Goal: Transaction & Acquisition: Book appointment/travel/reservation

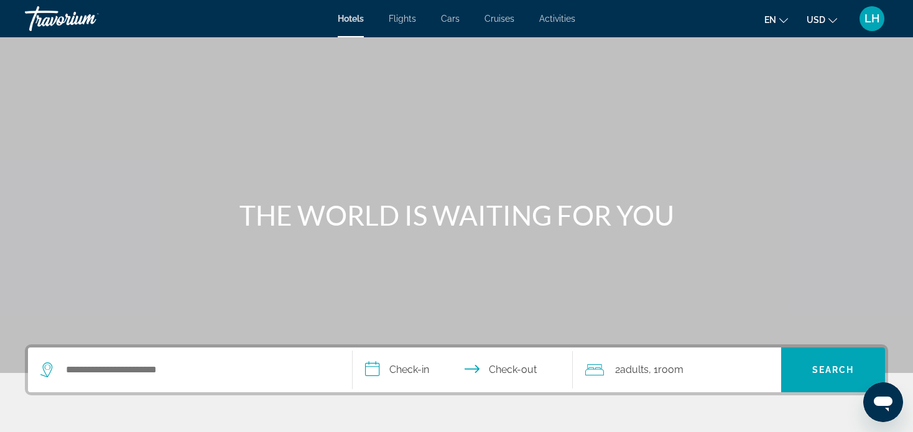
click at [785, 21] on icon "Change language" at bounding box center [783, 20] width 9 height 5
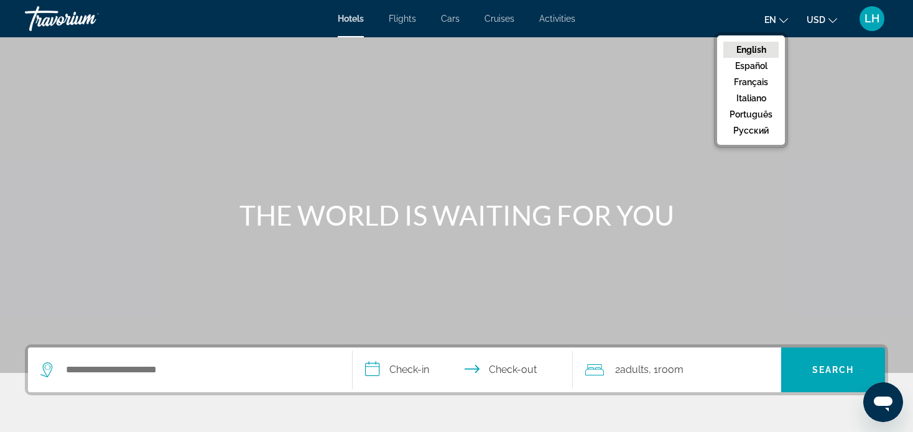
click at [780, 21] on icon "Change language" at bounding box center [783, 20] width 9 height 9
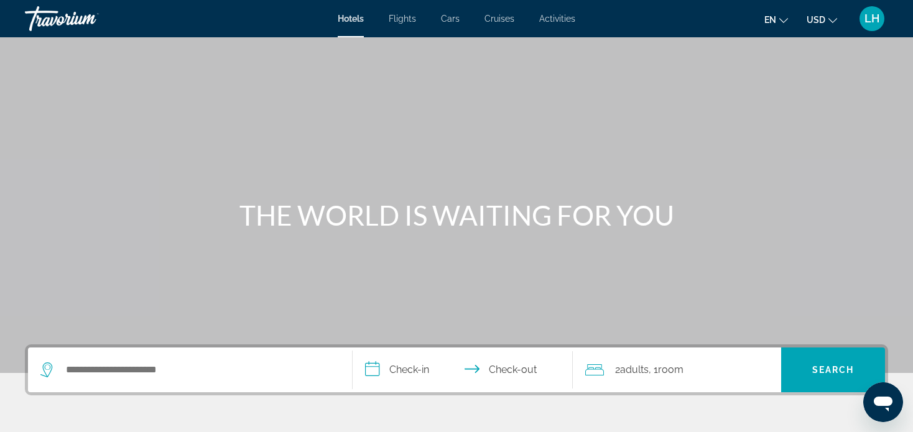
click at [199, 379] on div "Search widget" at bounding box center [189, 370] width 299 height 45
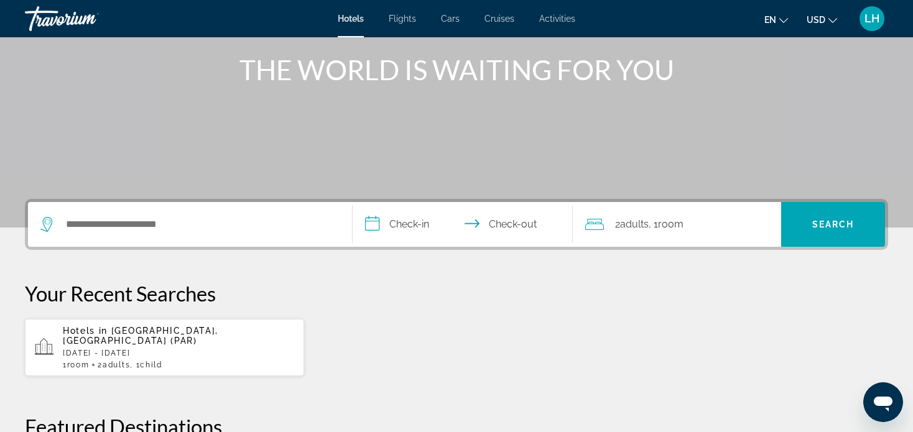
scroll to position [117, 0]
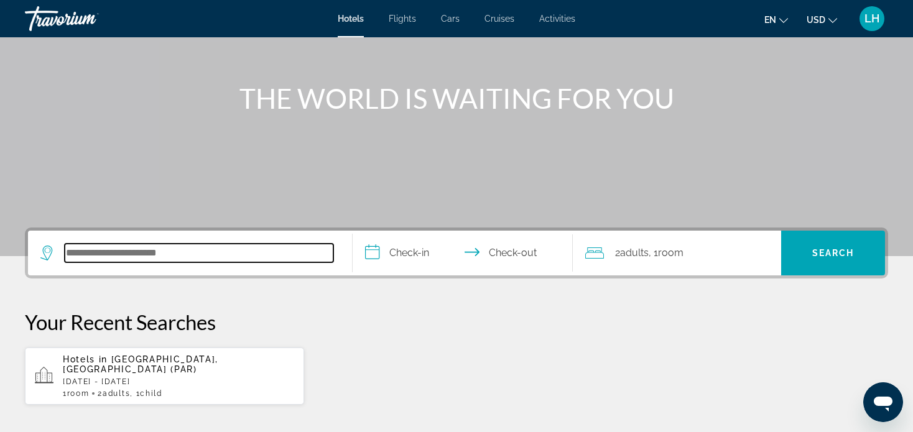
click at [99, 252] on input "Search hotel destination" at bounding box center [199, 253] width 269 height 19
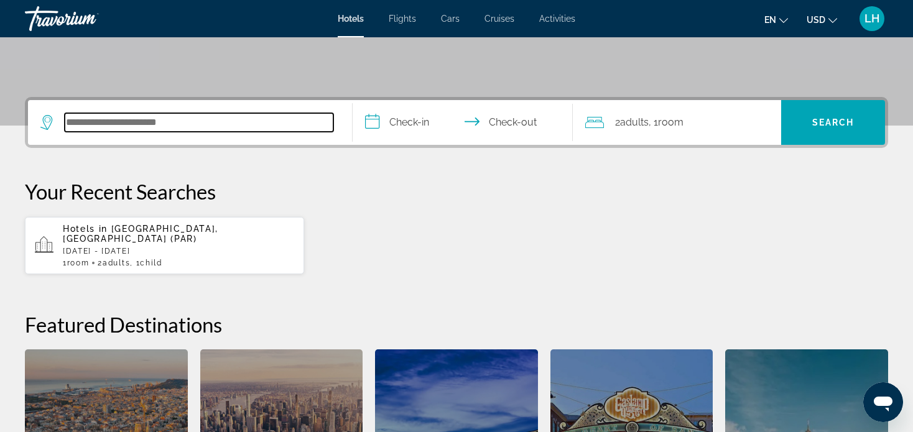
scroll to position [303, 0]
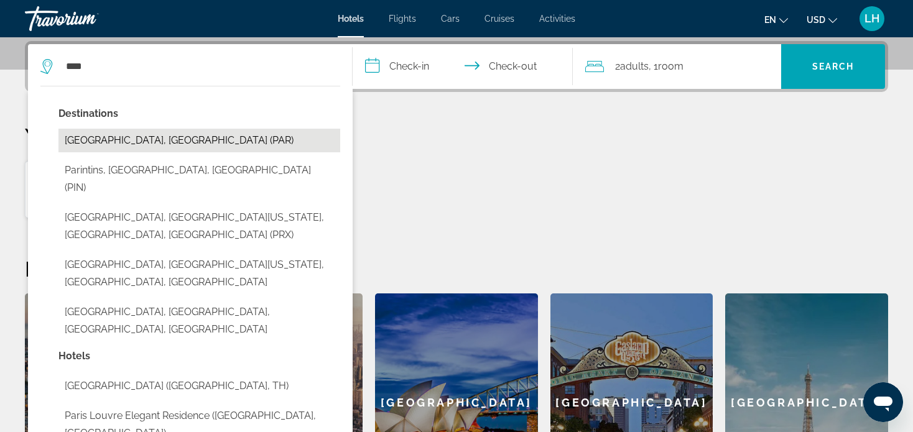
click at [117, 139] on button "[GEOGRAPHIC_DATA], [GEOGRAPHIC_DATA] (PAR)" at bounding box center [199, 141] width 282 height 24
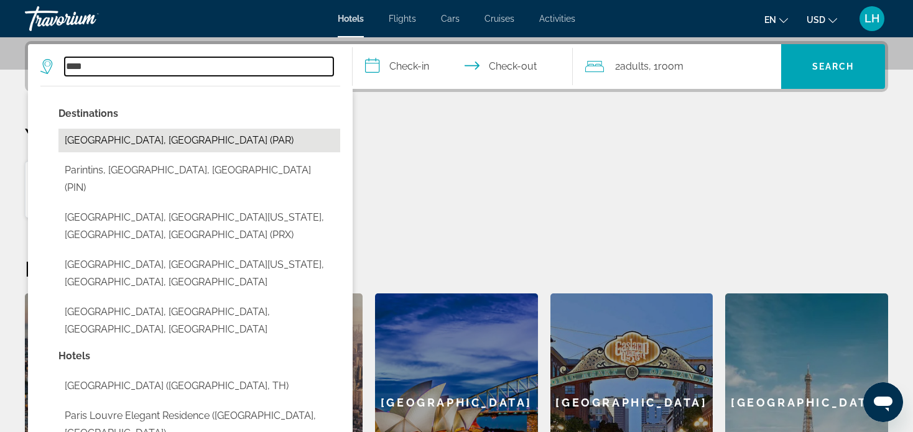
type input "**********"
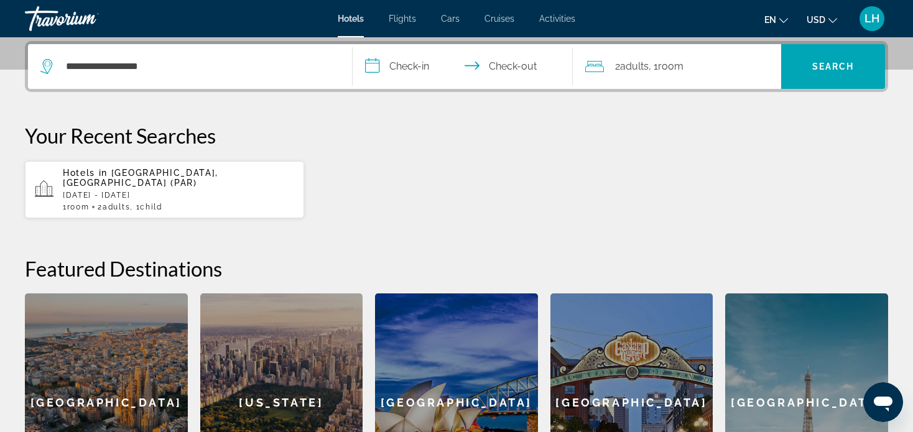
click at [405, 64] on input "**********" at bounding box center [466, 68] width 226 height 49
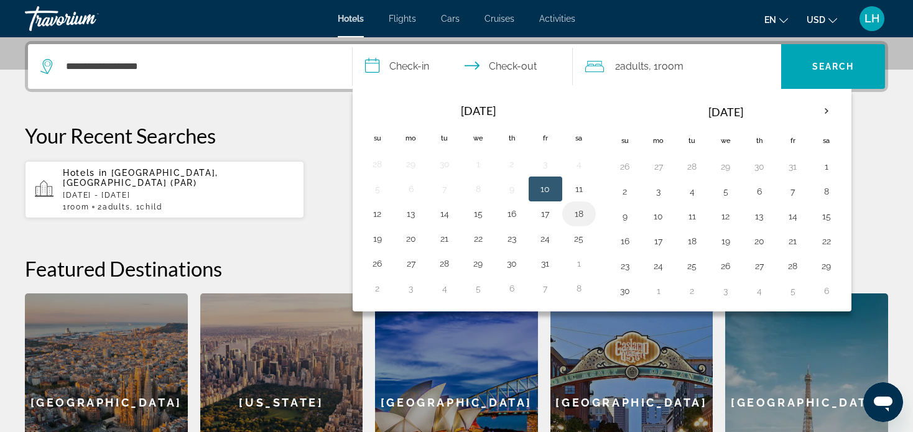
click at [577, 211] on button "18" at bounding box center [579, 213] width 20 height 17
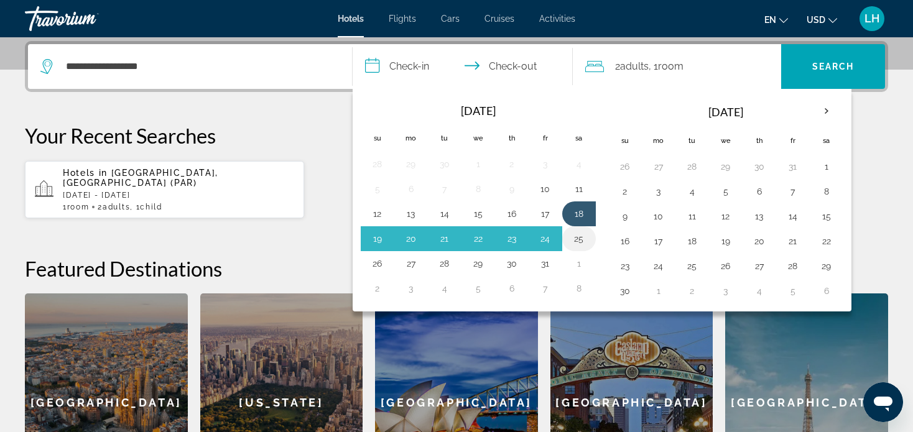
click at [576, 237] on button "25" at bounding box center [579, 238] width 20 height 17
type input "**********"
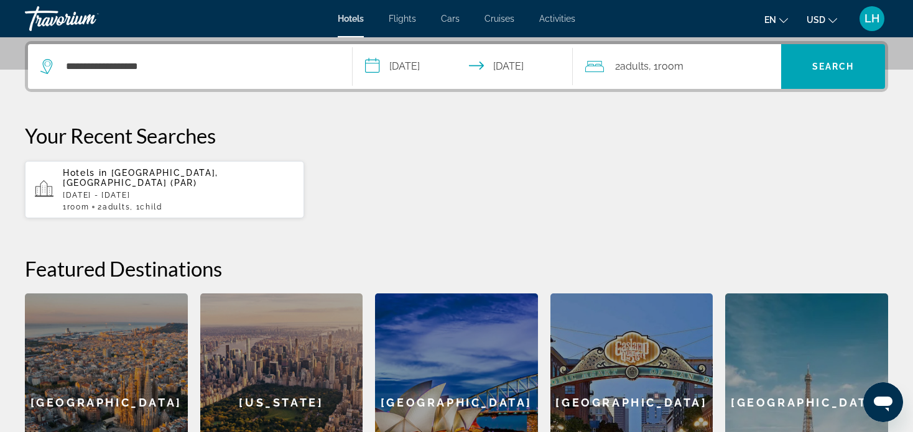
click at [725, 65] on div "2 Adult Adults , 1 Room rooms" at bounding box center [683, 66] width 196 height 17
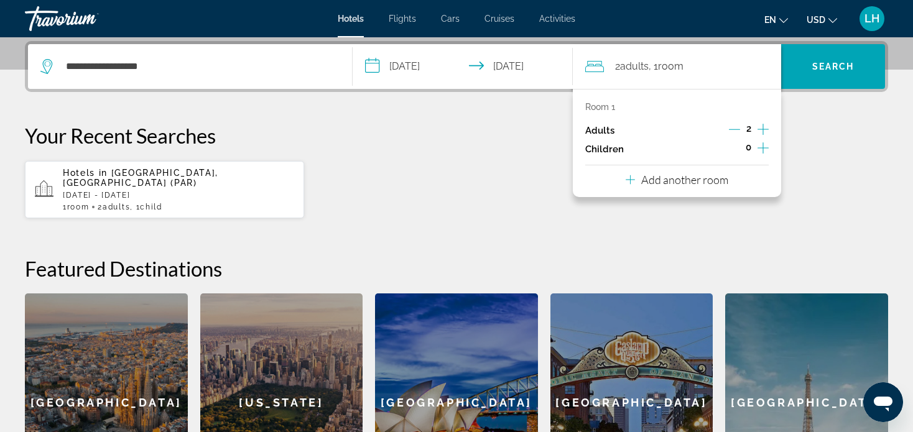
click at [761, 147] on icon "Increment children" at bounding box center [762, 148] width 11 height 15
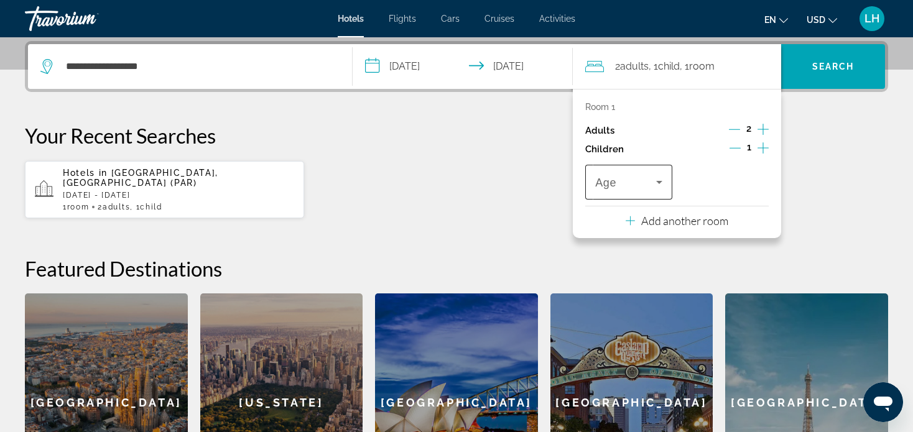
click at [660, 182] on icon "Travelers: 2 adults, 1 child" at bounding box center [659, 182] width 15 height 15
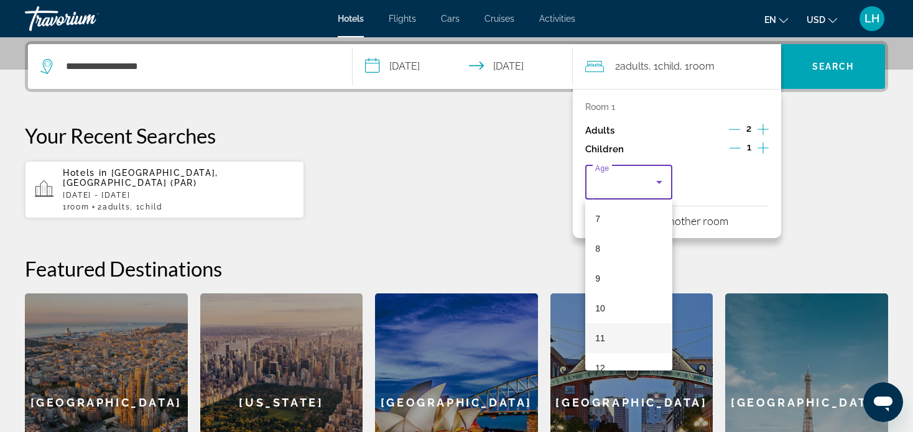
scroll to position [249, 0]
click at [611, 298] on mat-option "11" at bounding box center [628, 299] width 87 height 30
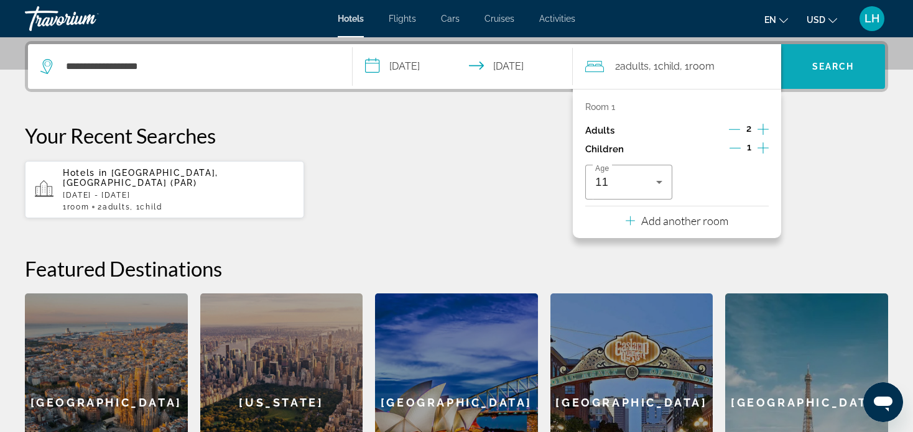
click at [826, 66] on span "Search" at bounding box center [833, 67] width 42 height 10
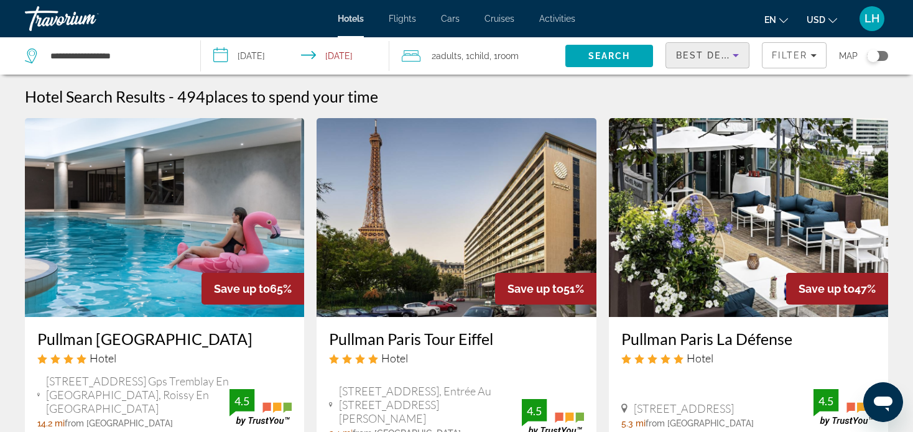
click at [735, 55] on icon "Sort by" at bounding box center [736, 55] width 6 height 3
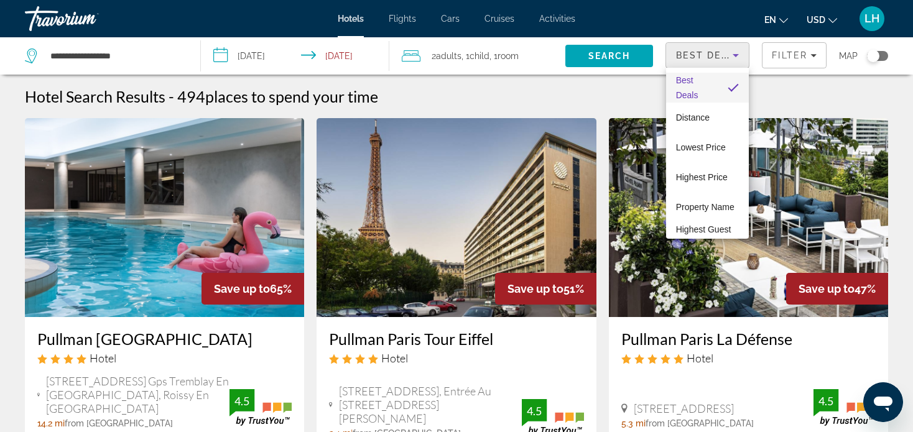
click at [736, 57] on div at bounding box center [456, 216] width 913 height 432
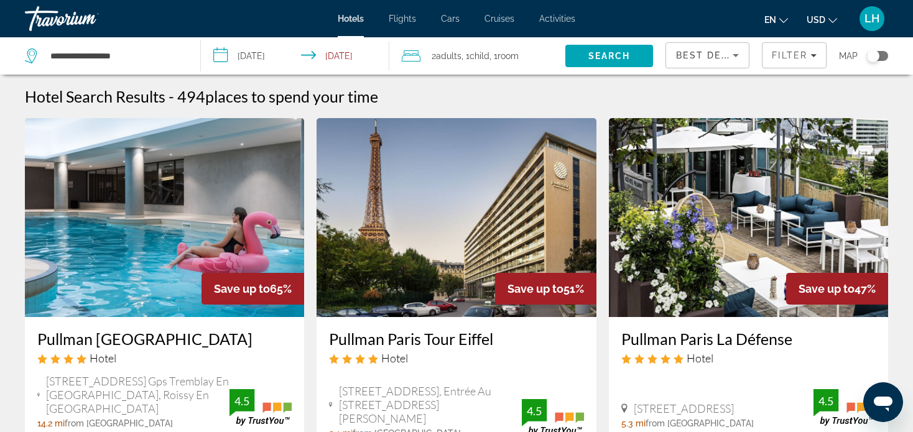
click at [786, 19] on icon "Change language" at bounding box center [783, 20] width 9 height 9
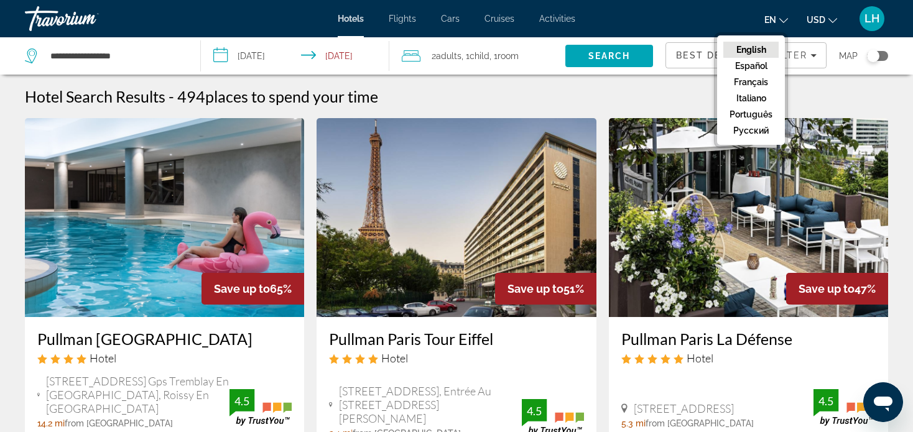
click at [783, 18] on icon "Change language" at bounding box center [783, 20] width 9 height 9
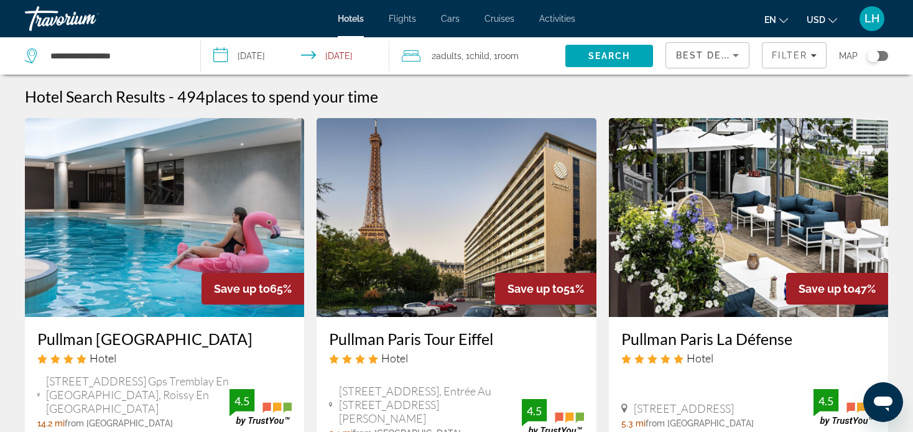
click at [735, 52] on icon "Sort by" at bounding box center [735, 55] width 15 height 15
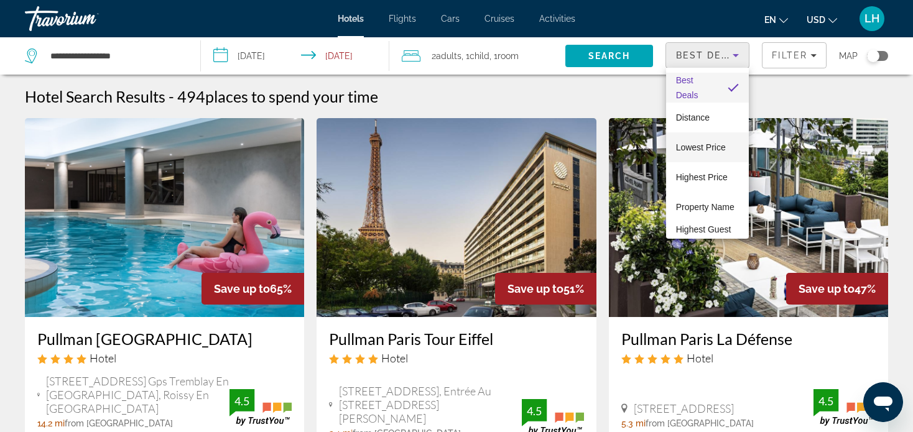
click at [698, 142] on span "Lowest Price" at bounding box center [701, 147] width 50 height 10
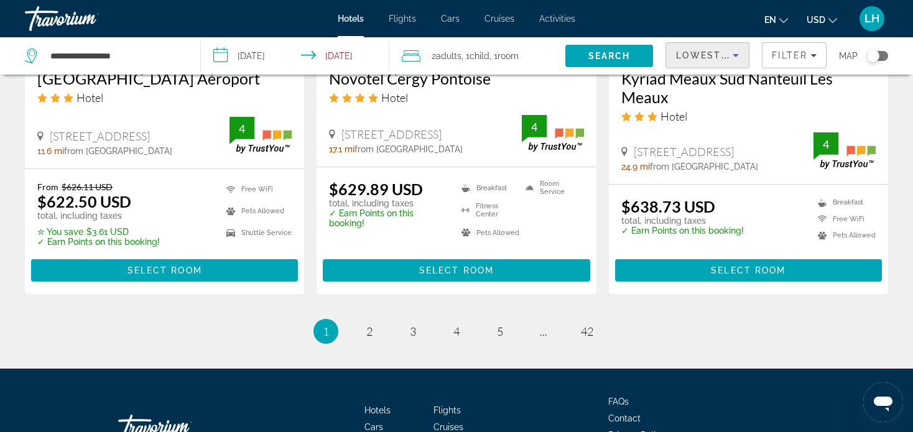
scroll to position [1803, 0]
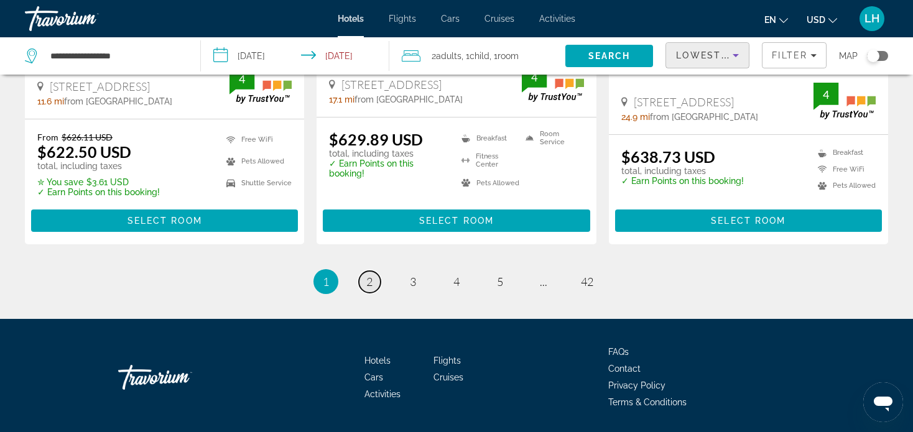
click at [368, 284] on span "2" at bounding box center [369, 282] width 6 height 14
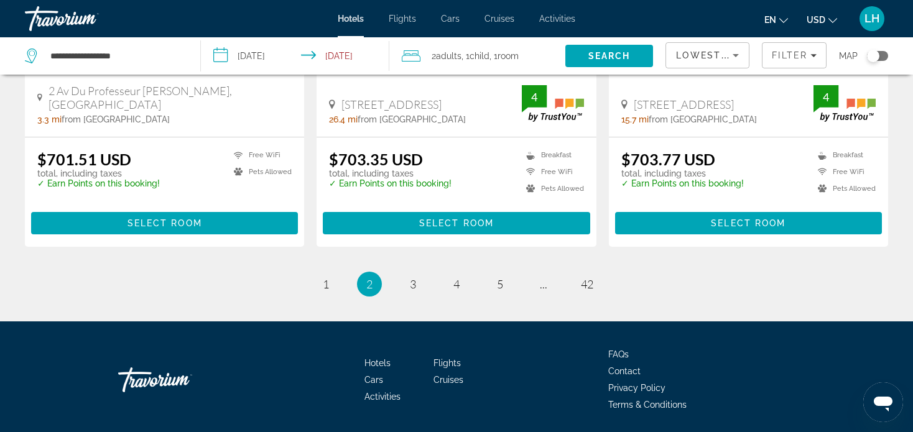
scroll to position [1741, 0]
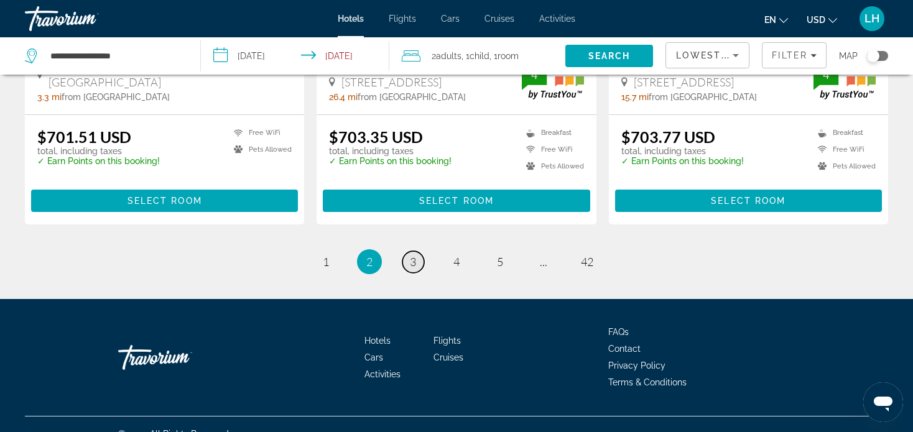
click at [412, 261] on span "3" at bounding box center [413, 262] width 6 height 14
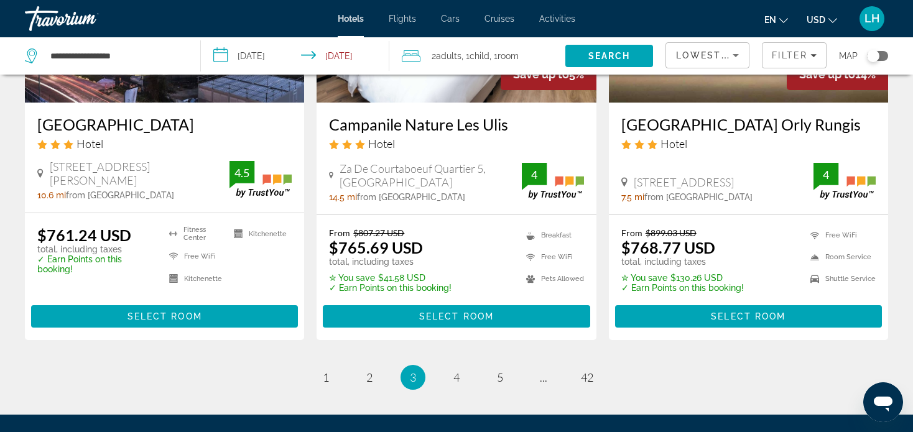
scroll to position [1617, 0]
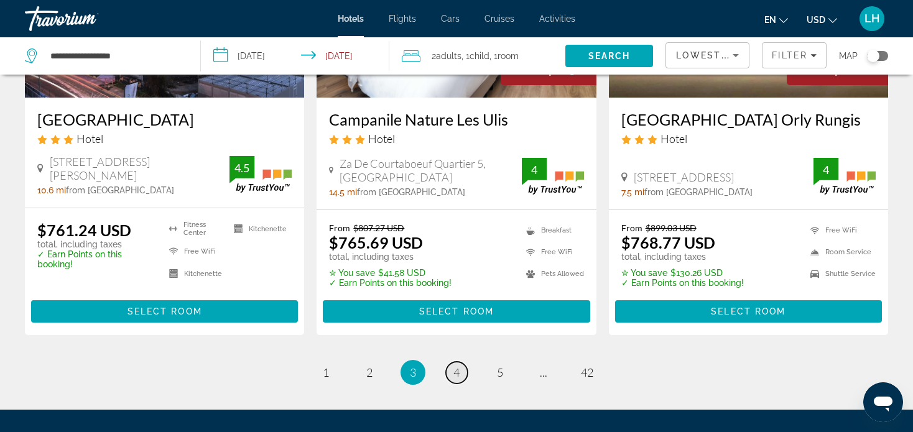
click at [457, 366] on span "4" at bounding box center [456, 373] width 6 height 14
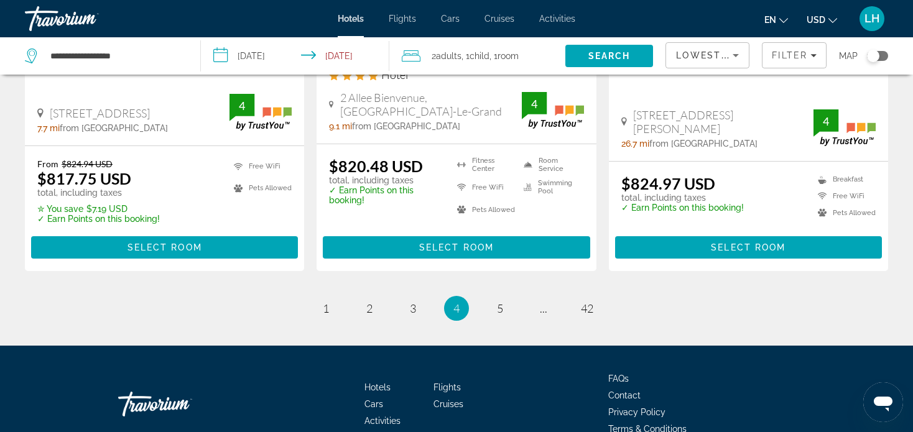
scroll to position [1803, 0]
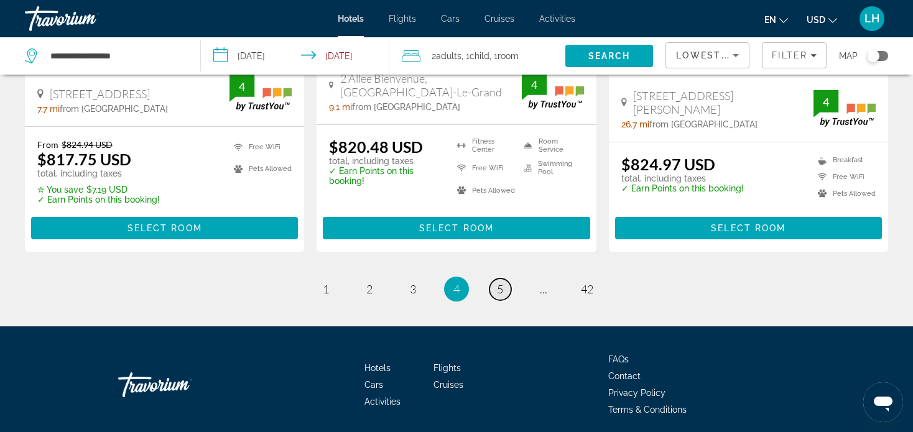
click at [497, 282] on span "5" at bounding box center [500, 289] width 6 height 14
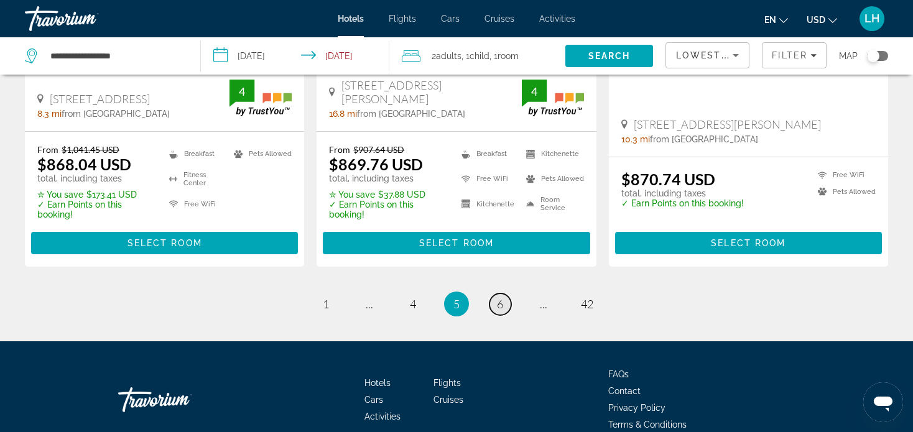
scroll to position [1803, 0]
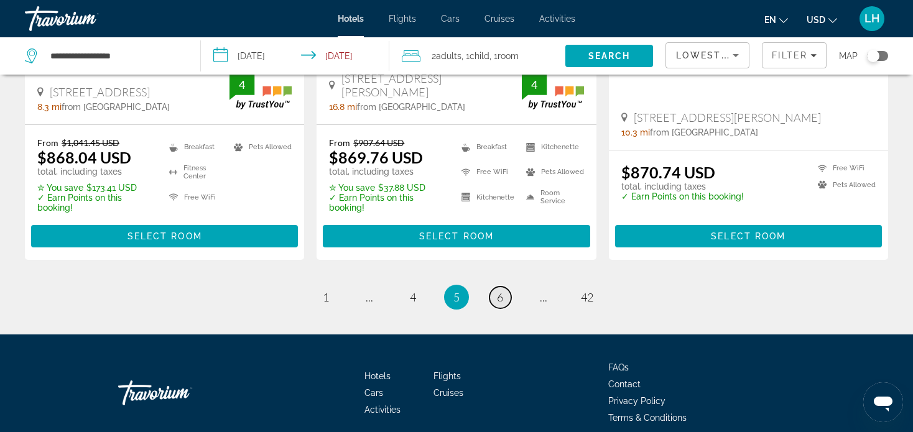
click at [497, 290] on span "6" at bounding box center [500, 297] width 6 height 14
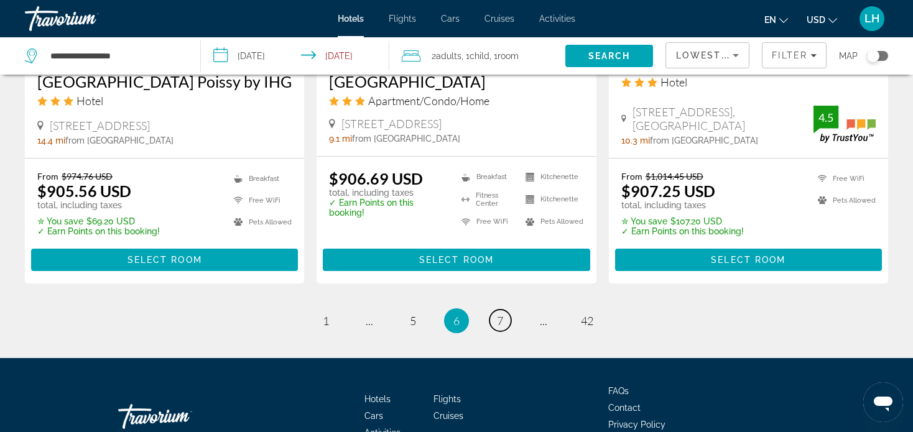
scroll to position [1788, 0]
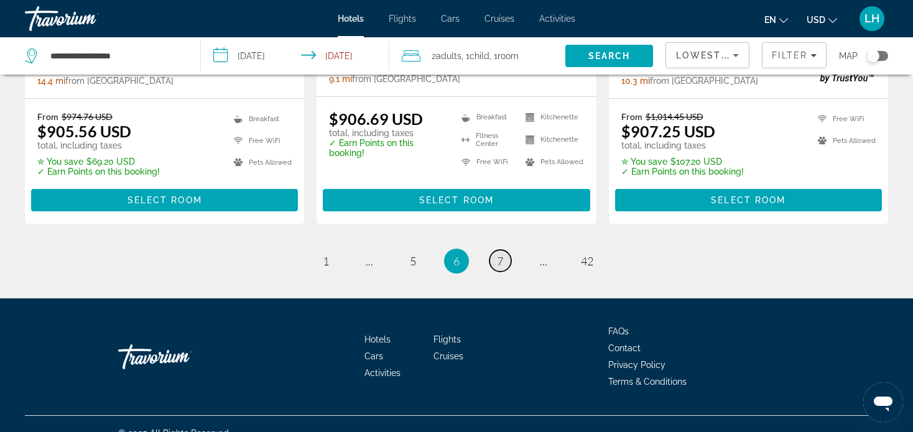
click at [502, 254] on span "7" at bounding box center [500, 261] width 6 height 14
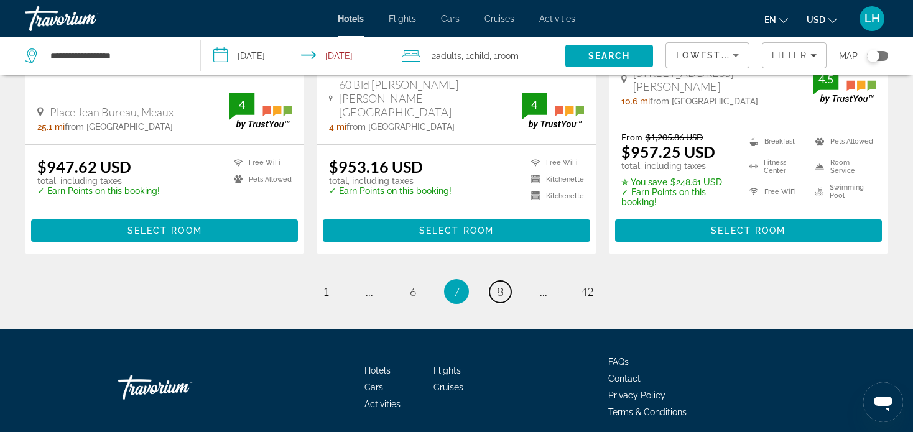
scroll to position [1767, 0]
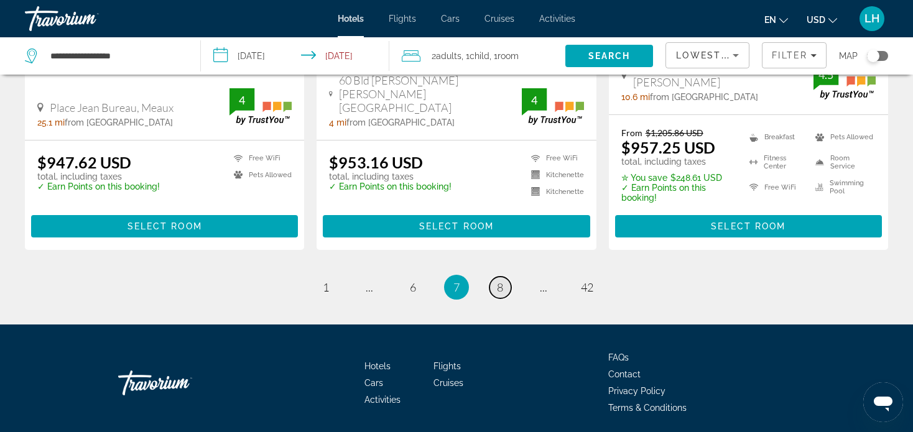
click at [499, 280] on span "8" at bounding box center [500, 287] width 6 height 14
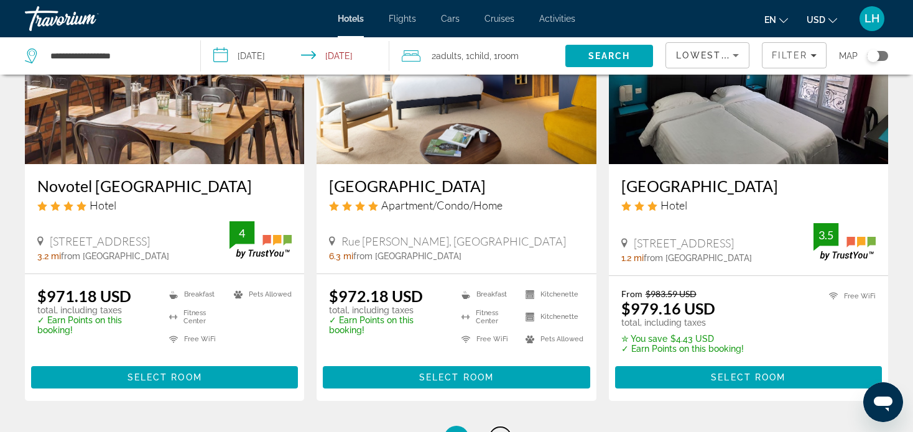
scroll to position [1679, 0]
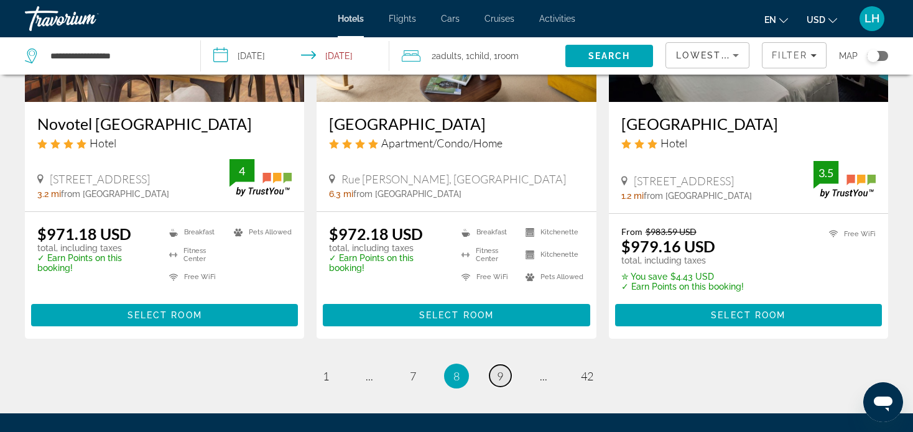
click at [499, 369] on span "9" at bounding box center [500, 376] width 6 height 14
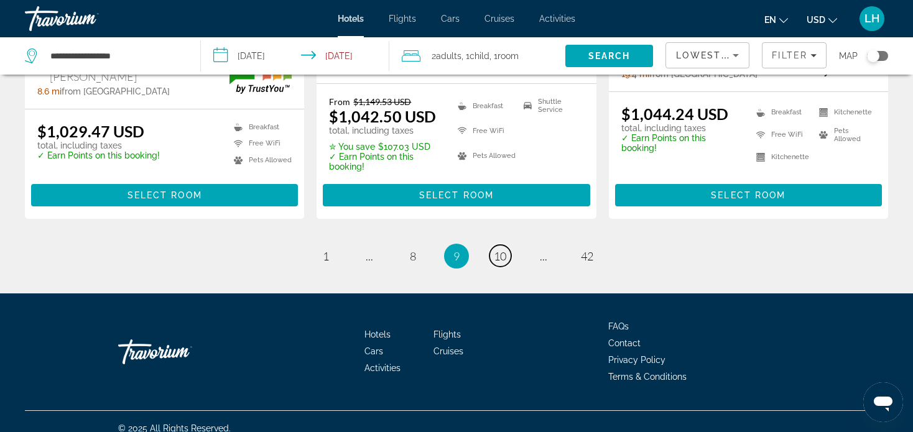
scroll to position [1777, 0]
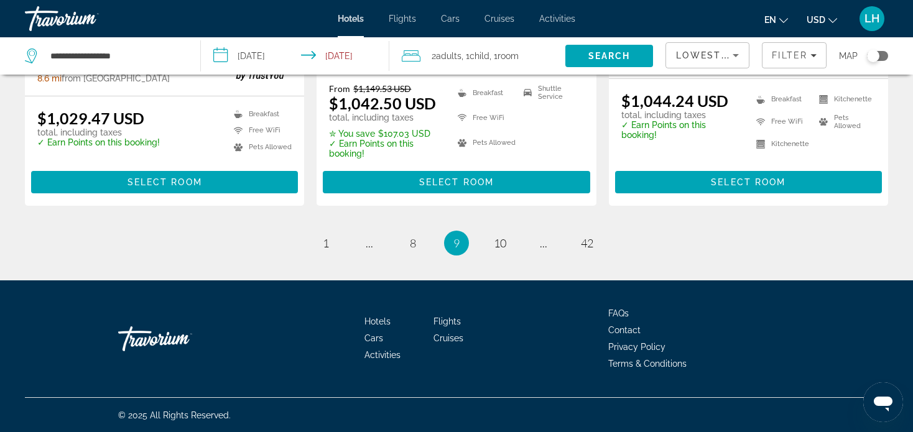
click at [453, 243] on span "9" at bounding box center [456, 243] width 6 height 14
click at [458, 244] on span "9" at bounding box center [456, 243] width 6 height 14
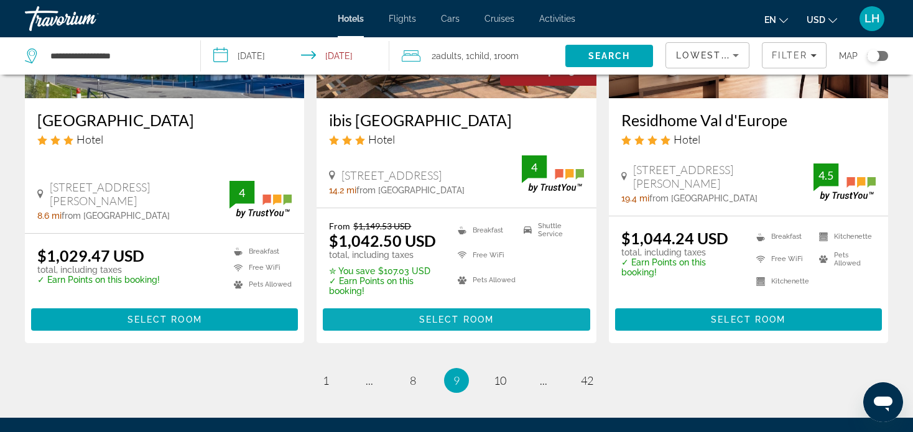
scroll to position [1714, 0]
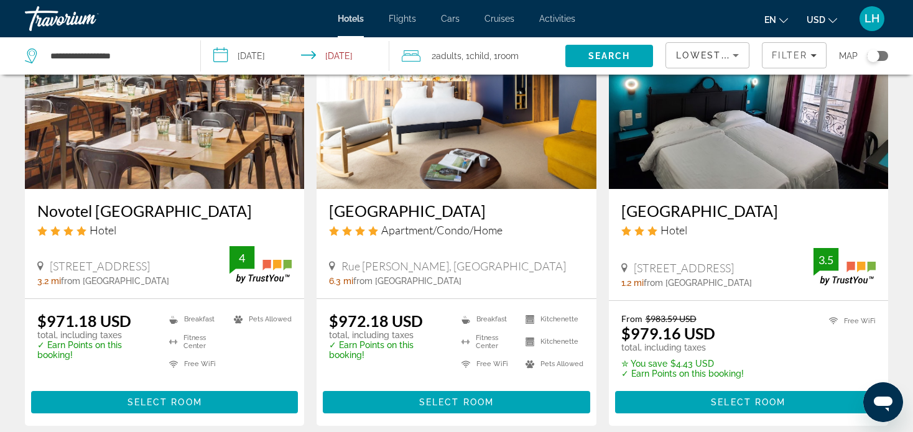
scroll to position [1594, 0]
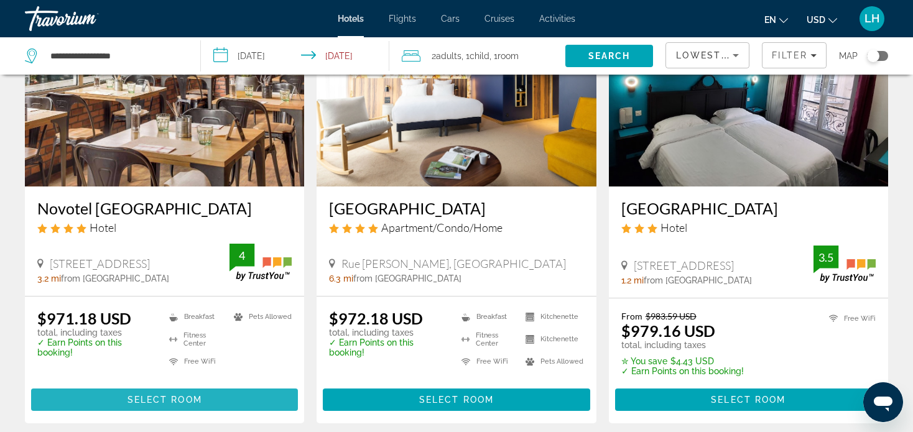
click at [136, 395] on span "Select Room" at bounding box center [164, 400] width 75 height 10
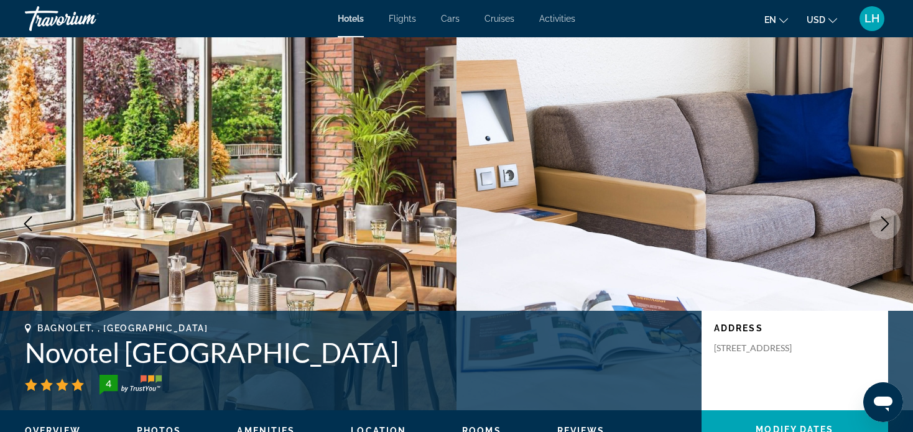
click at [883, 221] on icon "Next image" at bounding box center [884, 223] width 15 height 15
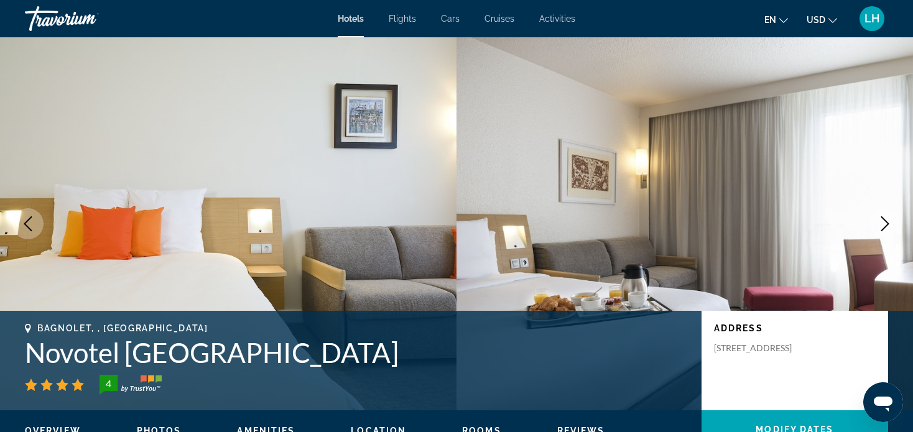
click at [884, 225] on icon "Next image" at bounding box center [884, 223] width 15 height 15
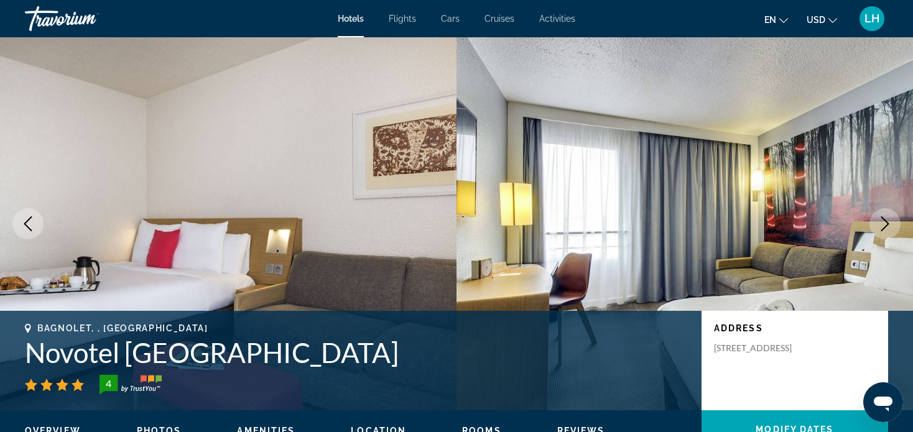
click at [884, 225] on icon "Next image" at bounding box center [884, 223] width 15 height 15
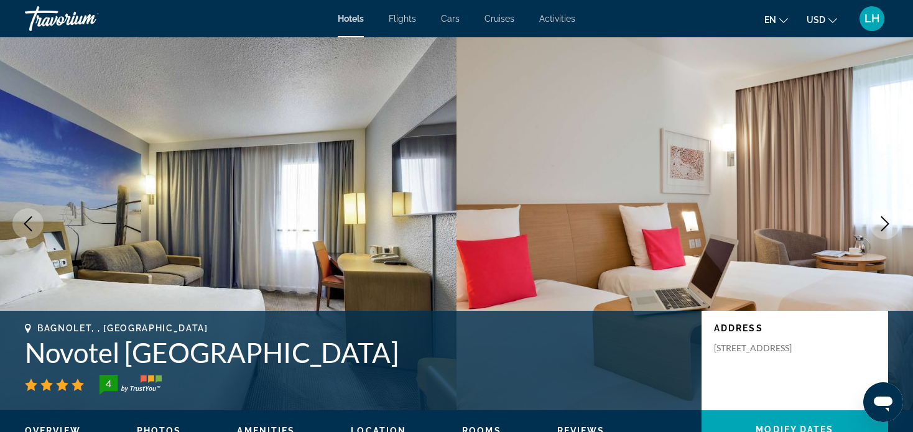
click at [884, 225] on icon "Next image" at bounding box center [884, 223] width 15 height 15
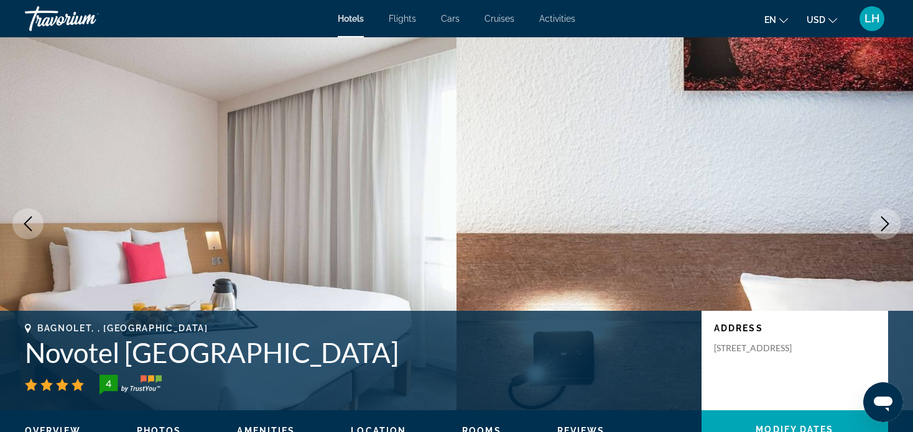
click at [884, 225] on icon "Next image" at bounding box center [884, 223] width 15 height 15
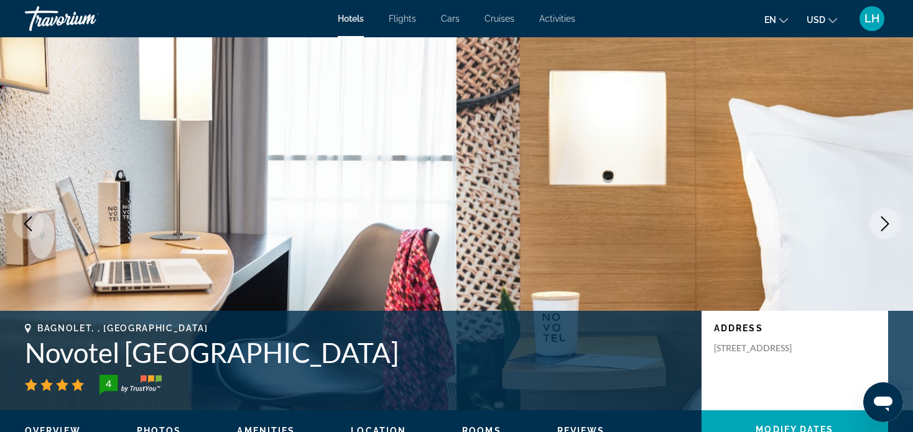
click at [884, 225] on icon "Next image" at bounding box center [884, 223] width 15 height 15
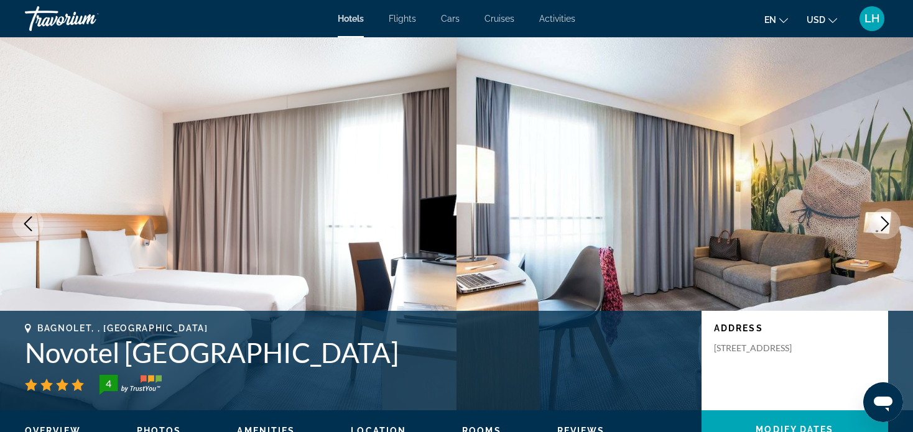
click at [884, 225] on icon "Next image" at bounding box center [884, 223] width 15 height 15
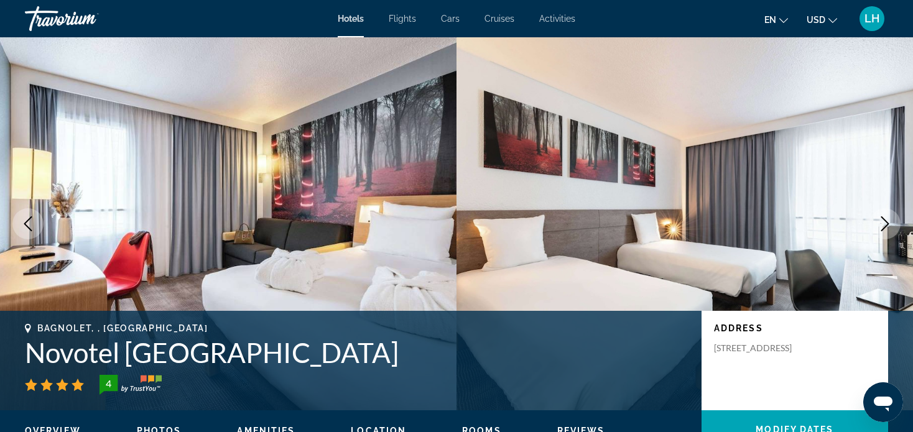
click at [884, 225] on icon "Next image" at bounding box center [884, 223] width 15 height 15
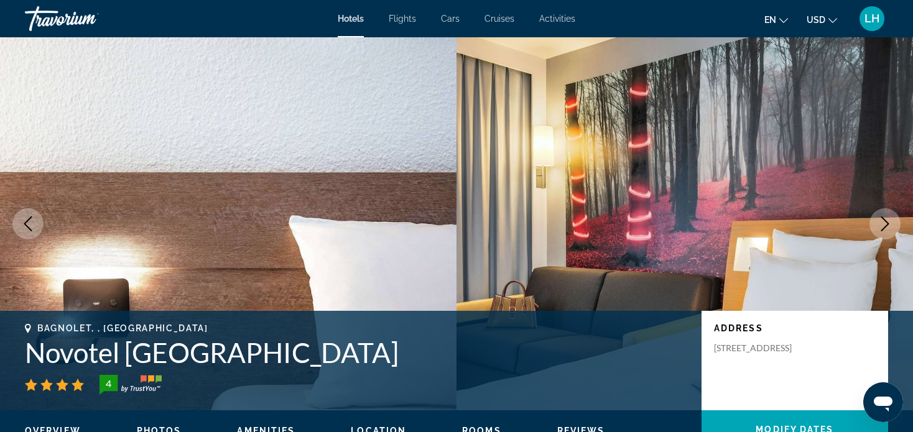
click at [884, 225] on icon "Next image" at bounding box center [884, 223] width 15 height 15
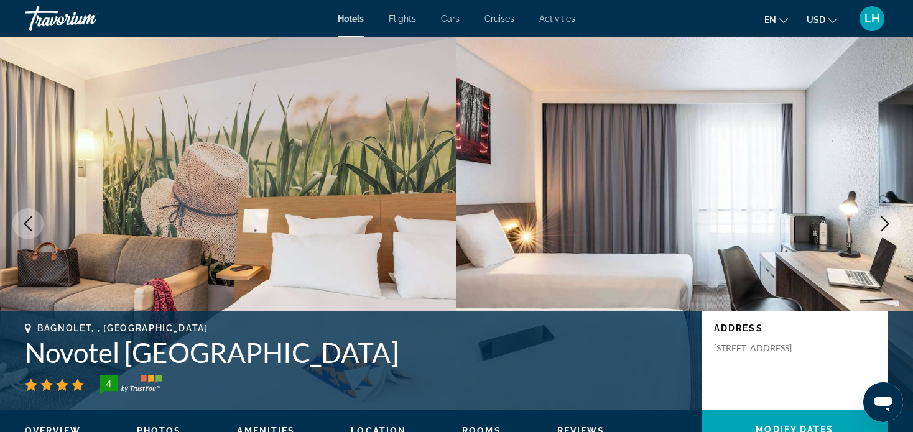
click at [884, 225] on icon "Next image" at bounding box center [884, 223] width 15 height 15
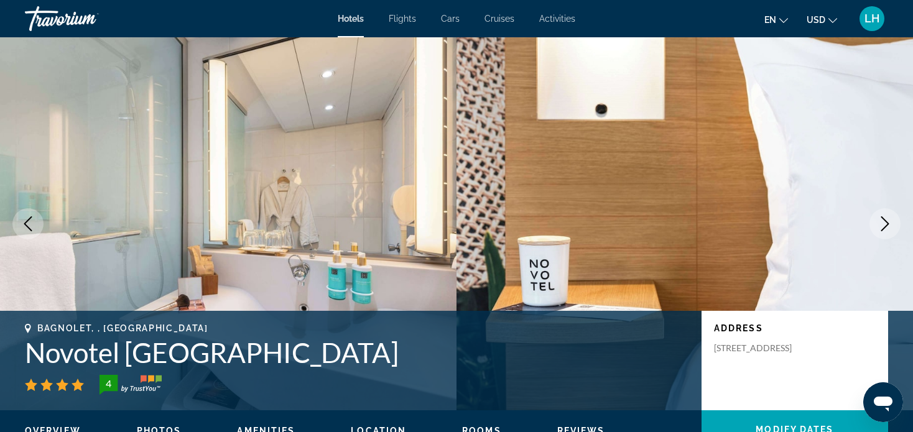
click at [884, 225] on icon "Next image" at bounding box center [884, 223] width 15 height 15
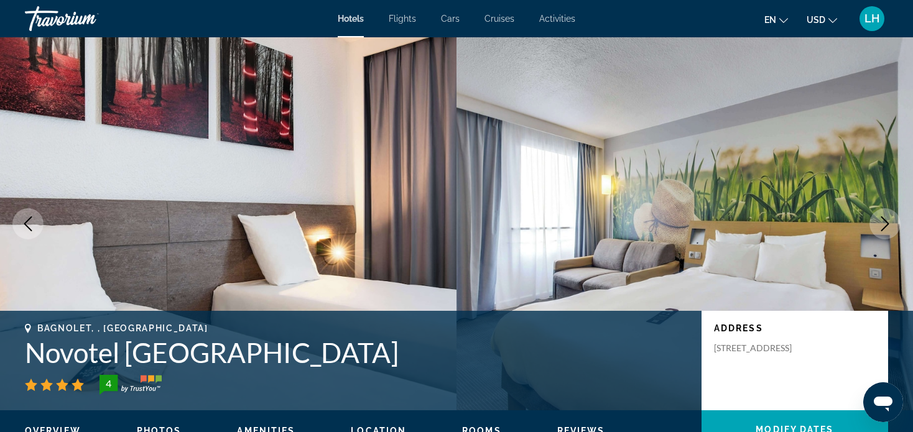
click at [884, 225] on icon "Next image" at bounding box center [884, 223] width 15 height 15
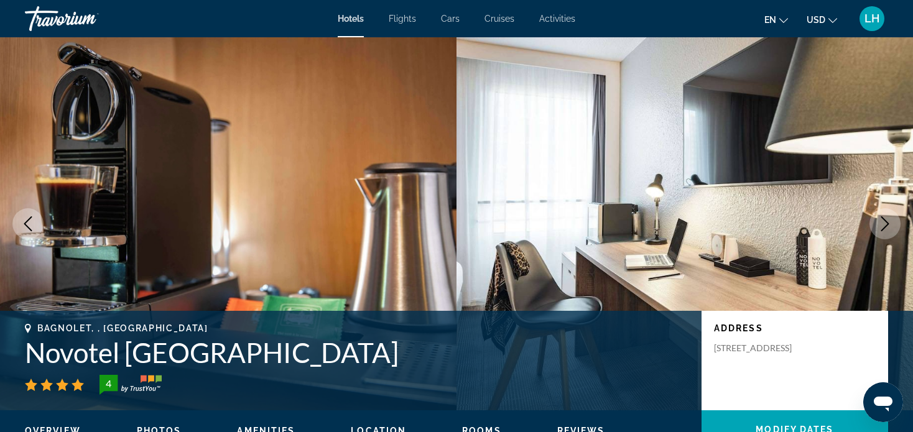
click at [884, 225] on icon "Next image" at bounding box center [884, 223] width 15 height 15
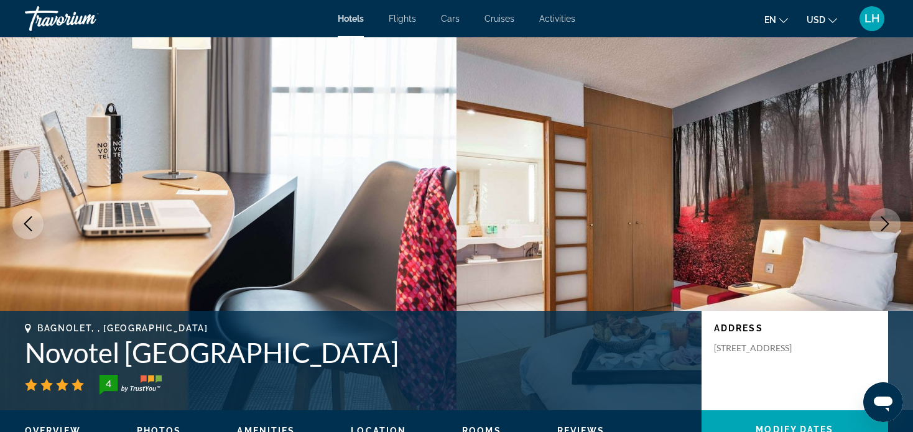
click at [884, 225] on icon "Next image" at bounding box center [884, 223] width 15 height 15
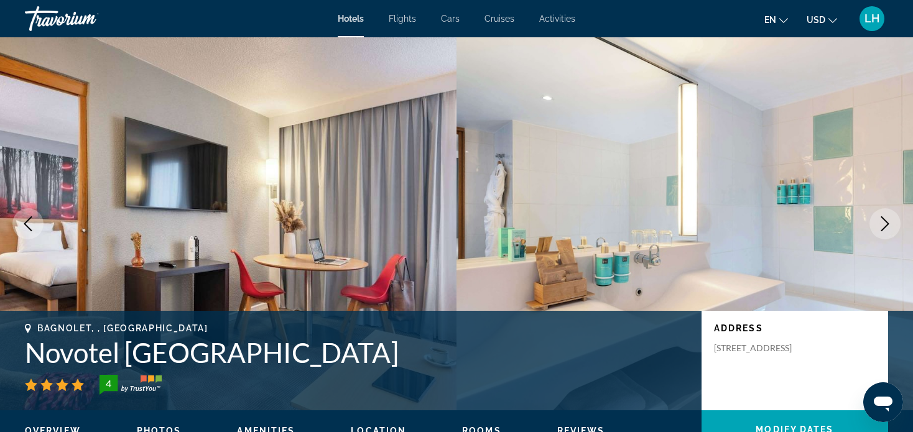
click at [884, 225] on icon "Next image" at bounding box center [884, 223] width 15 height 15
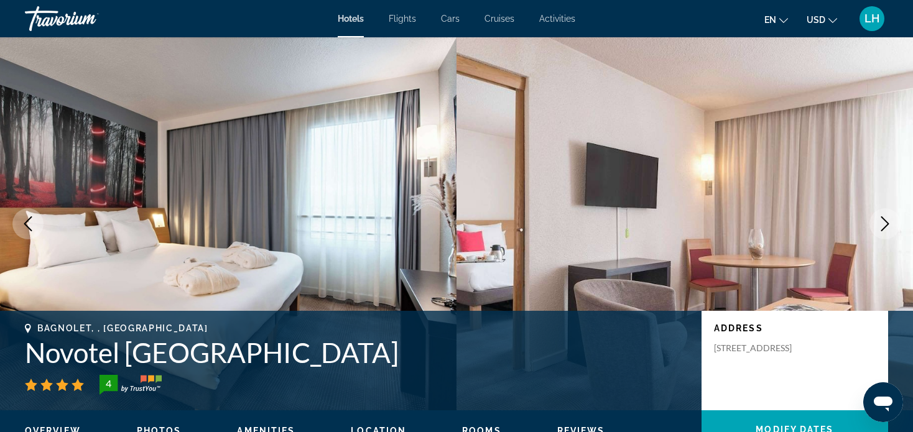
click at [884, 225] on icon "Next image" at bounding box center [884, 223] width 15 height 15
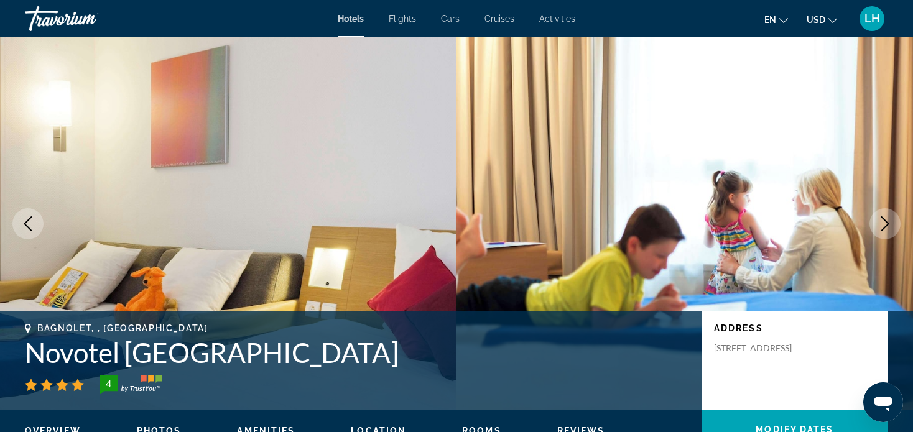
click at [884, 225] on icon "Next image" at bounding box center [884, 223] width 15 height 15
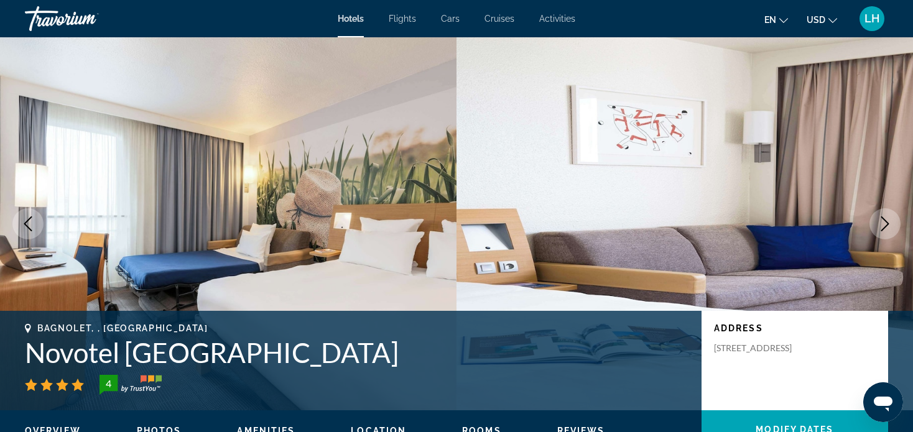
click at [884, 225] on icon "Next image" at bounding box center [884, 223] width 15 height 15
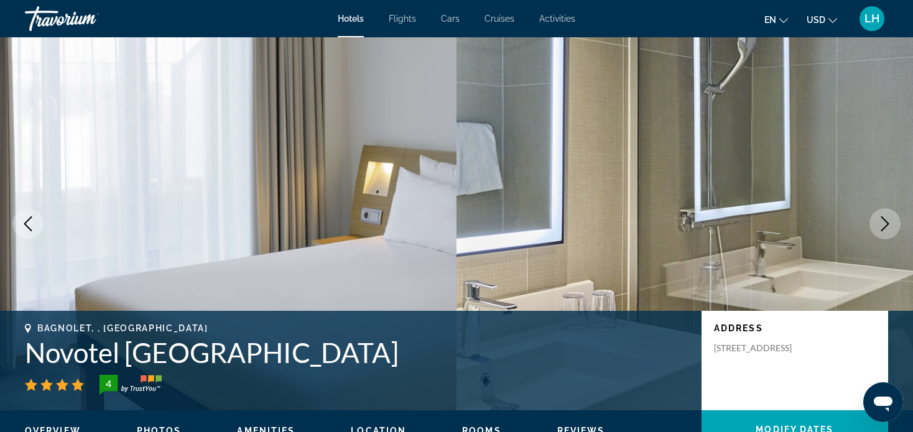
click at [884, 225] on icon "Next image" at bounding box center [884, 223] width 15 height 15
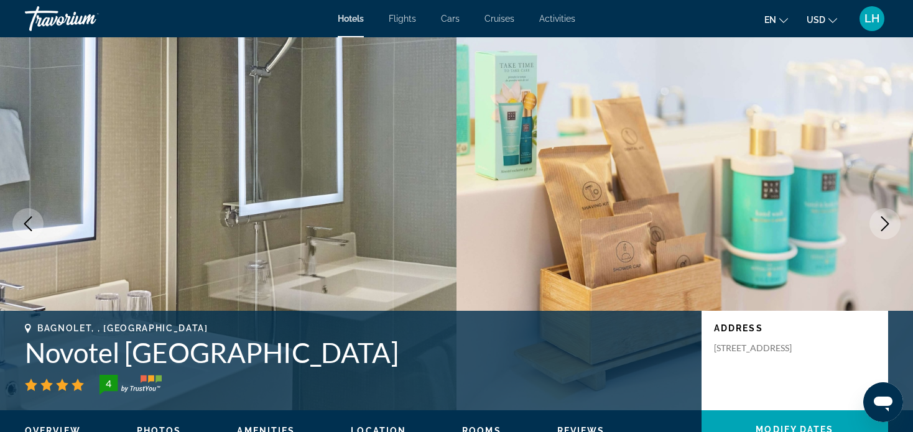
click at [884, 225] on icon "Next image" at bounding box center [884, 223] width 15 height 15
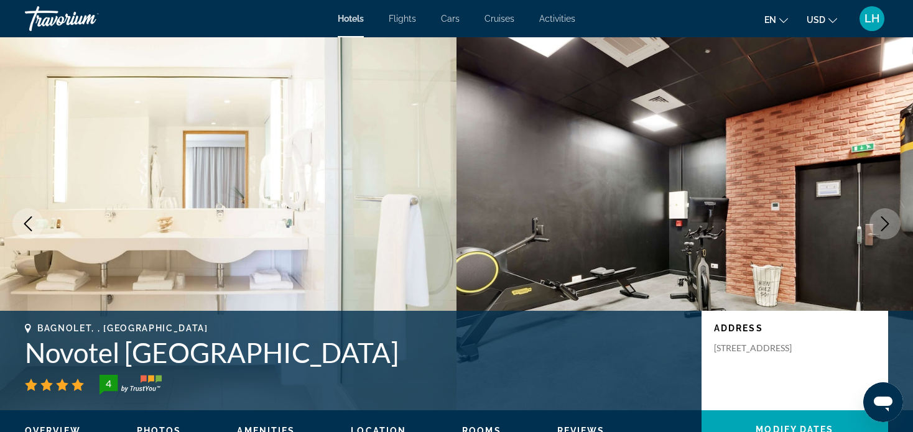
click at [884, 225] on icon "Next image" at bounding box center [884, 223] width 15 height 15
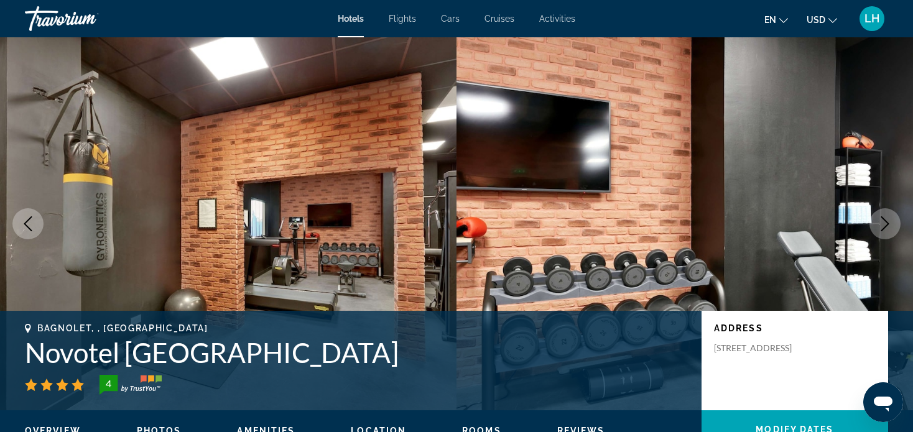
click at [884, 225] on icon "Next image" at bounding box center [884, 223] width 15 height 15
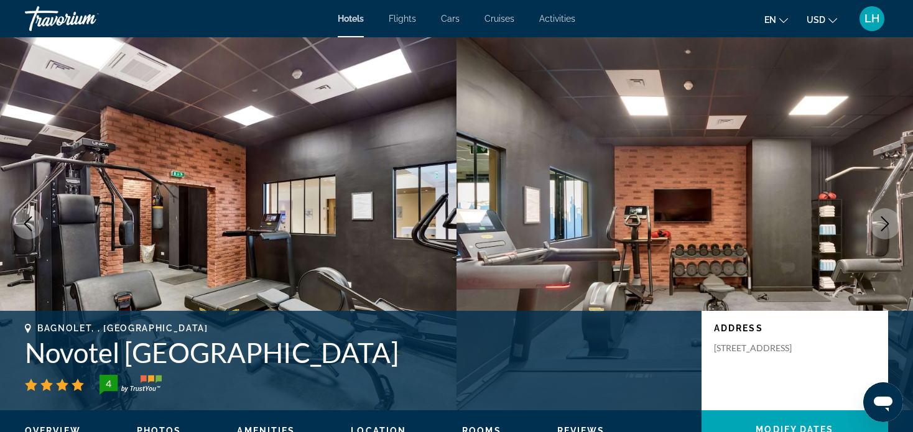
click at [884, 225] on icon "Next image" at bounding box center [884, 223] width 15 height 15
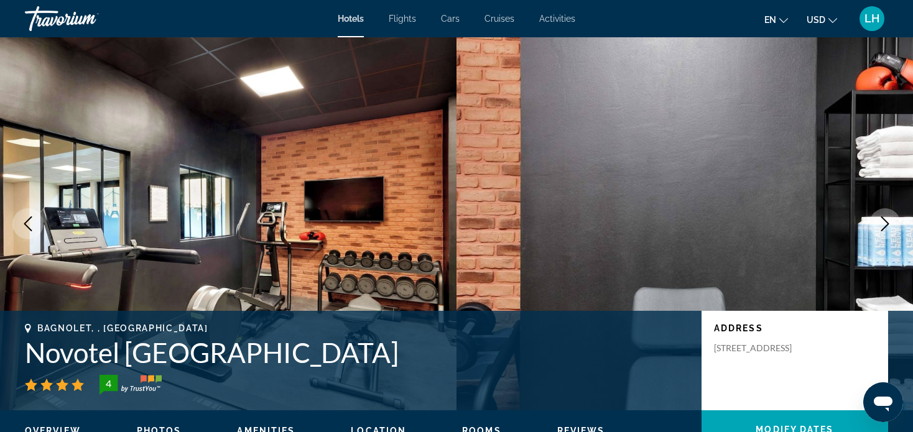
click at [884, 225] on icon "Next image" at bounding box center [884, 223] width 15 height 15
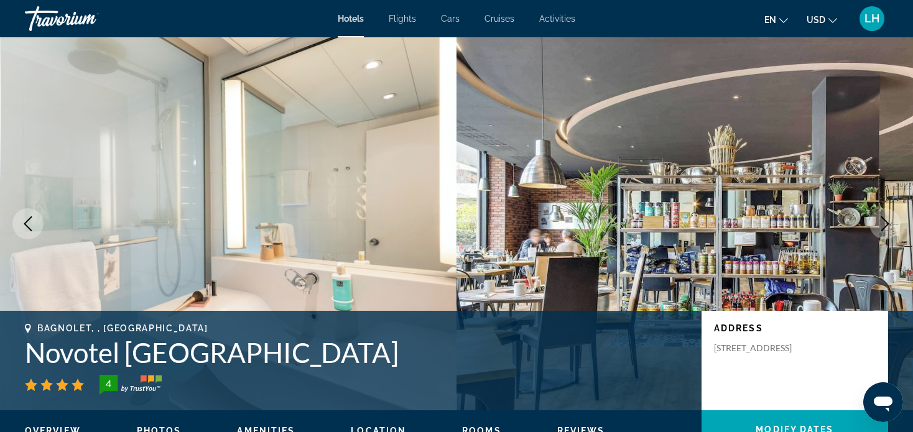
click at [884, 224] on icon "Next image" at bounding box center [884, 223] width 15 height 15
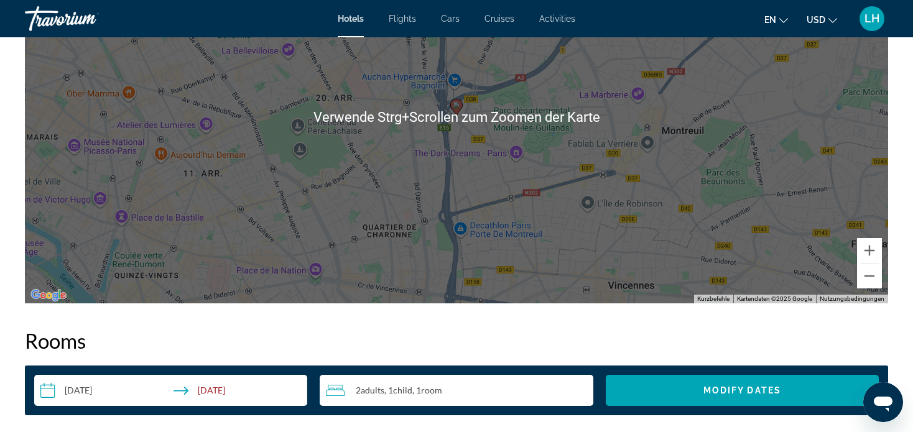
scroll to position [1306, 0]
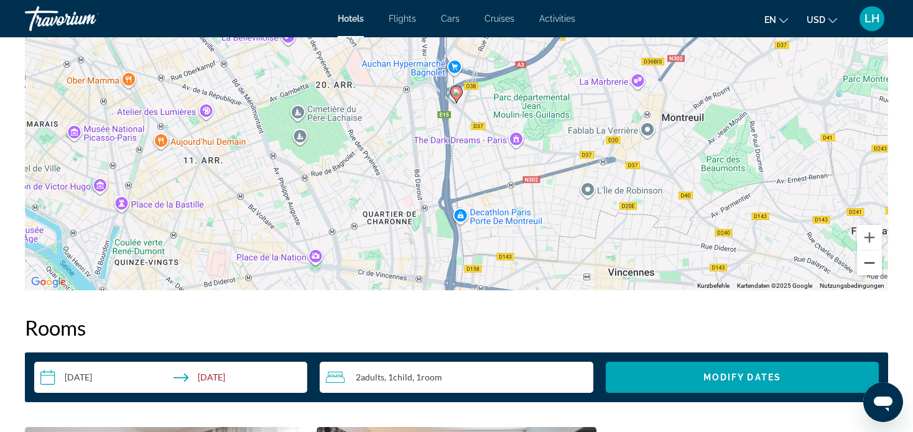
click at [868, 261] on button "Verkleinern" at bounding box center [869, 263] width 25 height 25
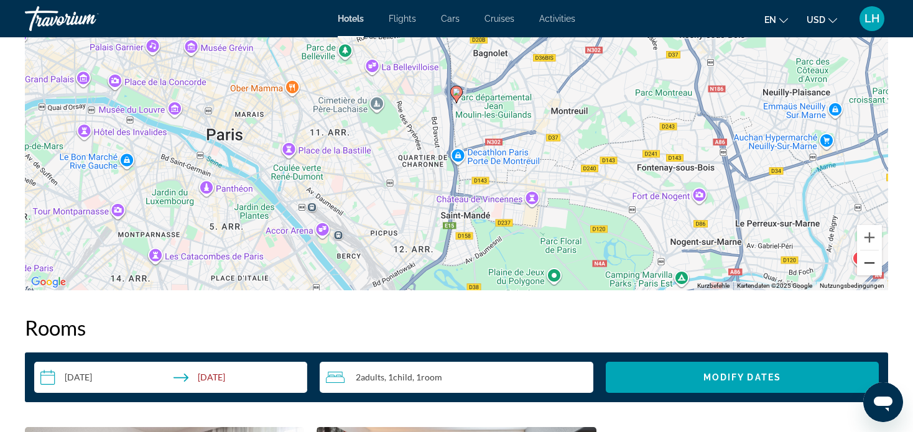
click at [869, 263] on button "Verkleinern" at bounding box center [869, 263] width 25 height 25
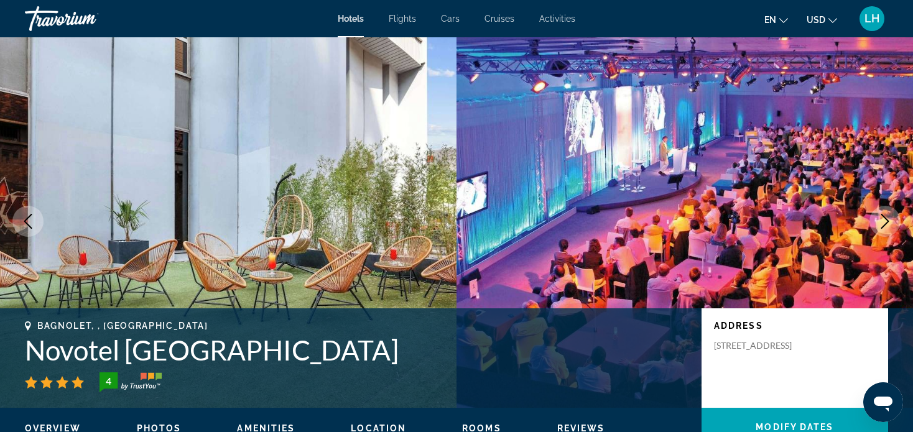
scroll to position [0, 0]
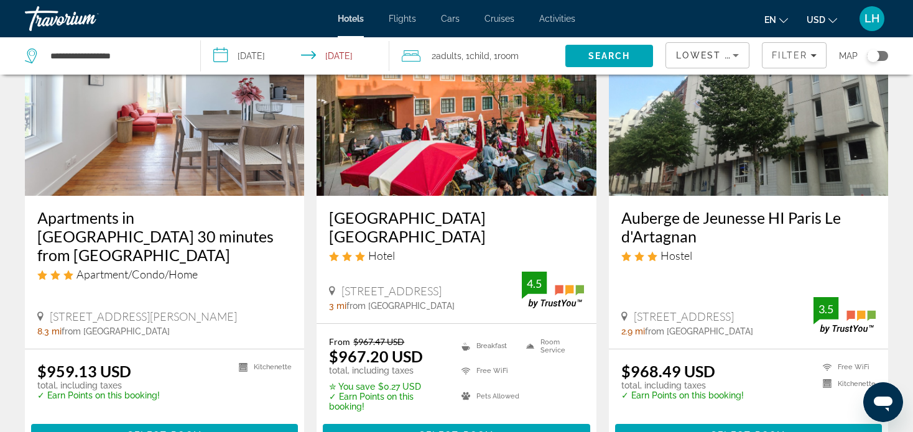
scroll to position [622, 0]
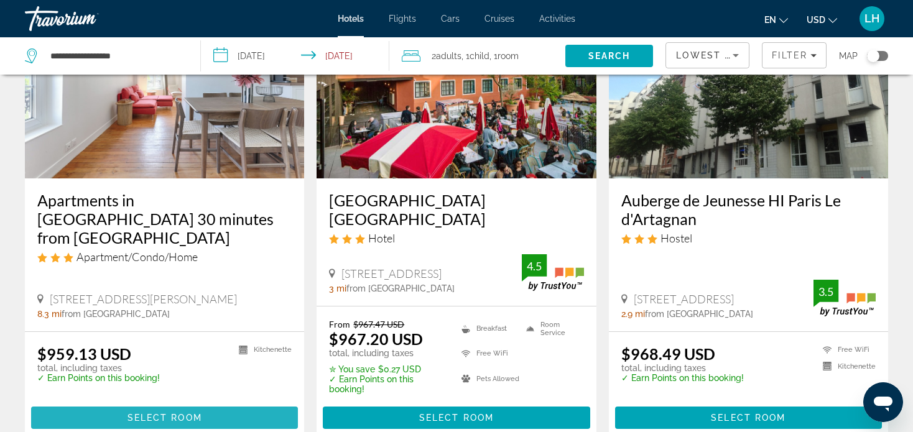
click at [151, 413] on span "Select Room" at bounding box center [164, 418] width 75 height 10
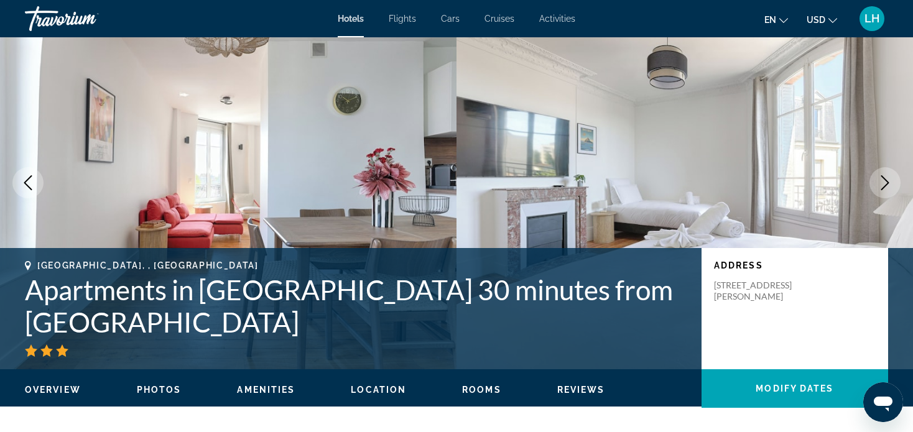
scroll to position [62, 0]
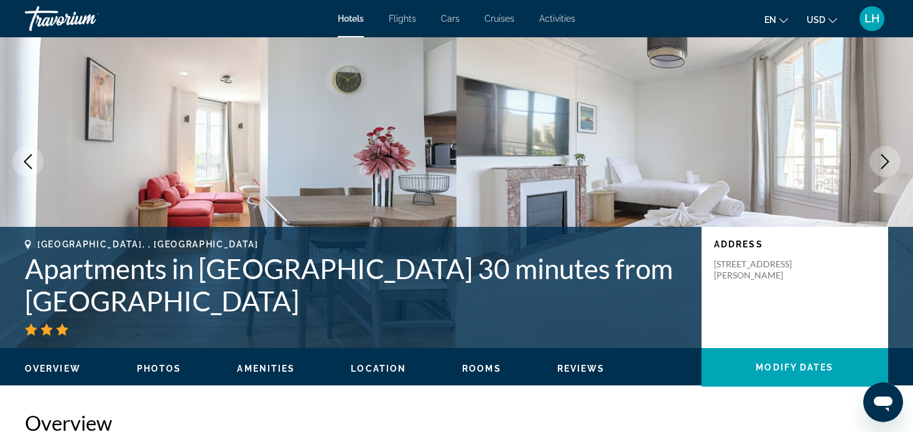
click at [883, 158] on icon "Next image" at bounding box center [884, 161] width 15 height 15
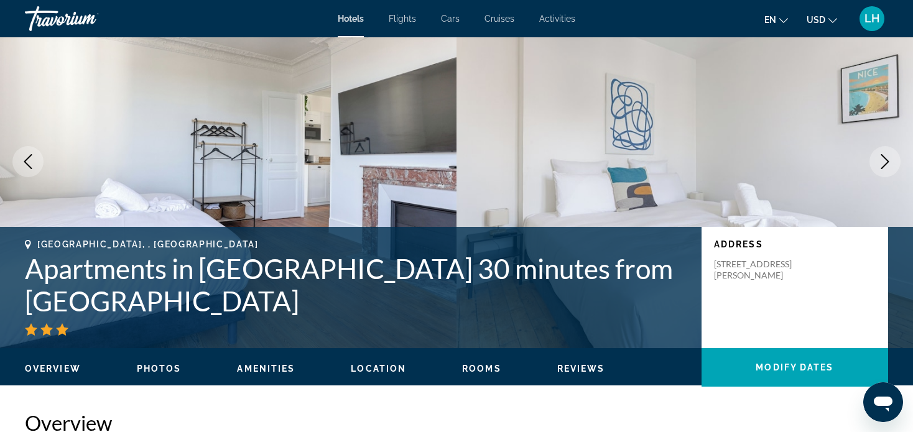
click at [885, 165] on icon "Next image" at bounding box center [885, 161] width 8 height 15
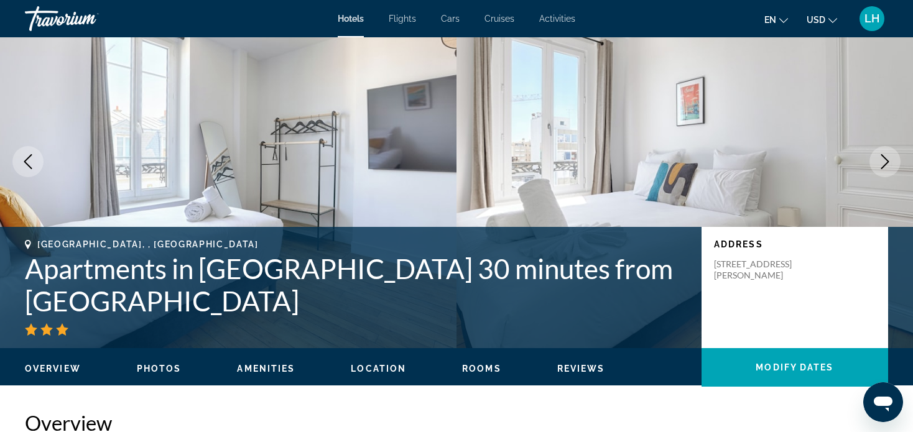
click at [886, 160] on icon "Next image" at bounding box center [884, 161] width 15 height 15
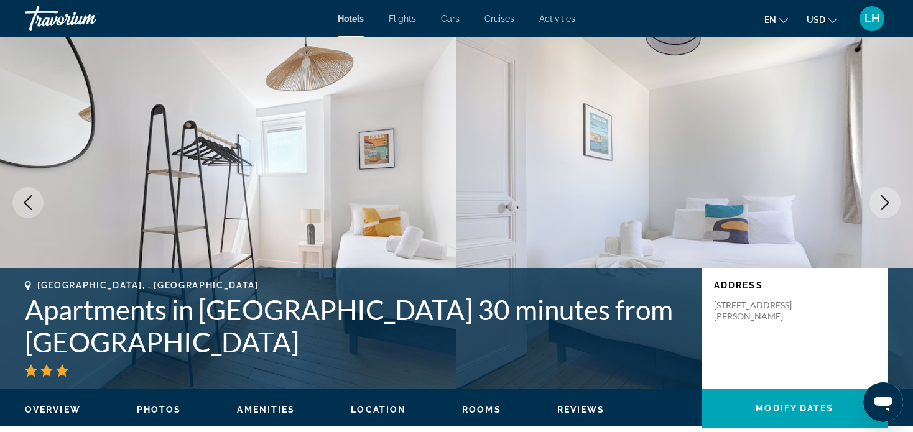
scroll to position [0, 0]
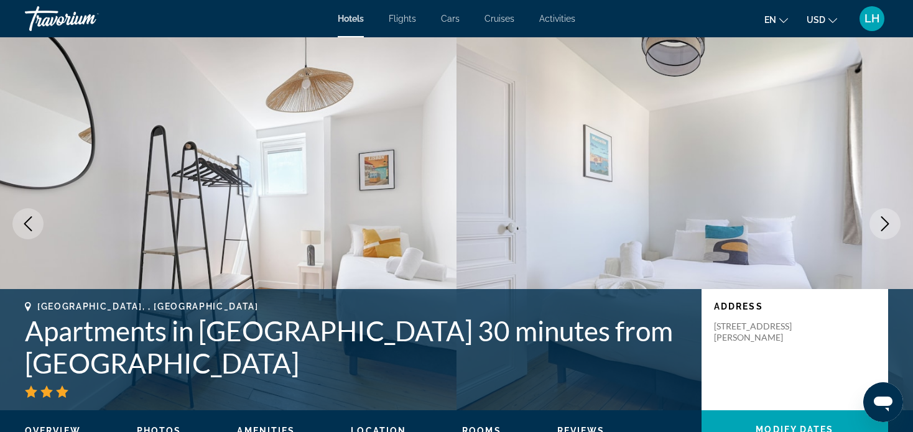
click at [885, 221] on icon "Next image" at bounding box center [885, 223] width 8 height 15
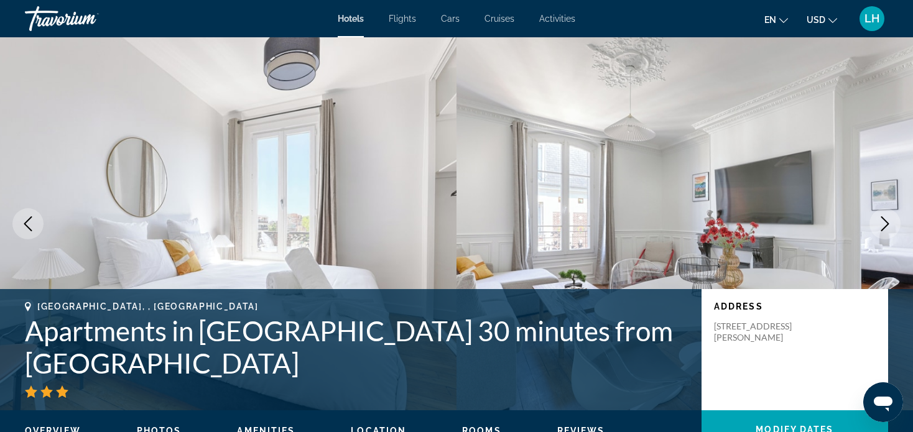
click at [886, 224] on icon "Next image" at bounding box center [884, 223] width 15 height 15
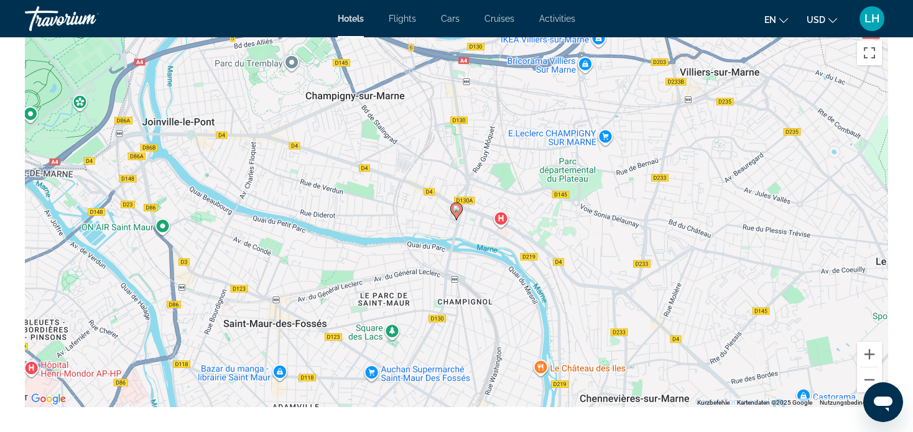
scroll to position [1244, 0]
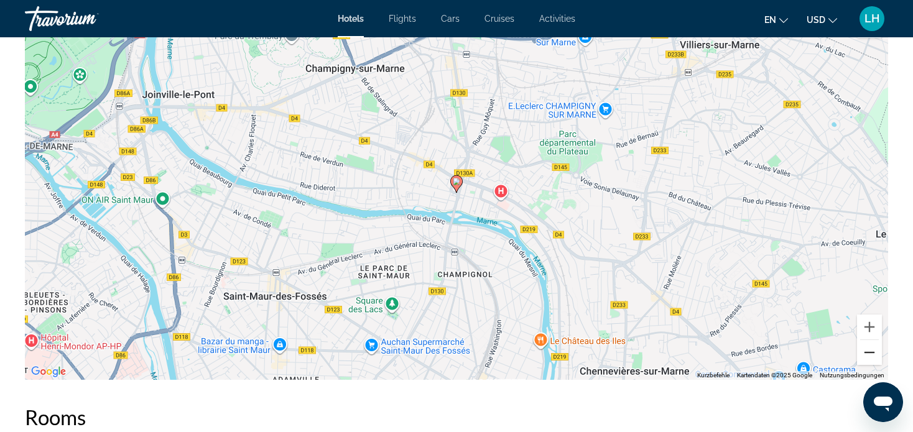
click at [870, 355] on button "Verkleinern" at bounding box center [869, 352] width 25 height 25
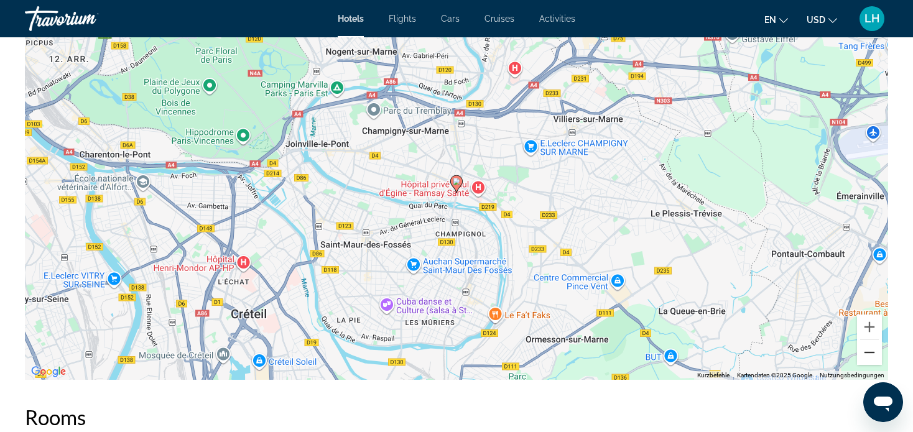
click at [870, 355] on button "Verkleinern" at bounding box center [869, 352] width 25 height 25
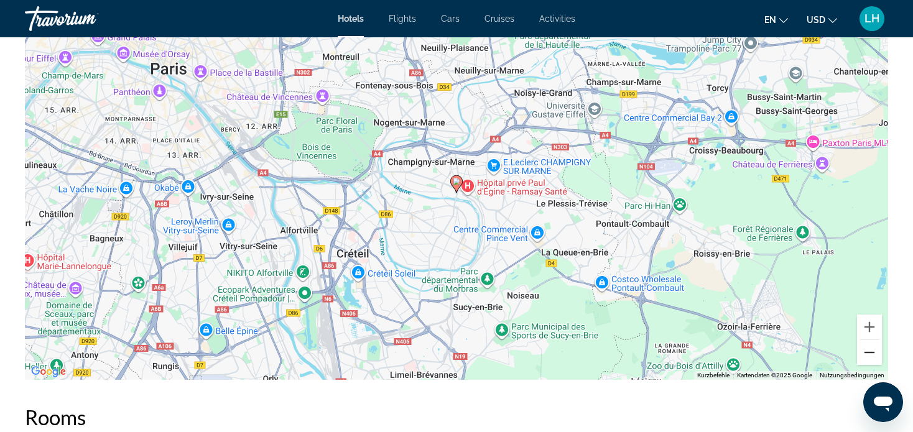
click at [870, 355] on button "Verkleinern" at bounding box center [869, 352] width 25 height 25
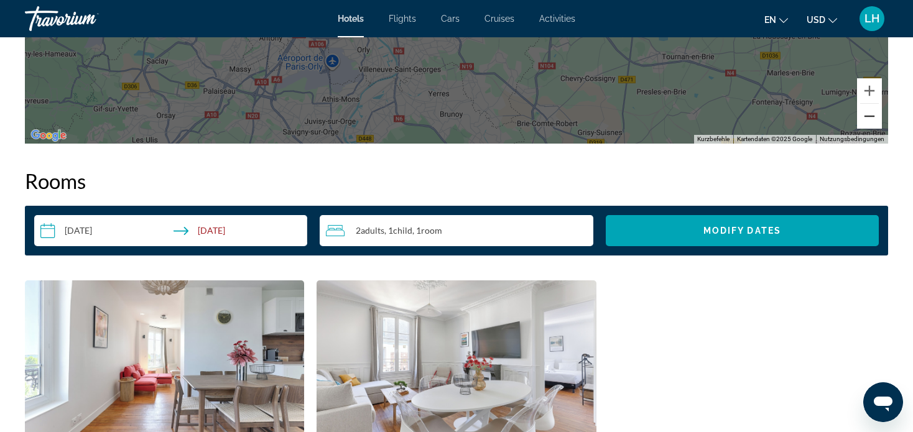
scroll to position [1492, 0]
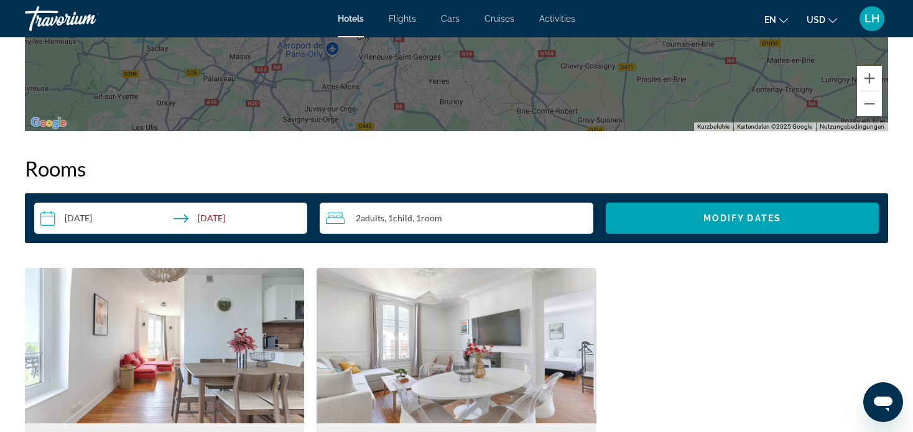
click at [208, 219] on input "**********" at bounding box center [173, 220] width 278 height 35
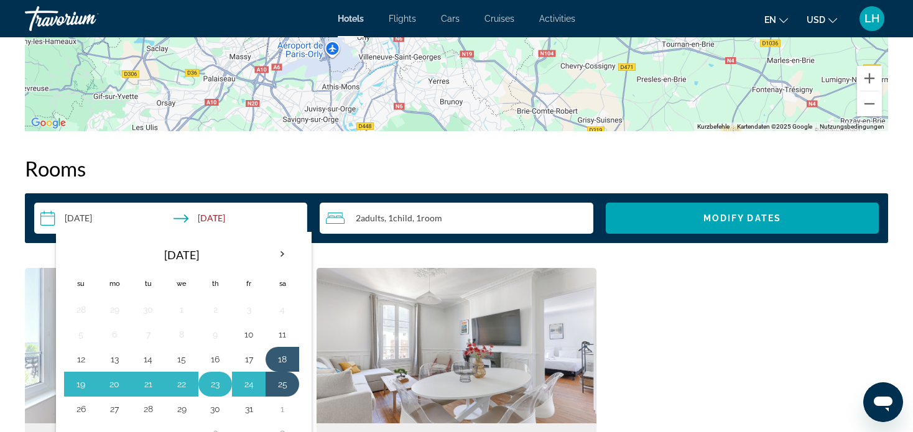
click at [215, 381] on button "23" at bounding box center [215, 384] width 20 height 17
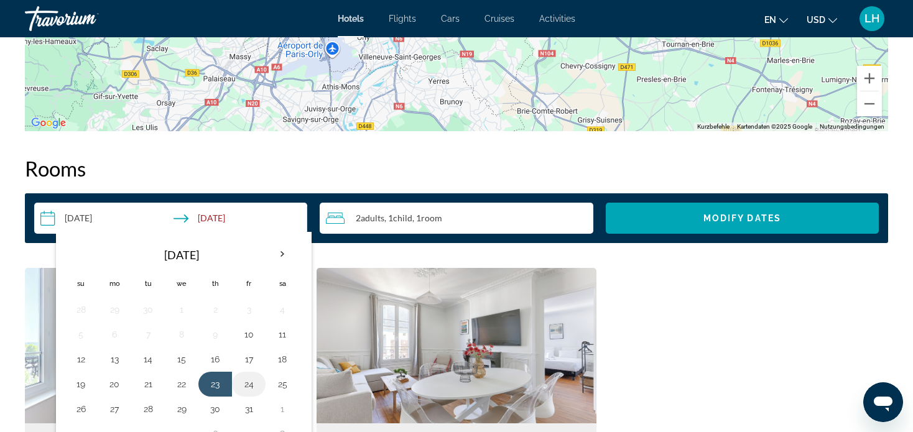
click at [249, 381] on button "24" at bounding box center [249, 384] width 20 height 17
type input "**********"
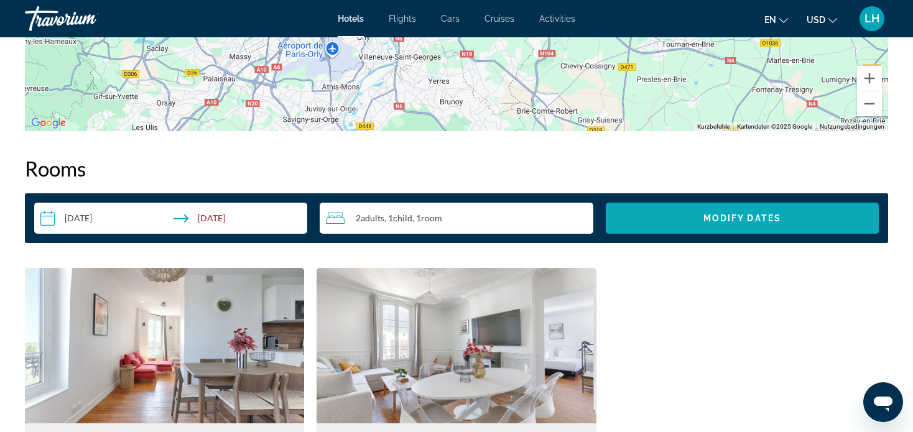
click at [733, 216] on span "Modify Dates" at bounding box center [742, 218] width 78 height 10
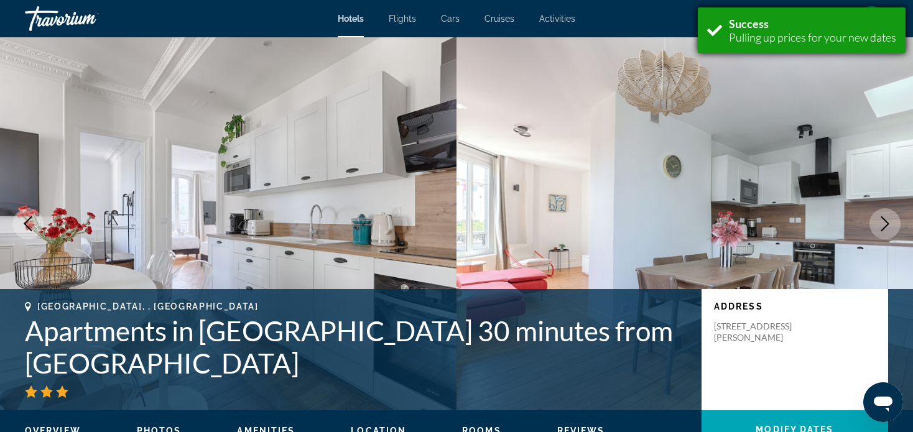
click at [762, 35] on div "Pulling up prices for your new dates" at bounding box center [812, 37] width 167 height 14
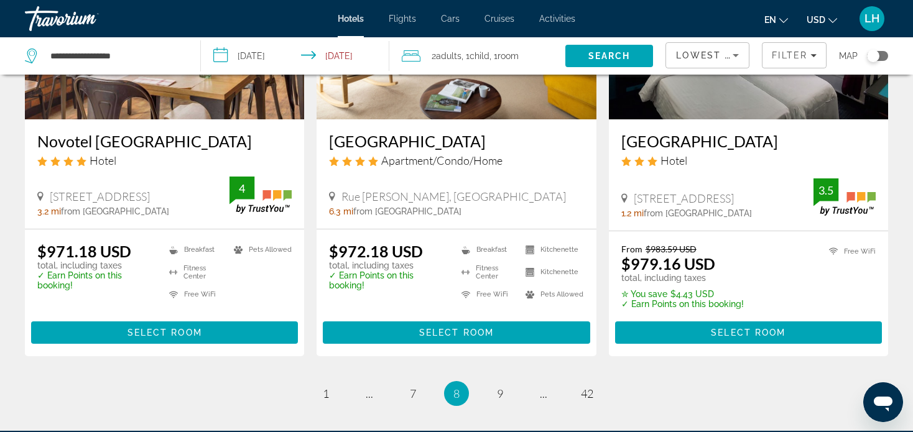
scroll to position [1781, 0]
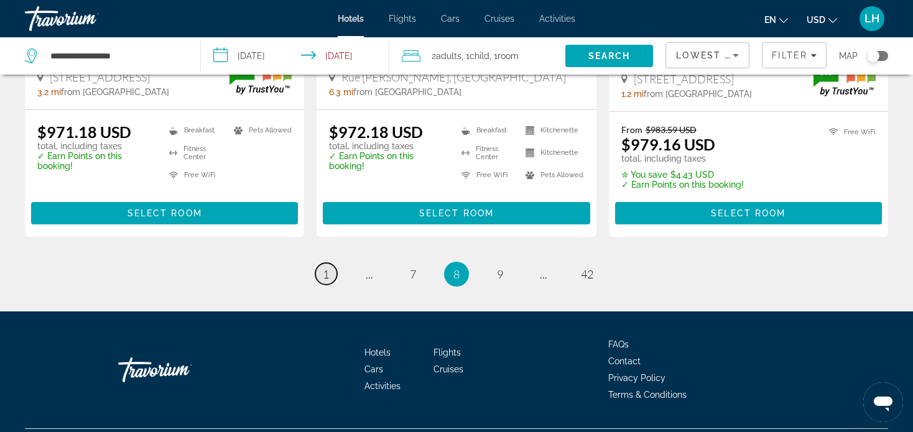
click at [325, 267] on span "1" at bounding box center [326, 274] width 6 height 14
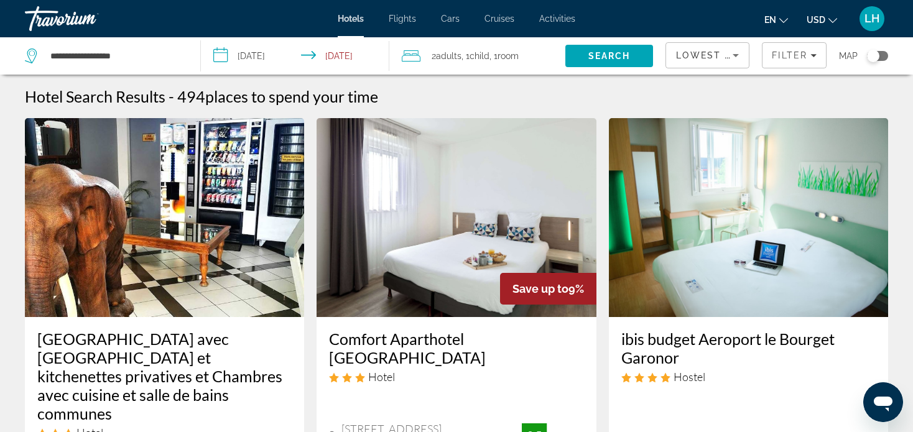
click at [351, 56] on input "**********" at bounding box center [297, 57] width 193 height 41
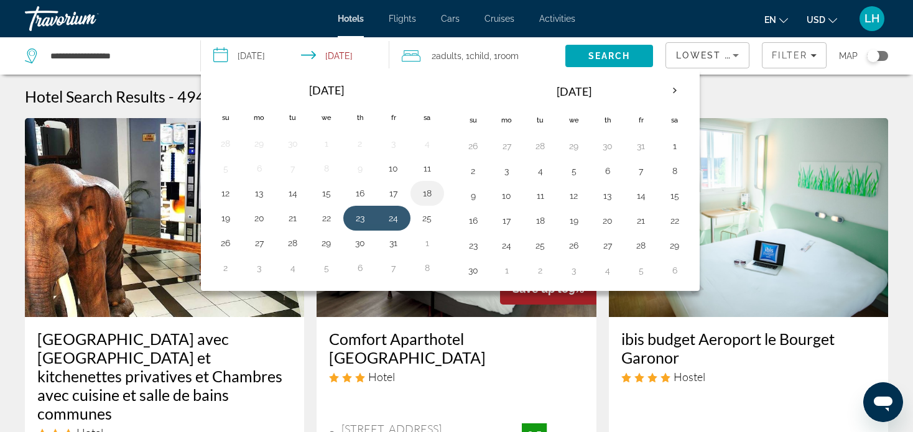
click at [427, 192] on button "18" at bounding box center [427, 193] width 20 height 17
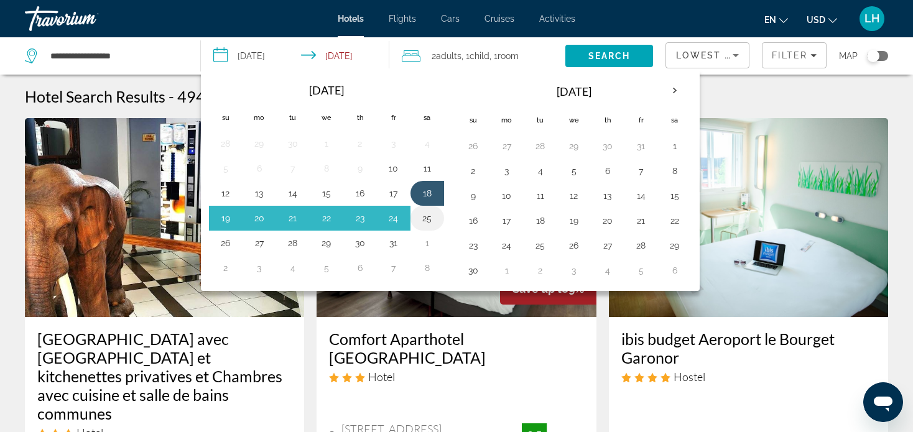
click at [427, 211] on button "25" at bounding box center [427, 218] width 20 height 17
type input "**********"
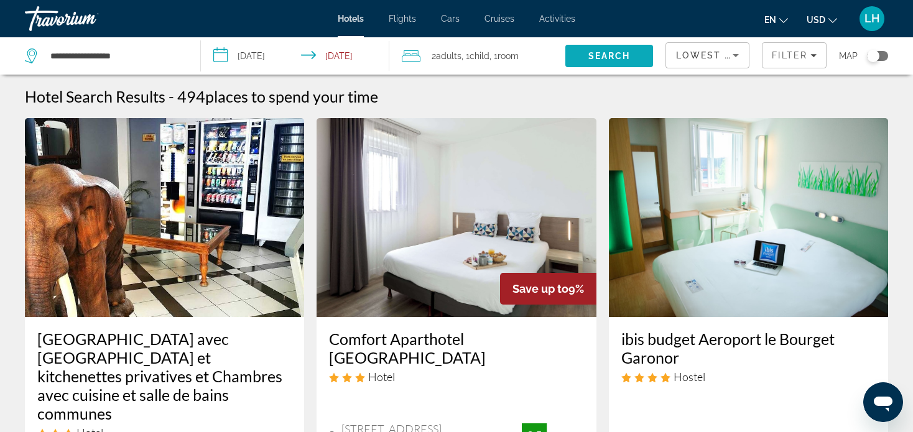
click at [597, 52] on span "Search" at bounding box center [609, 56] width 42 height 10
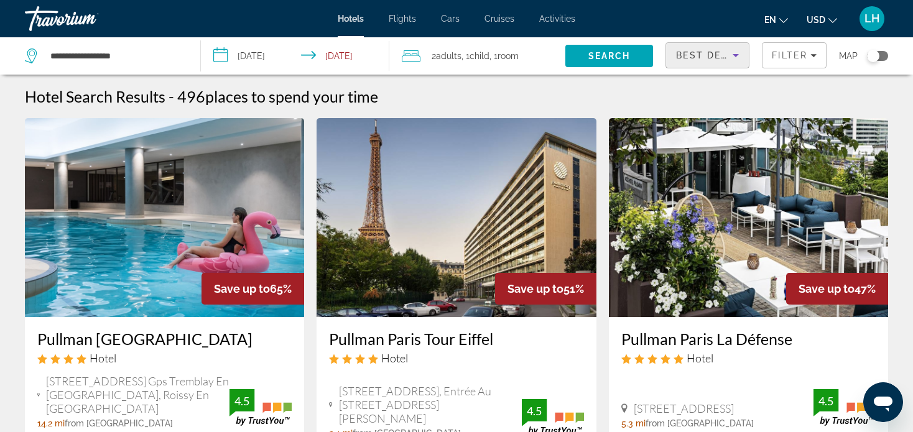
click at [736, 53] on icon "Sort by" at bounding box center [735, 55] width 15 height 15
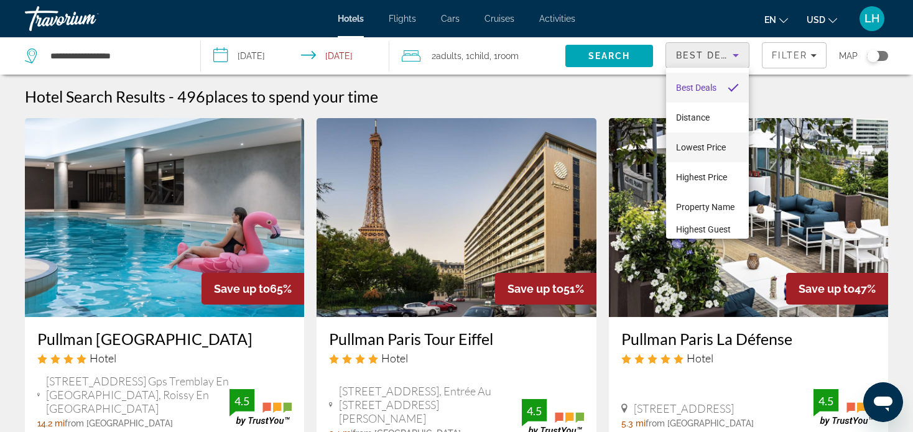
click at [698, 144] on span "Lowest Price" at bounding box center [701, 147] width 50 height 10
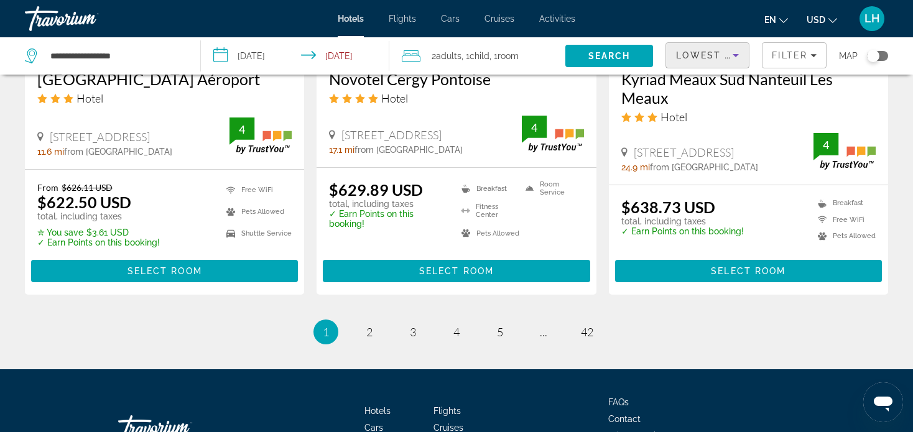
scroll to position [1803, 0]
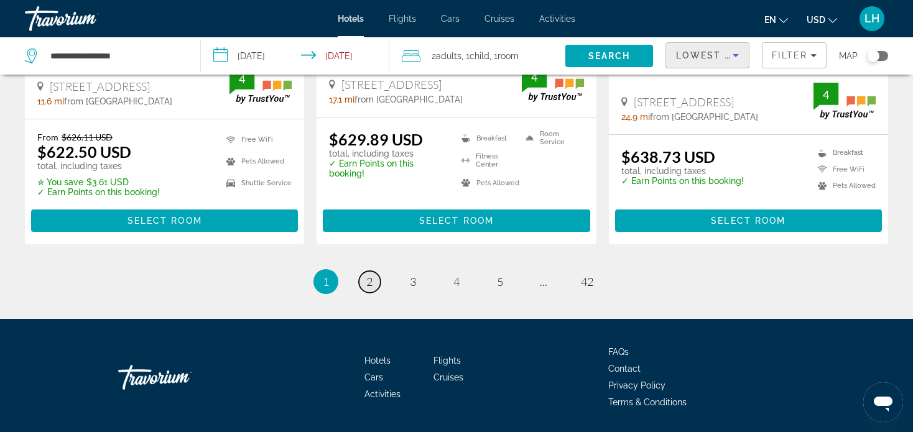
click at [371, 281] on span "2" at bounding box center [369, 282] width 6 height 14
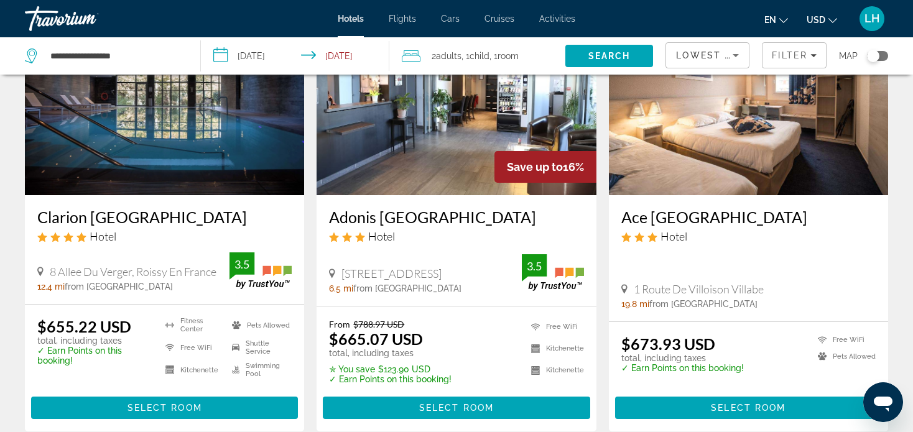
scroll to position [124, 0]
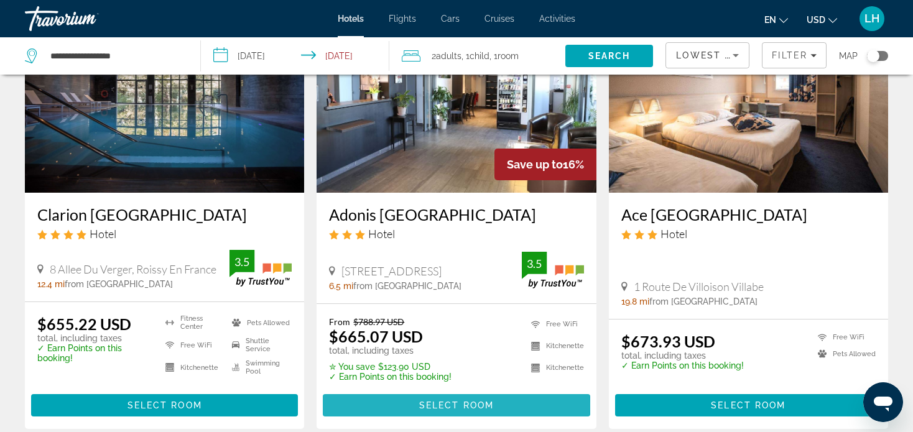
click at [452, 406] on span "Select Room" at bounding box center [456, 405] width 75 height 10
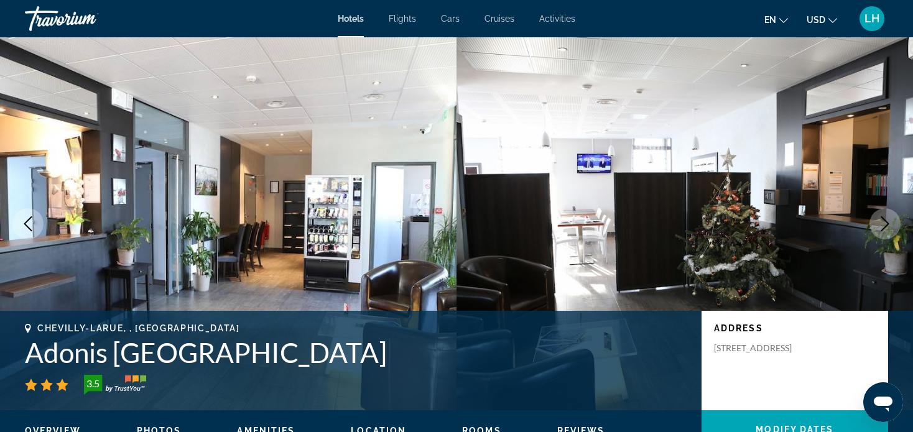
click at [881, 221] on icon "Next image" at bounding box center [884, 223] width 15 height 15
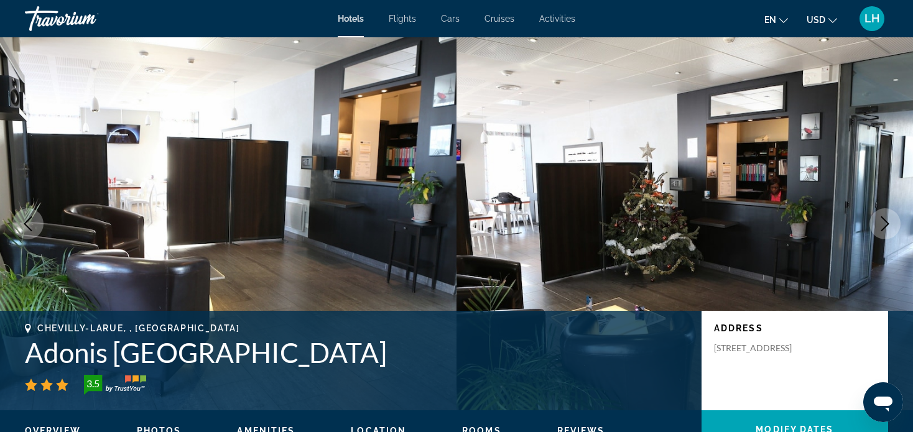
click at [881, 221] on icon "Next image" at bounding box center [884, 223] width 15 height 15
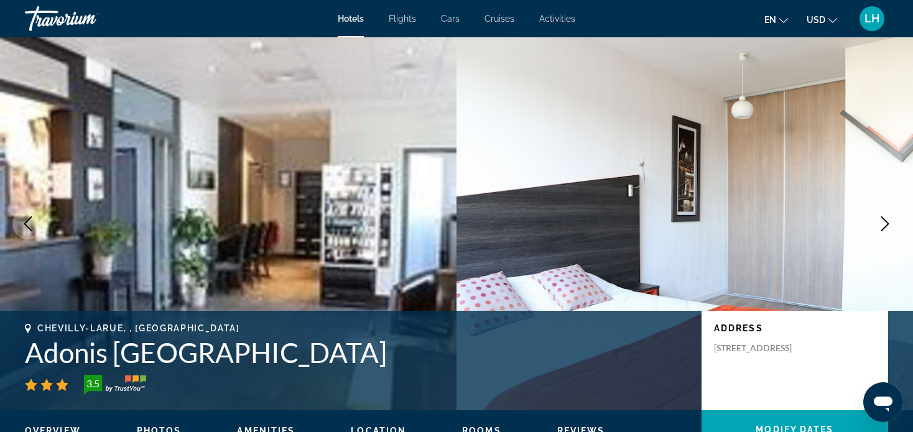
click at [884, 224] on icon "Next image" at bounding box center [884, 223] width 15 height 15
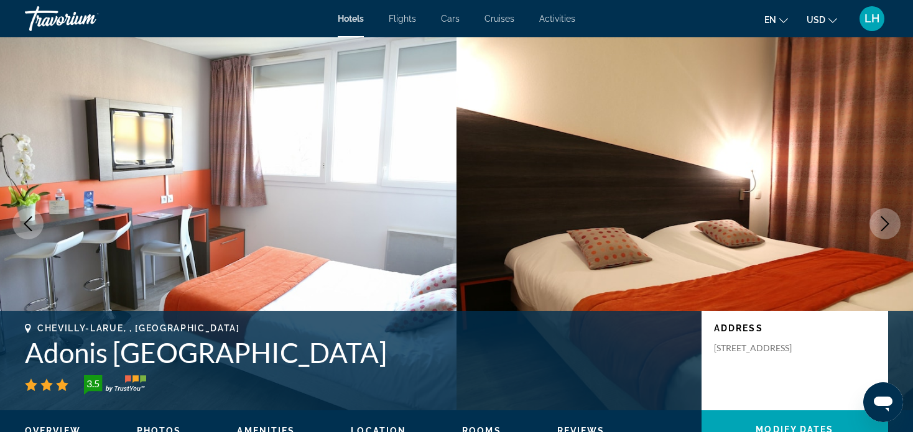
click at [884, 224] on icon "Next image" at bounding box center [884, 223] width 15 height 15
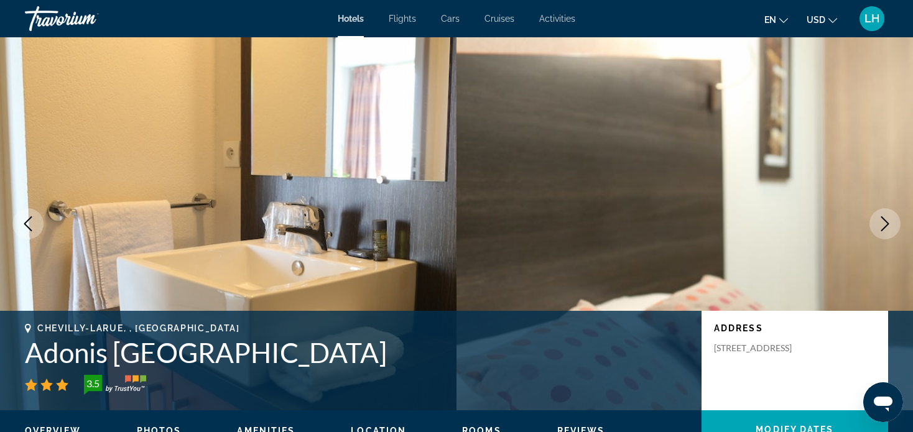
click at [884, 224] on icon "Next image" at bounding box center [884, 223] width 15 height 15
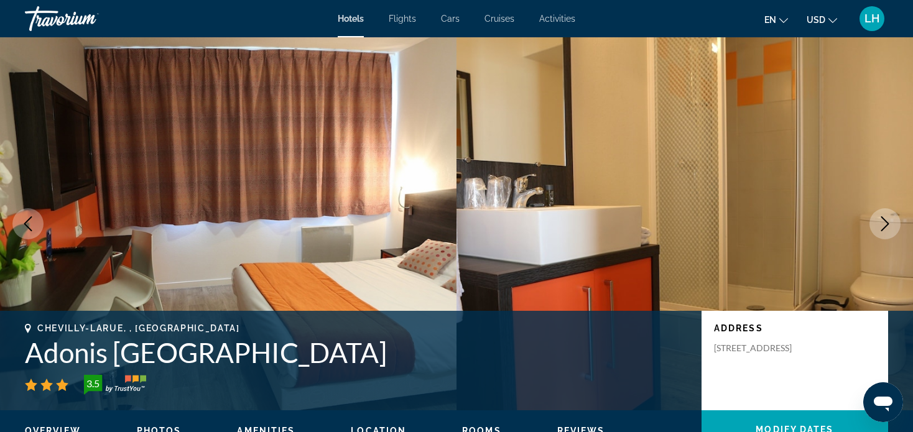
click at [884, 224] on icon "Next image" at bounding box center [884, 223] width 15 height 15
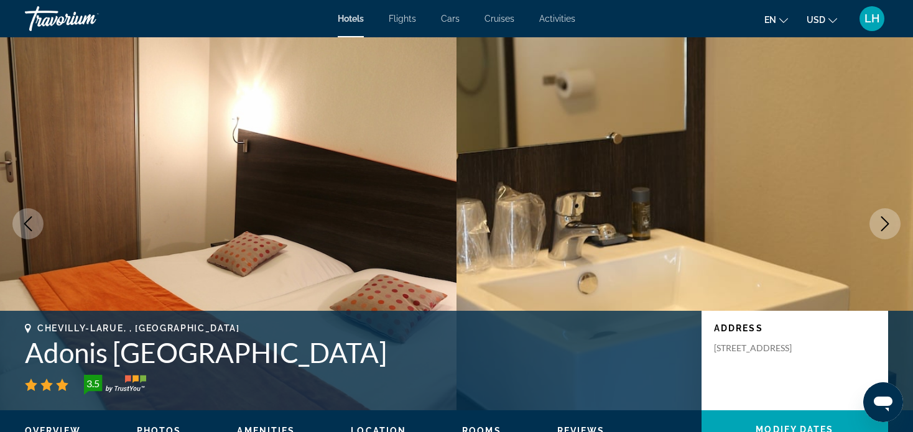
click at [884, 224] on icon "Next image" at bounding box center [884, 223] width 15 height 15
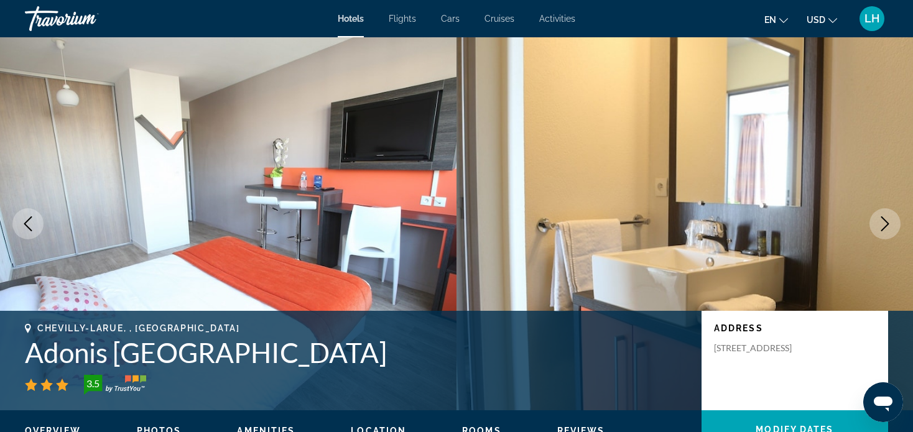
click at [883, 222] on icon "Next image" at bounding box center [884, 223] width 15 height 15
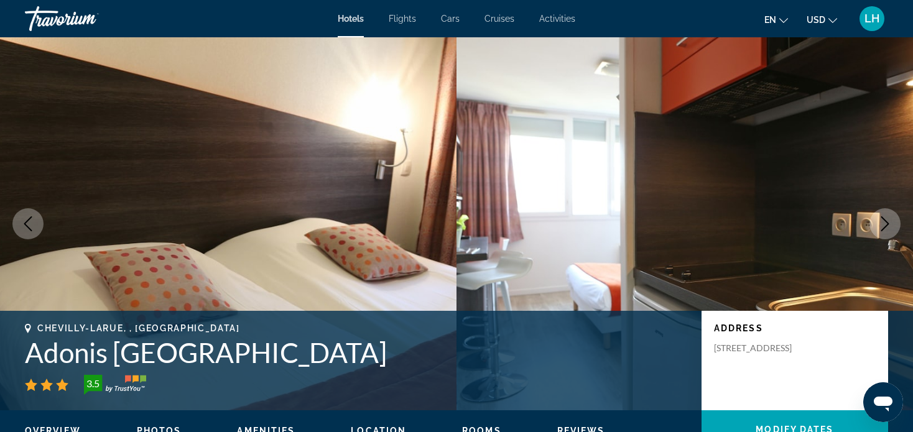
click at [883, 222] on icon "Next image" at bounding box center [884, 223] width 15 height 15
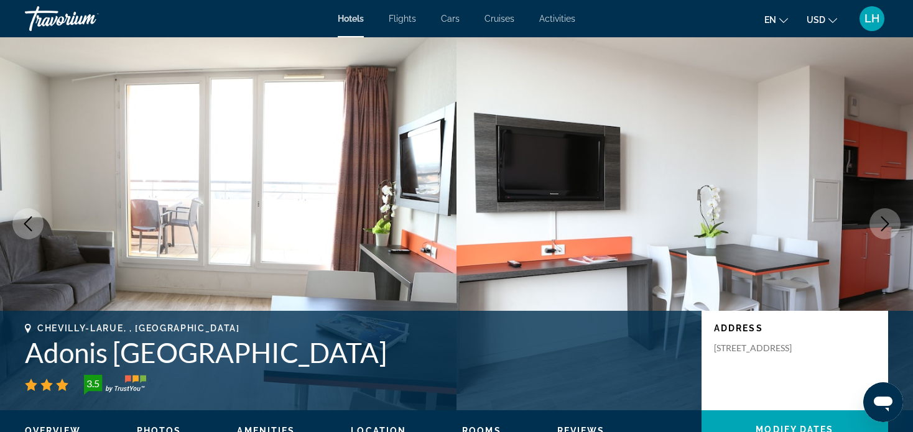
click at [883, 222] on icon "Next image" at bounding box center [884, 223] width 15 height 15
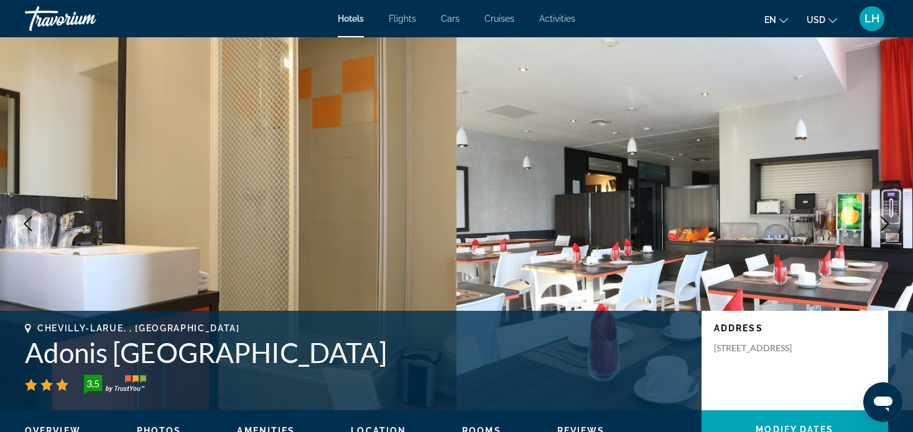
click at [29, 224] on icon "Previous image" at bounding box center [28, 223] width 15 height 15
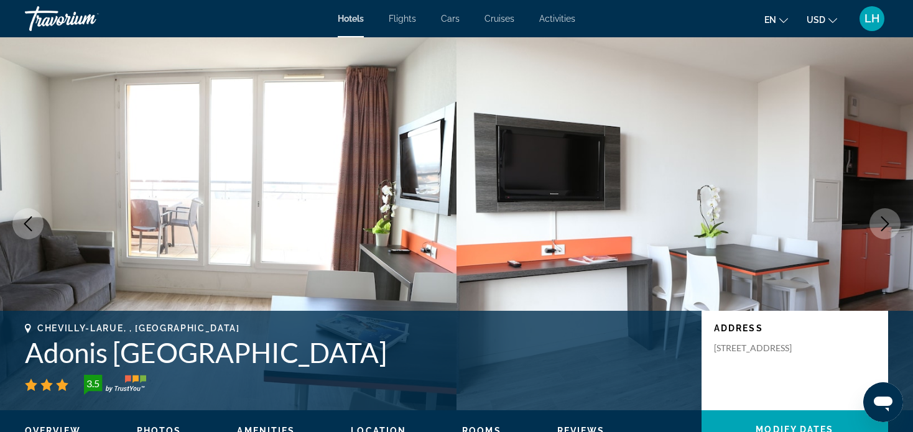
click at [885, 220] on icon "Next image" at bounding box center [885, 223] width 8 height 15
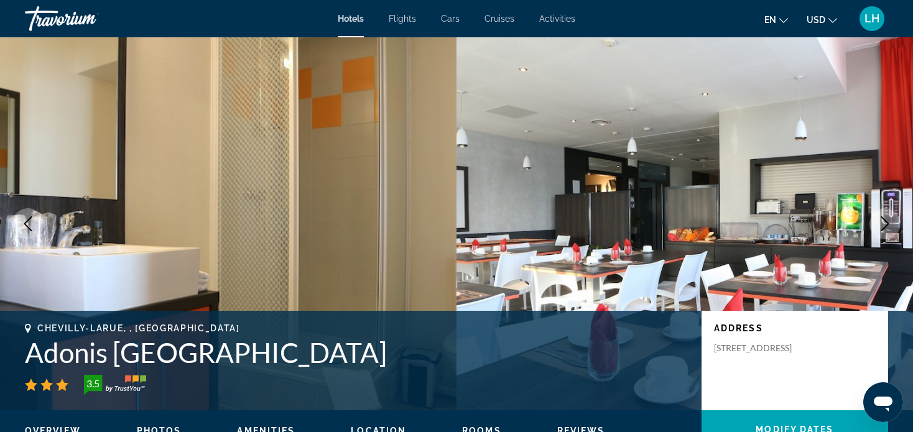
click at [885, 224] on icon "Next image" at bounding box center [884, 223] width 15 height 15
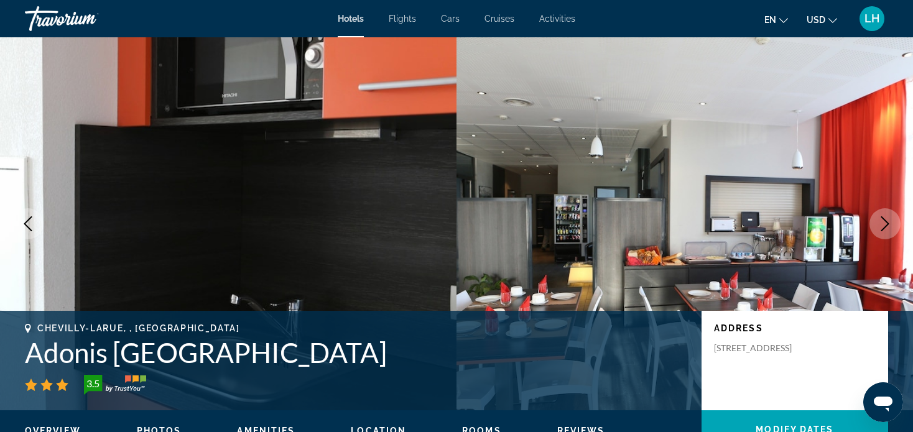
click at [885, 224] on icon "Next image" at bounding box center [884, 223] width 15 height 15
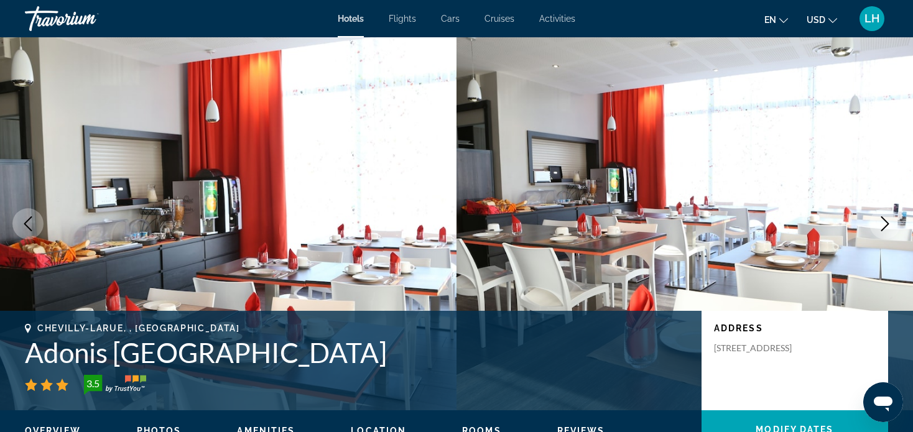
click at [885, 224] on icon "Next image" at bounding box center [884, 223] width 15 height 15
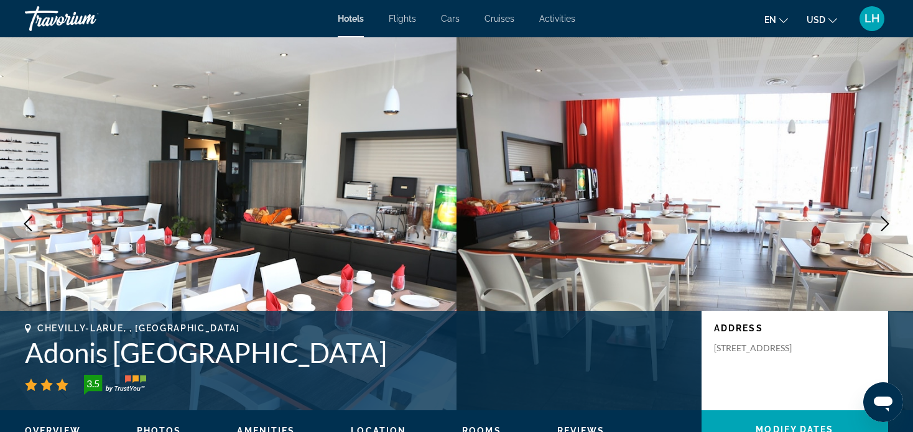
click at [885, 224] on icon "Next image" at bounding box center [884, 223] width 15 height 15
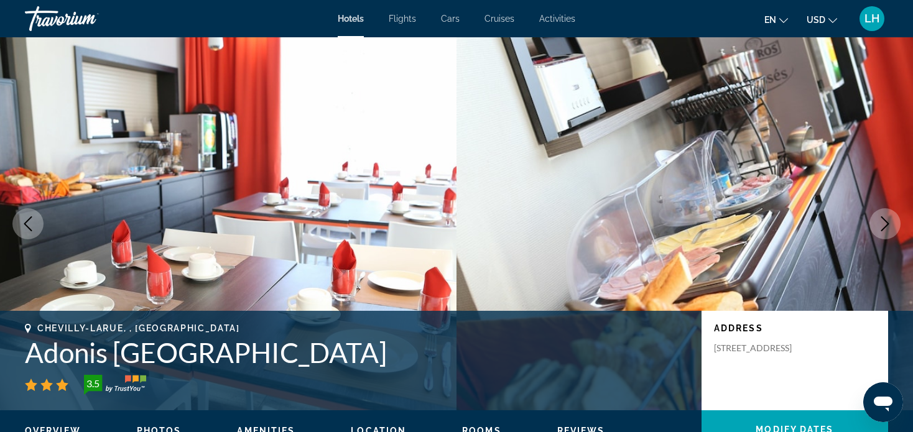
click at [885, 224] on icon "Next image" at bounding box center [884, 223] width 15 height 15
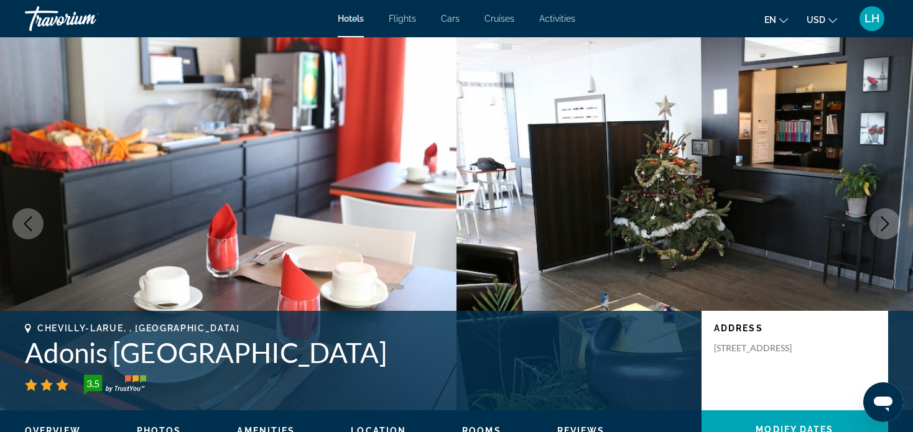
click at [885, 224] on icon "Next image" at bounding box center [884, 223] width 15 height 15
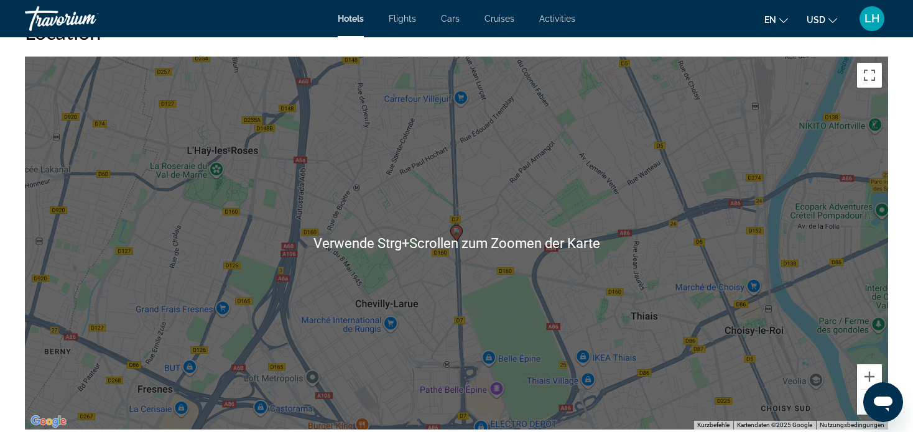
scroll to position [1244, 0]
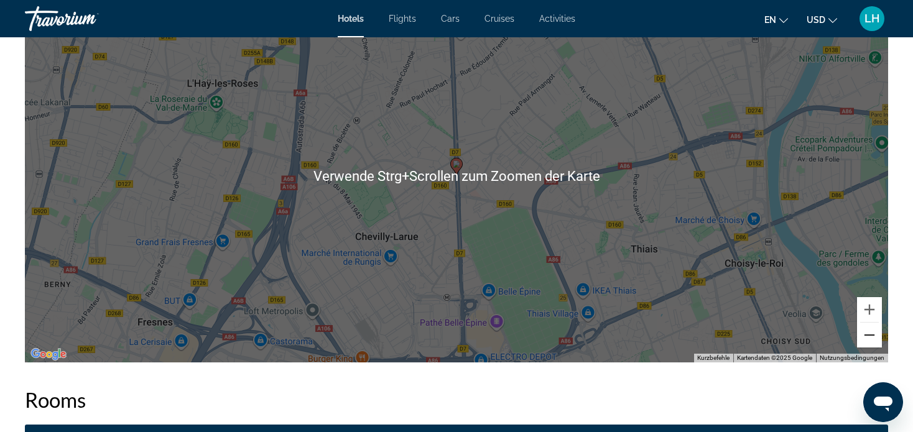
click at [869, 327] on button "Verkleinern" at bounding box center [869, 335] width 25 height 25
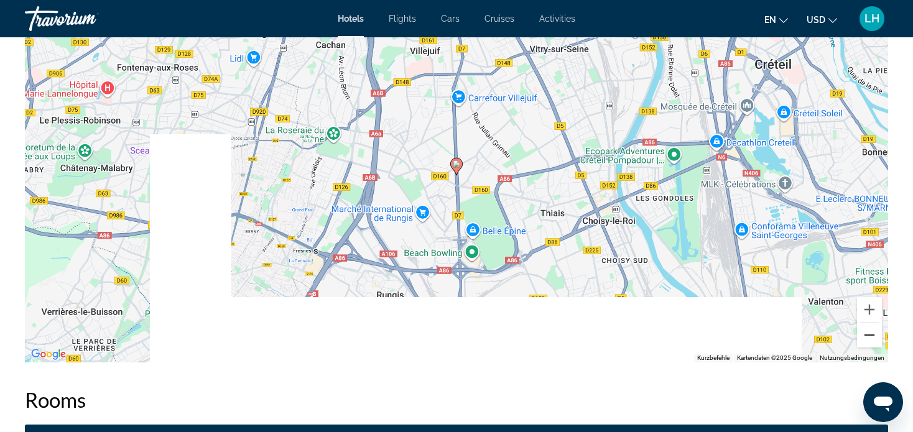
click at [869, 327] on button "Verkleinern" at bounding box center [869, 335] width 25 height 25
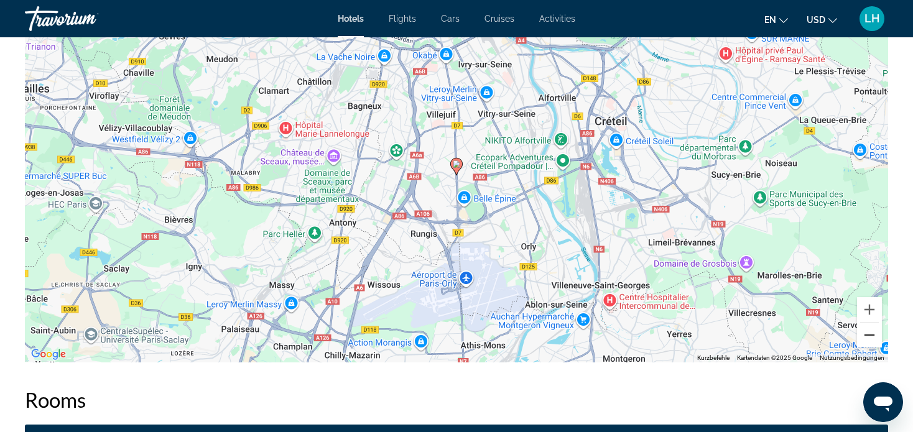
click at [868, 327] on button "Verkleinern" at bounding box center [869, 335] width 25 height 25
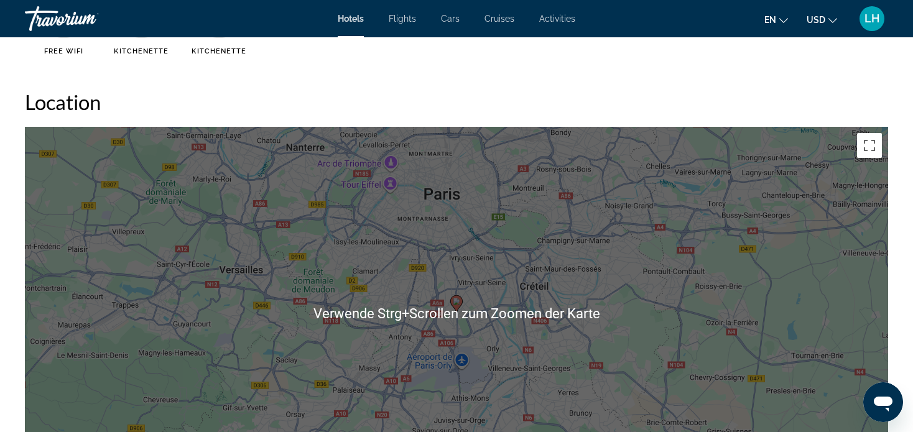
scroll to position [1182, 0]
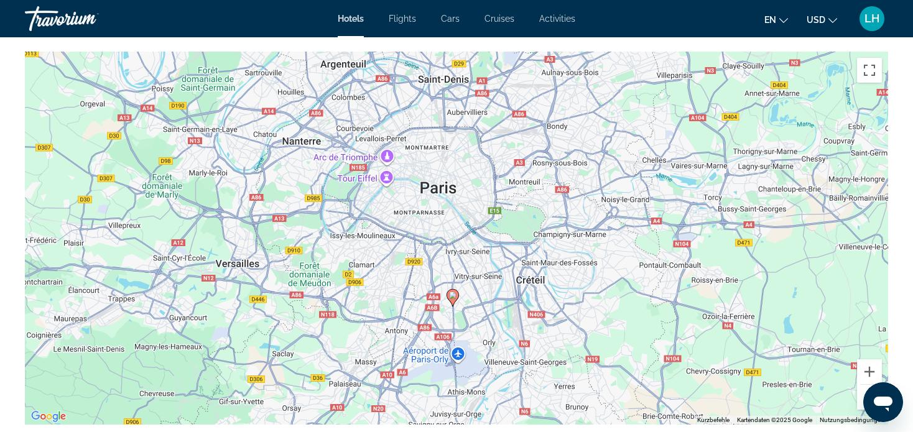
drag, startPoint x: 751, startPoint y: 258, endPoint x: 747, endPoint y: 328, distance: 70.4
click at [747, 328] on div "Um den Modus zum Ziehen mit der Tastatur zu aktivieren, drückst du Alt + Eingab…" at bounding box center [456, 238] width 863 height 373
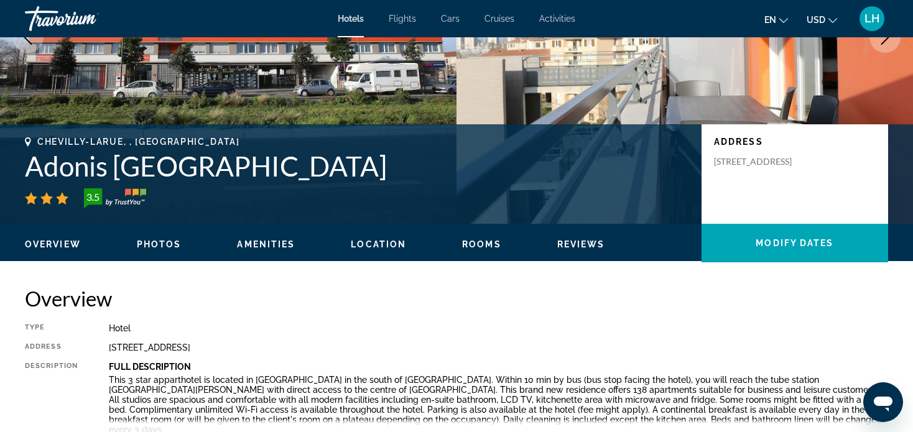
scroll to position [0, 0]
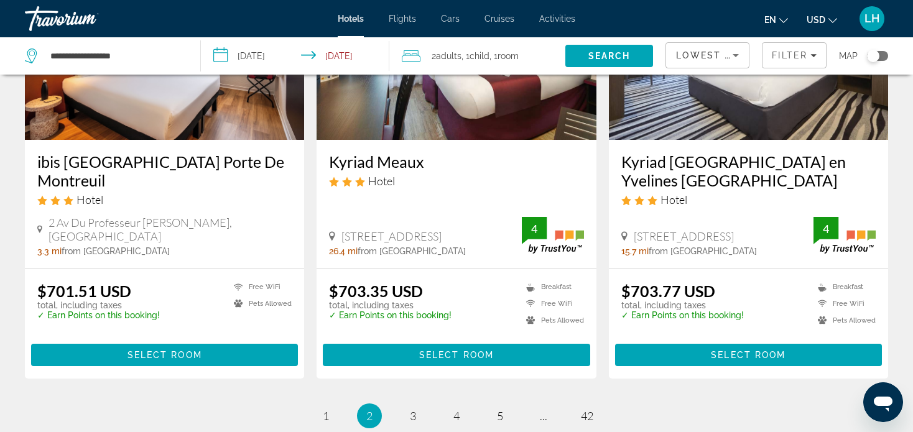
scroll to position [1617, 0]
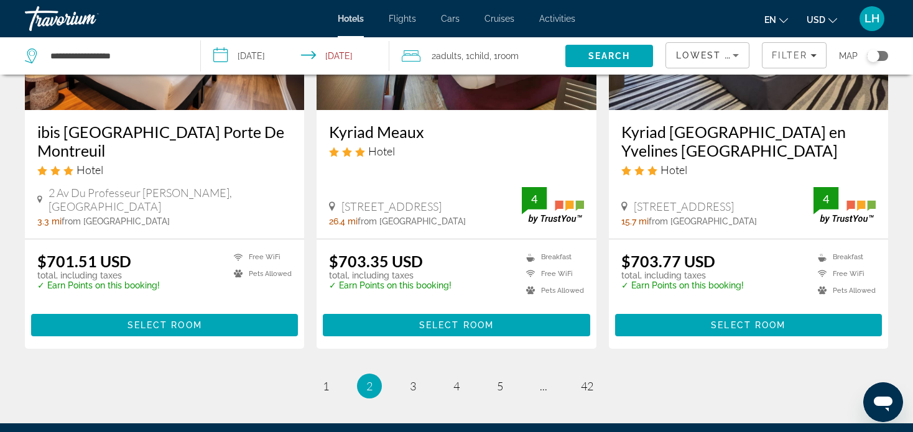
click at [157, 326] on span "Select Room" at bounding box center [164, 325] width 75 height 10
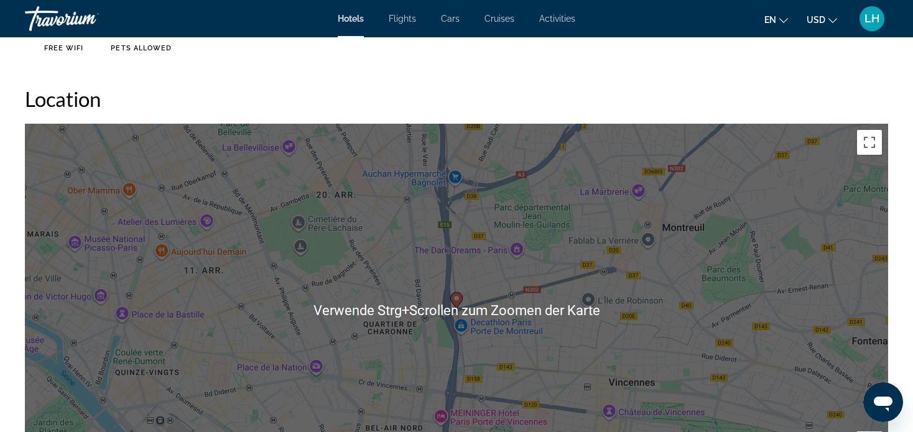
scroll to position [1244, 0]
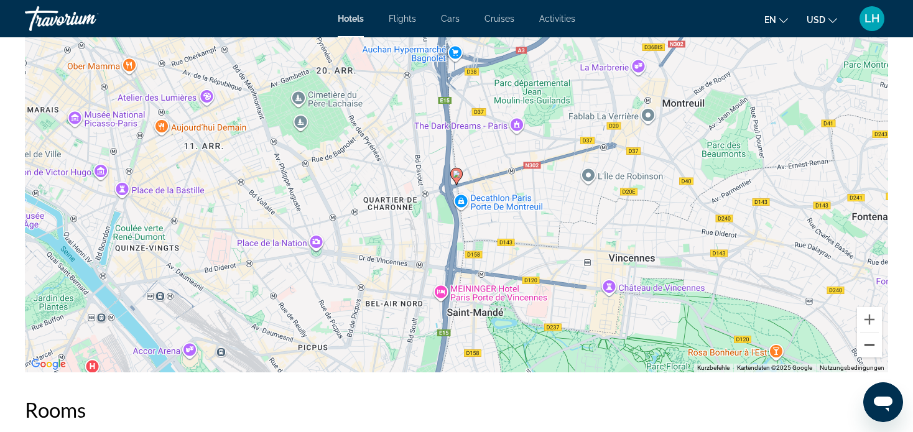
click at [868, 346] on button "Verkleinern" at bounding box center [869, 345] width 25 height 25
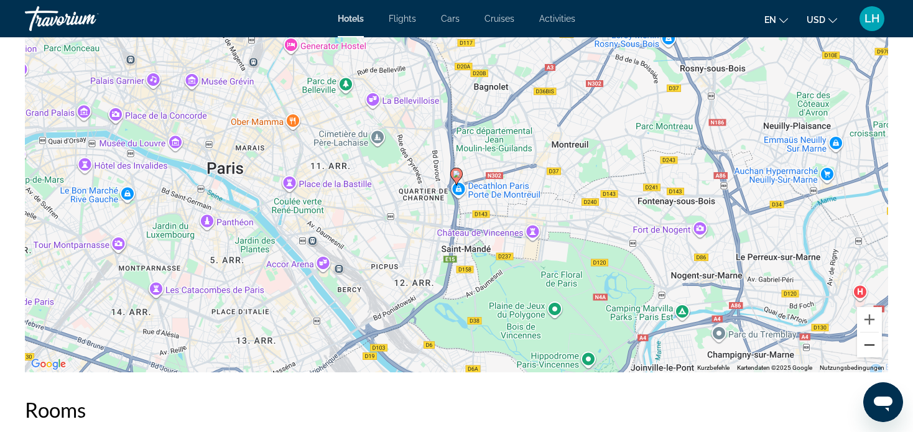
click at [868, 346] on button "Verkleinern" at bounding box center [869, 345] width 25 height 25
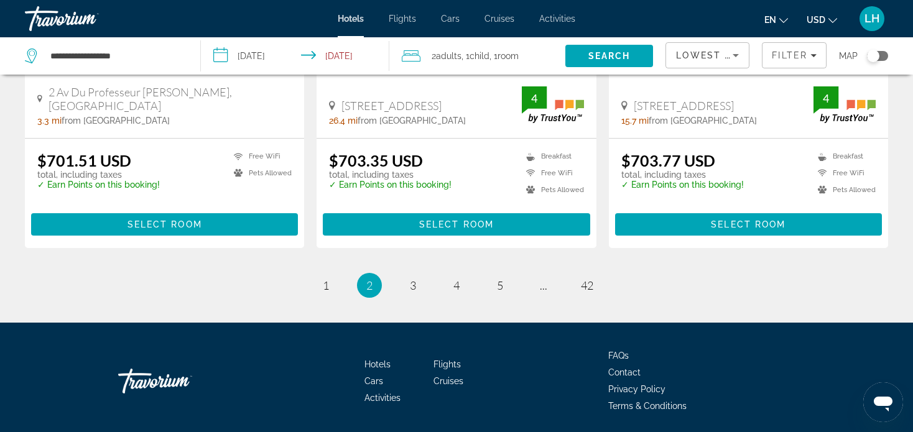
scroll to position [1759, 0]
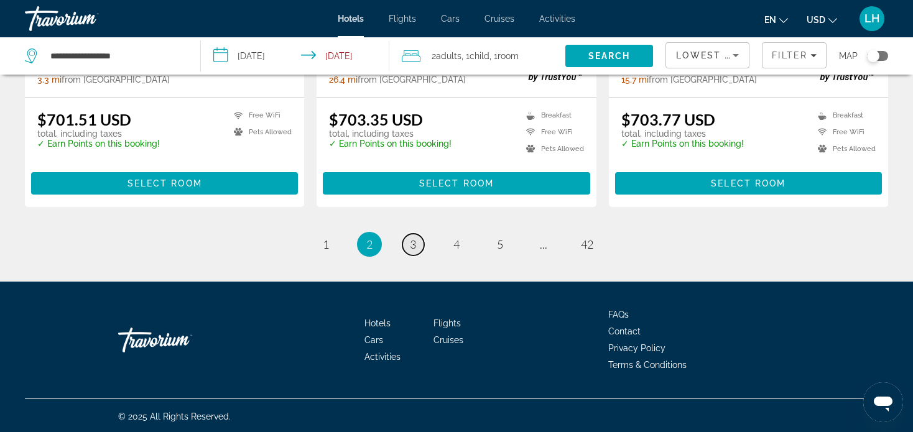
click at [411, 248] on span "3" at bounding box center [413, 245] width 6 height 14
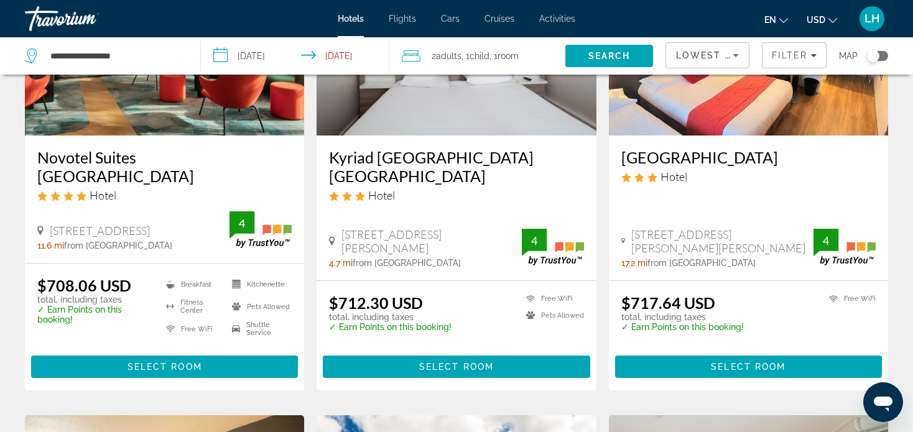
scroll to position [187, 0]
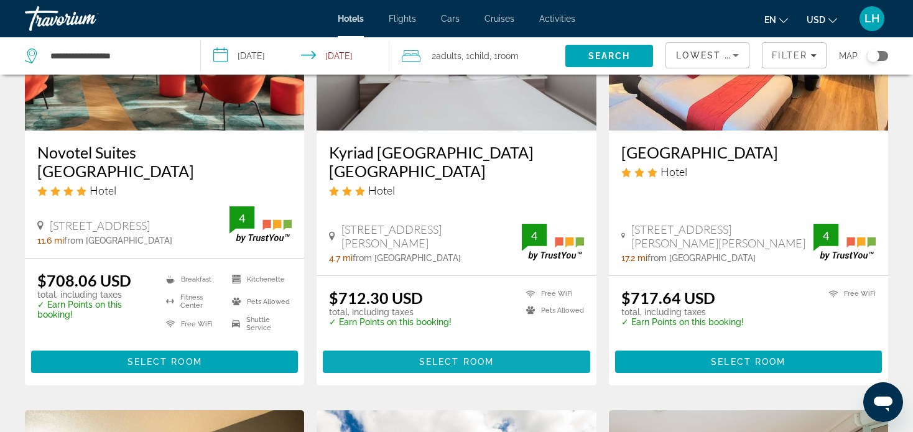
click at [457, 363] on span "Select Room" at bounding box center [456, 362] width 75 height 10
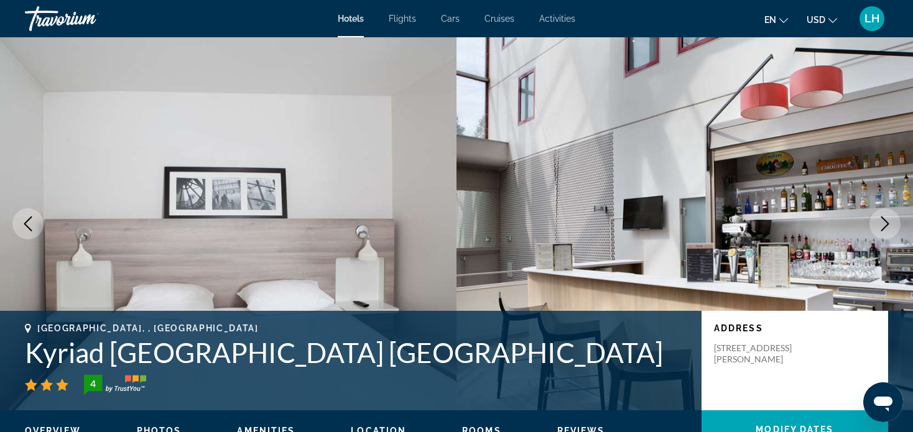
click at [886, 224] on icon "Next image" at bounding box center [884, 223] width 15 height 15
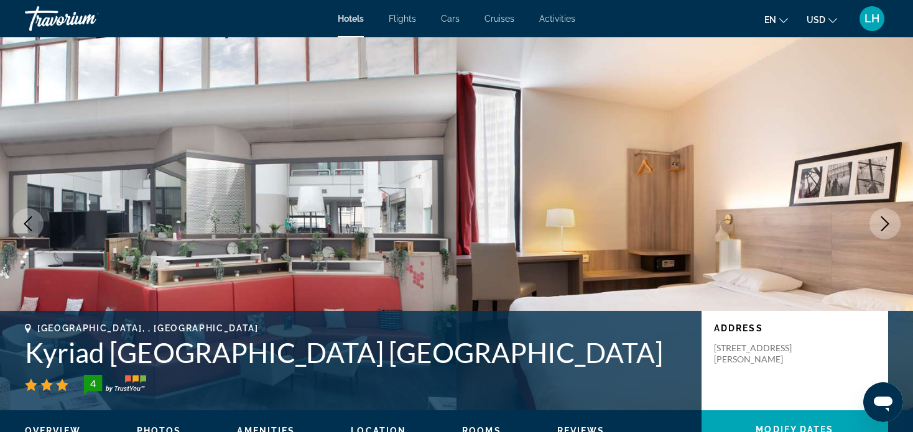
click at [886, 224] on icon "Next image" at bounding box center [884, 223] width 15 height 15
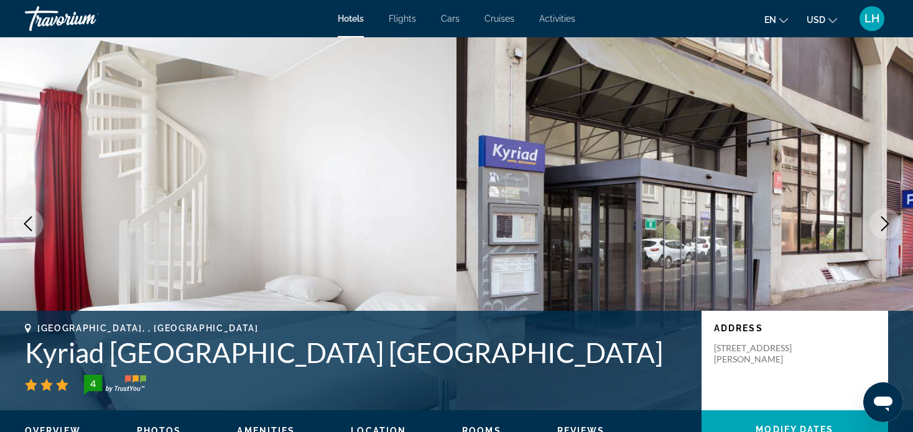
click at [886, 224] on icon "Next image" at bounding box center [884, 223] width 15 height 15
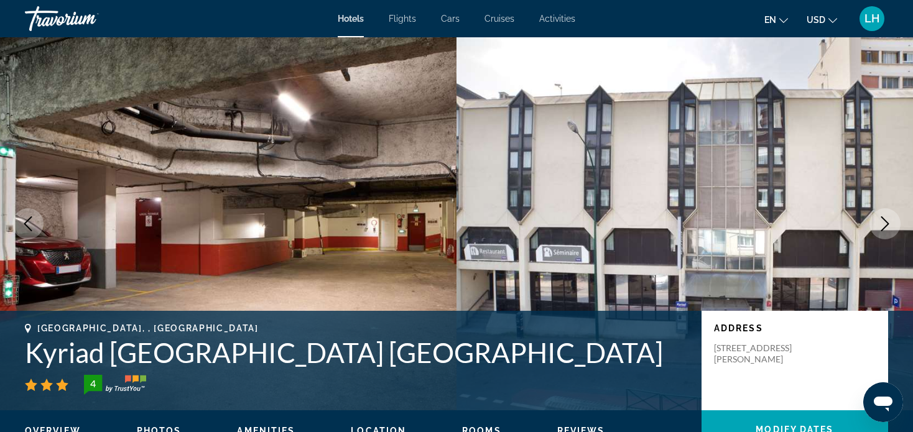
click at [886, 224] on icon "Next image" at bounding box center [884, 223] width 15 height 15
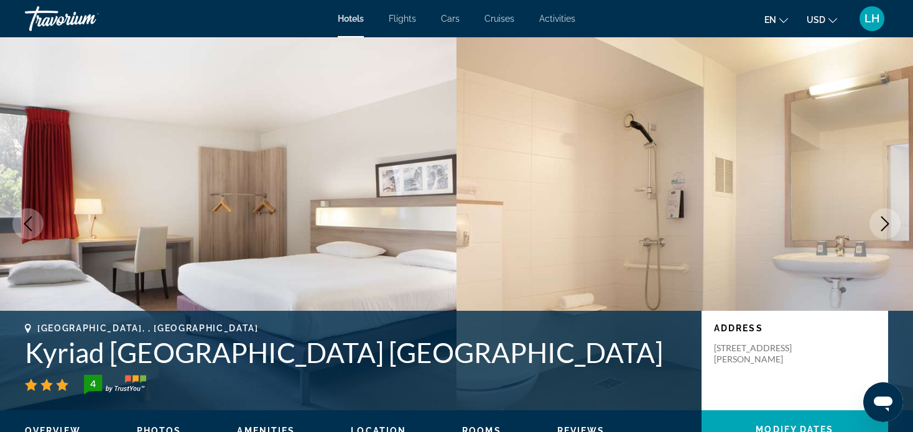
click at [886, 224] on icon "Next image" at bounding box center [884, 223] width 15 height 15
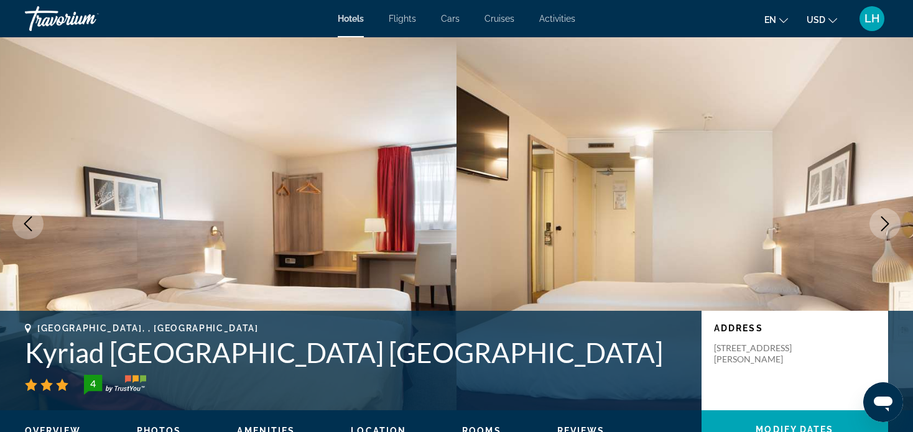
click at [886, 224] on icon "Next image" at bounding box center [884, 223] width 15 height 15
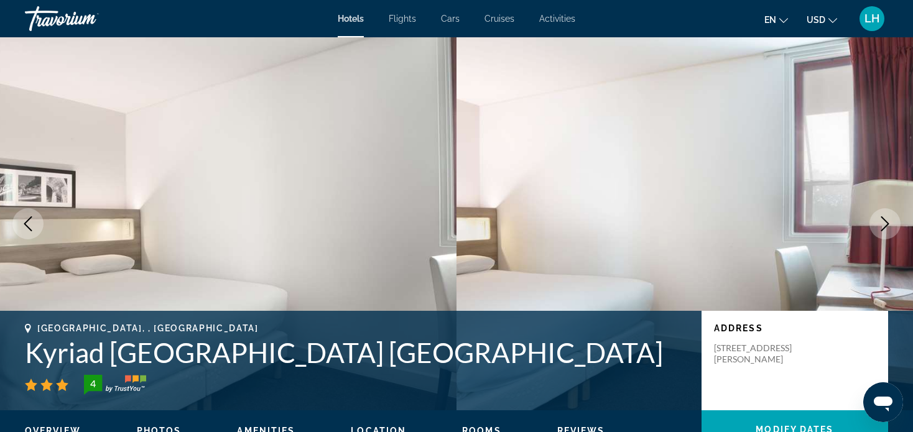
click at [886, 224] on icon "Next image" at bounding box center [884, 223] width 15 height 15
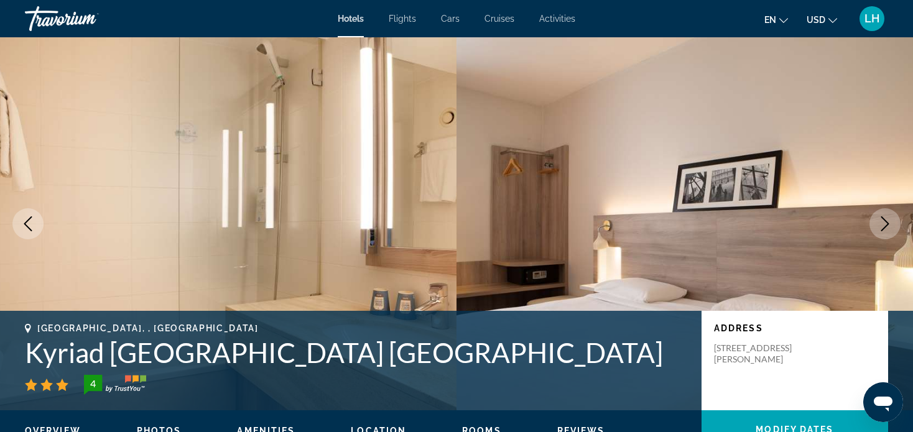
click at [886, 224] on icon "Next image" at bounding box center [884, 223] width 15 height 15
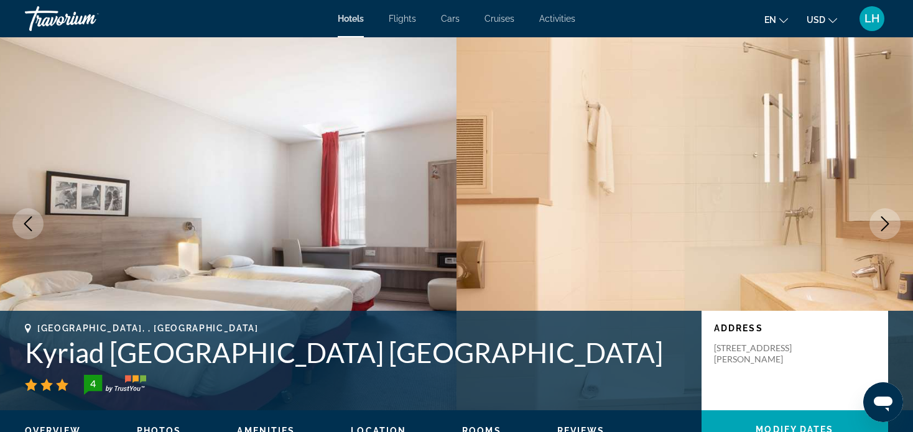
click at [886, 224] on icon "Next image" at bounding box center [884, 223] width 15 height 15
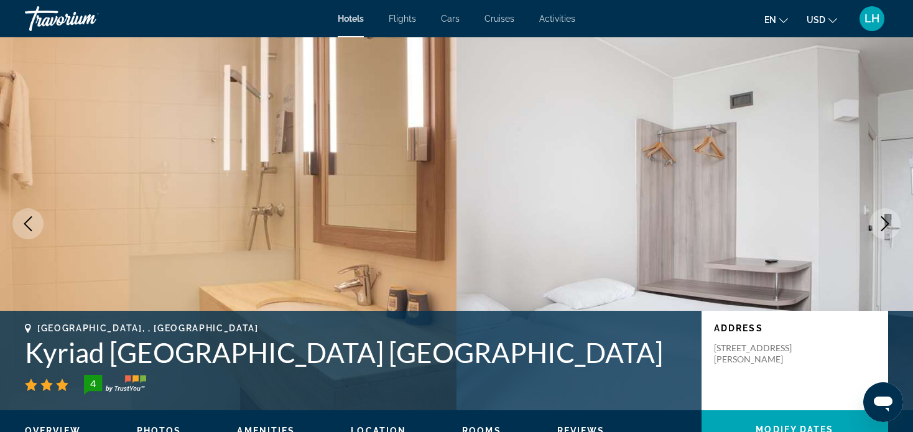
click at [886, 224] on icon "Next image" at bounding box center [884, 223] width 15 height 15
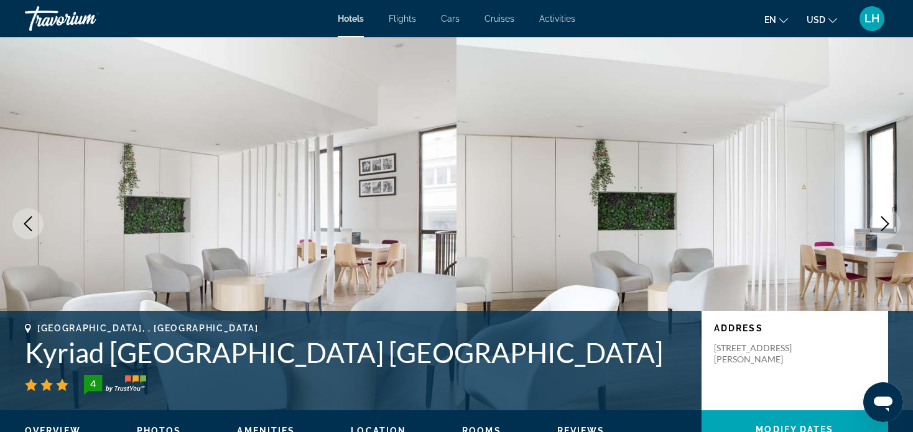
click at [886, 224] on icon "Next image" at bounding box center [884, 223] width 15 height 15
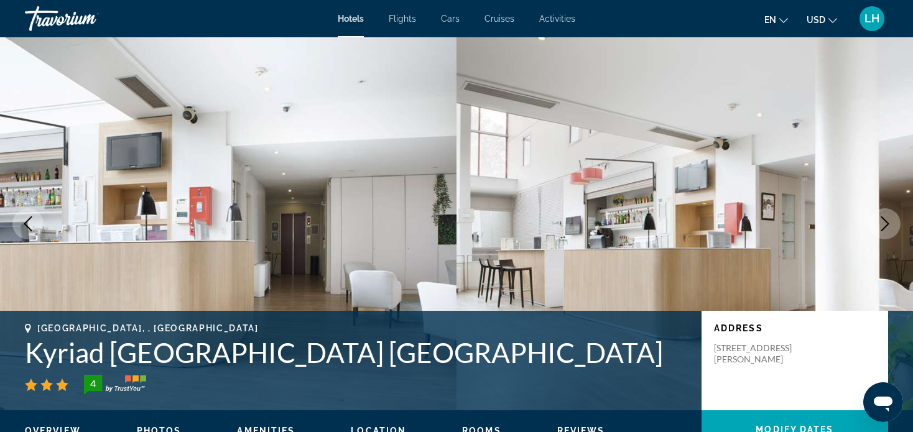
click at [886, 224] on icon "Next image" at bounding box center [884, 223] width 15 height 15
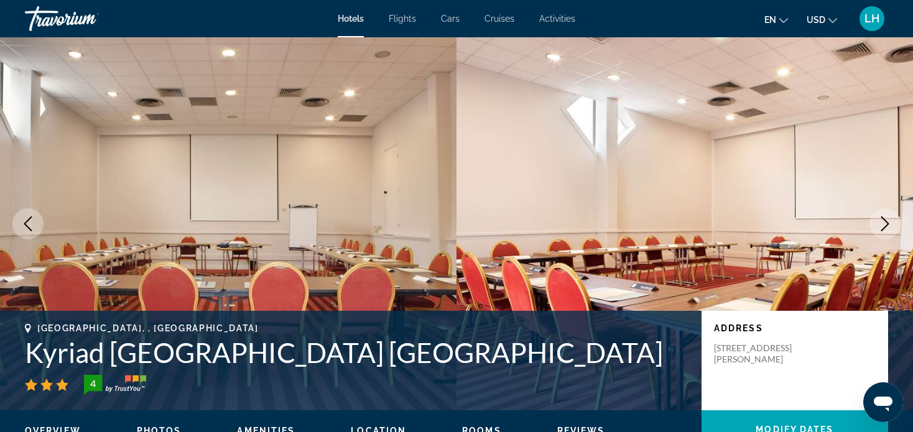
click at [885, 220] on icon "Next image" at bounding box center [885, 223] width 8 height 15
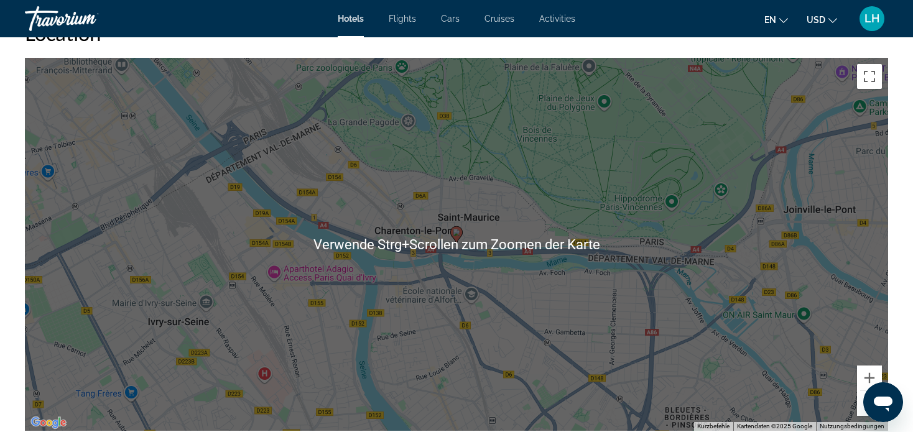
scroll to position [1244, 0]
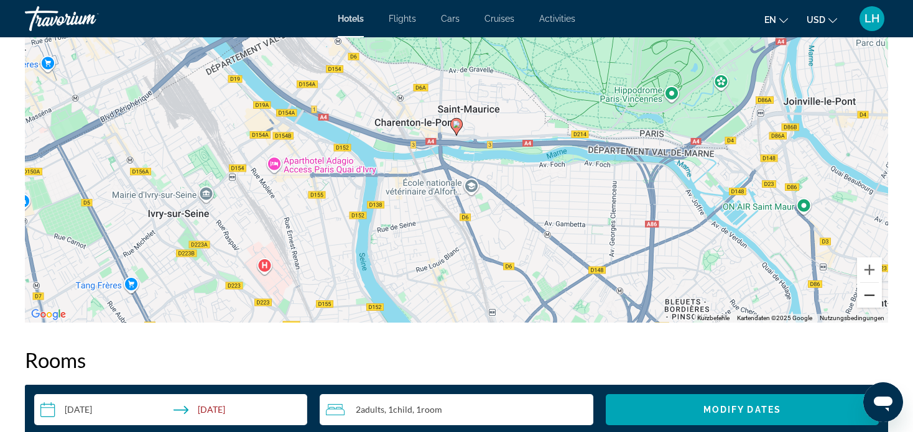
click at [872, 296] on button "Verkleinern" at bounding box center [869, 295] width 25 height 25
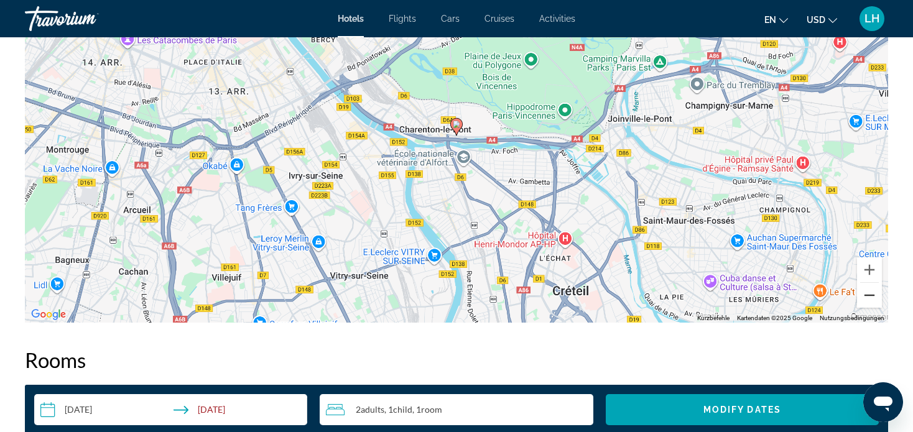
click at [872, 296] on button "Verkleinern" at bounding box center [869, 295] width 25 height 25
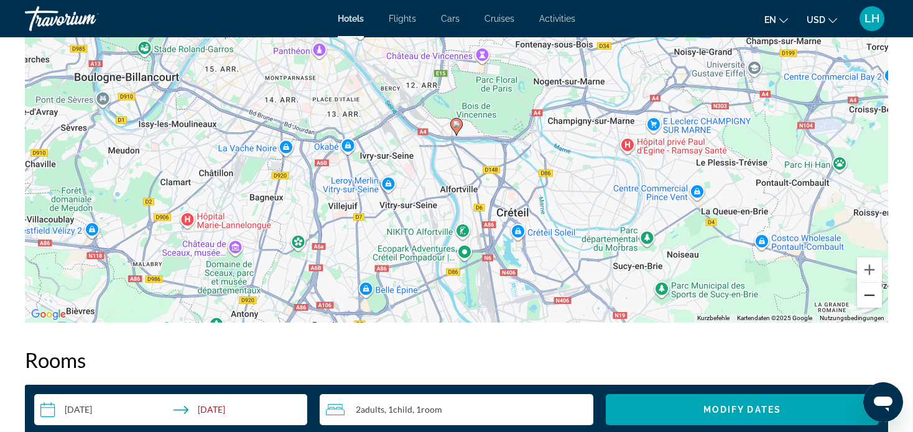
click at [872, 296] on button "Verkleinern" at bounding box center [869, 295] width 25 height 25
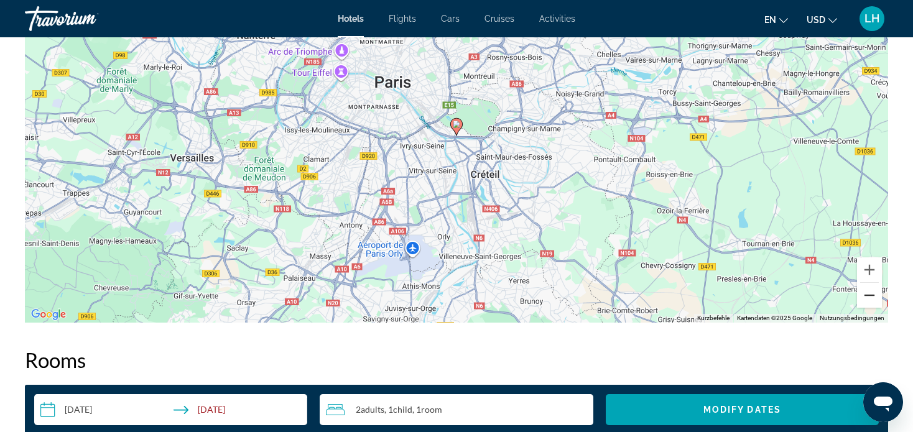
click at [872, 296] on button "Verkleinern" at bounding box center [869, 295] width 25 height 25
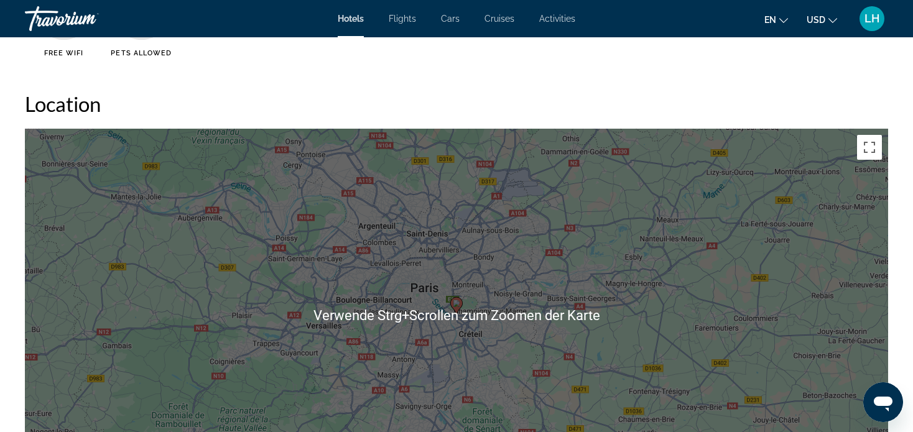
scroll to position [1057, 0]
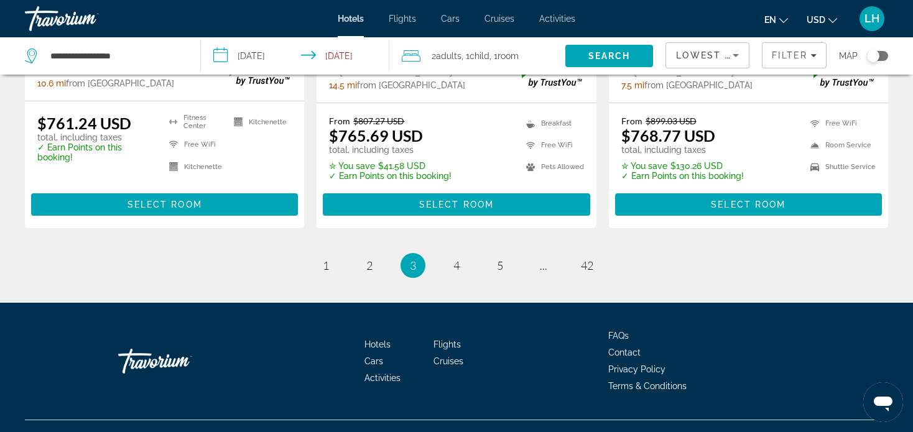
scroll to position [1741, 0]
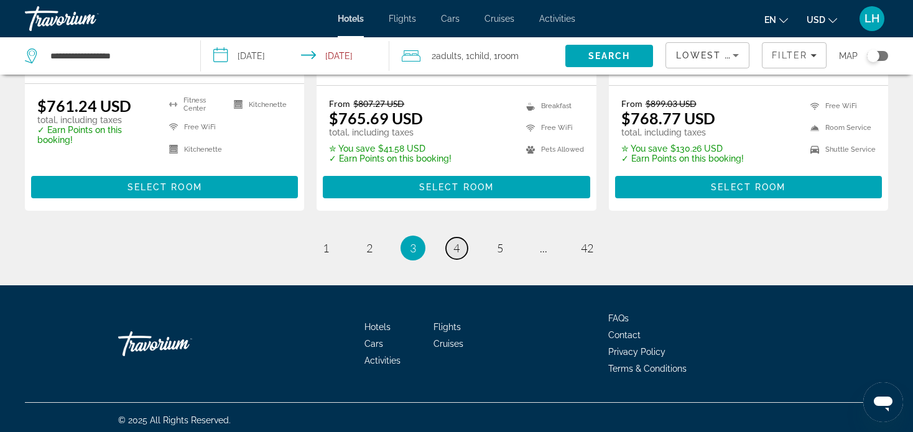
click at [453, 248] on span "4" at bounding box center [456, 248] width 6 height 14
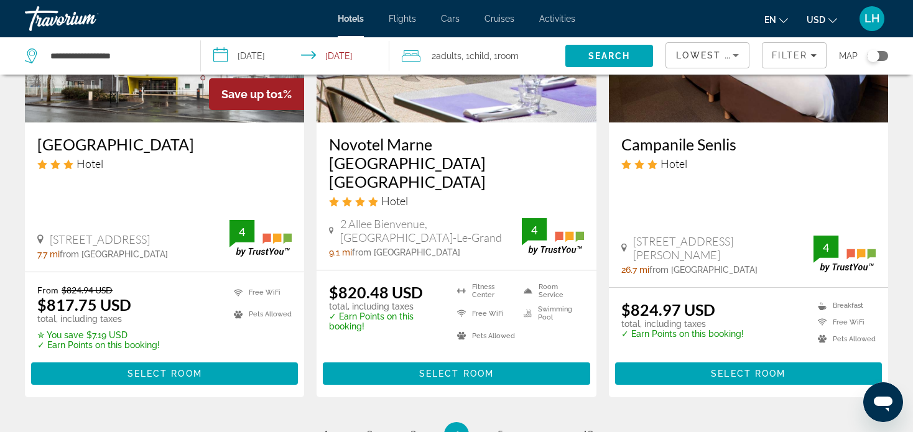
scroll to position [1741, 0]
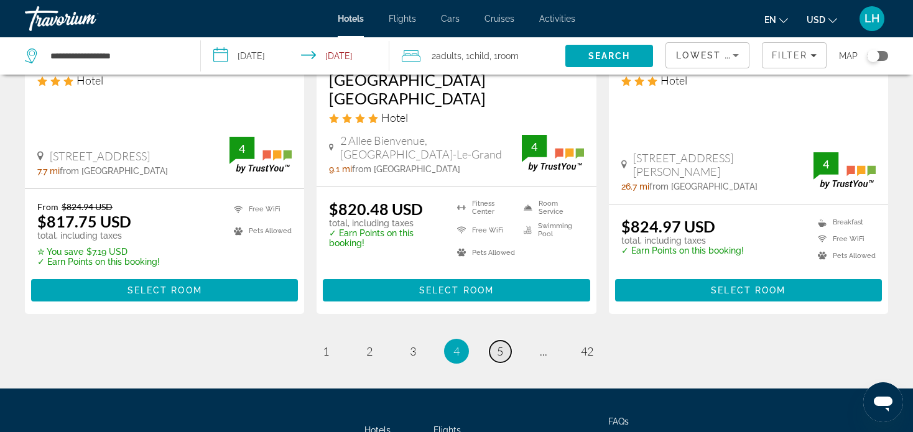
click at [498, 345] on span "5" at bounding box center [500, 352] width 6 height 14
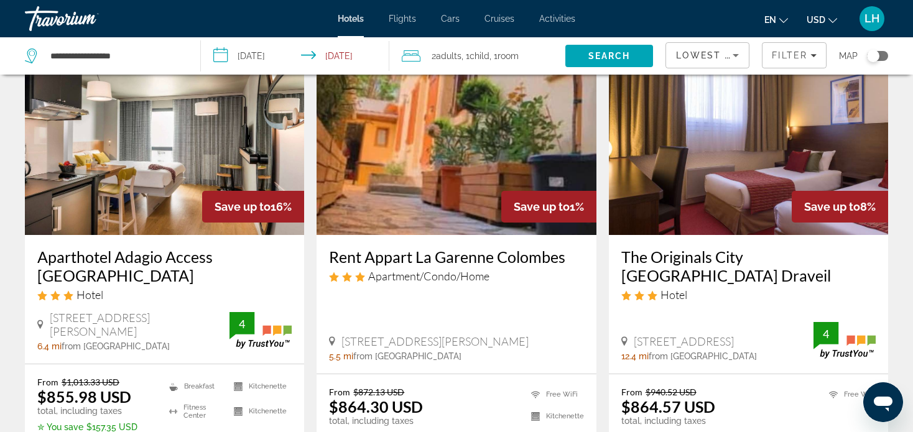
scroll to position [1119, 0]
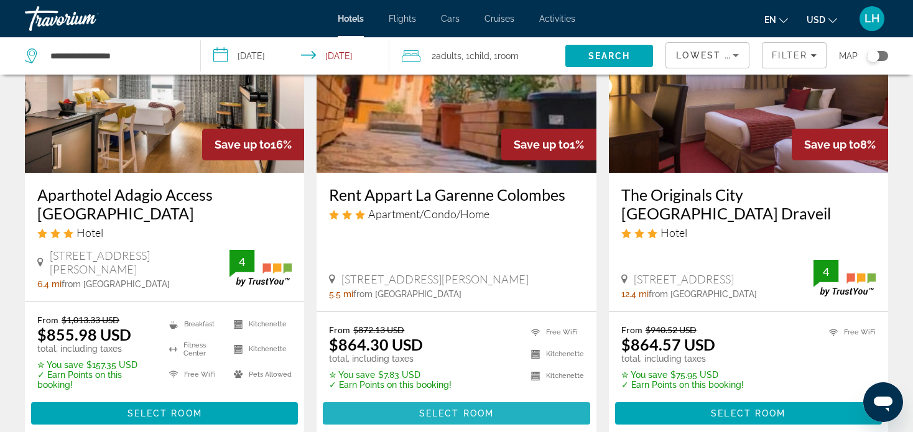
click at [450, 412] on span "Select Room" at bounding box center [456, 414] width 75 height 10
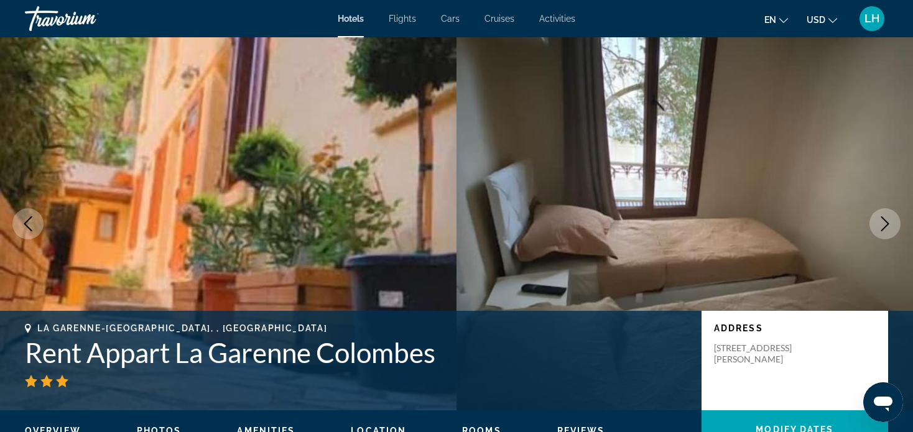
click at [881, 226] on icon "Next image" at bounding box center [884, 223] width 15 height 15
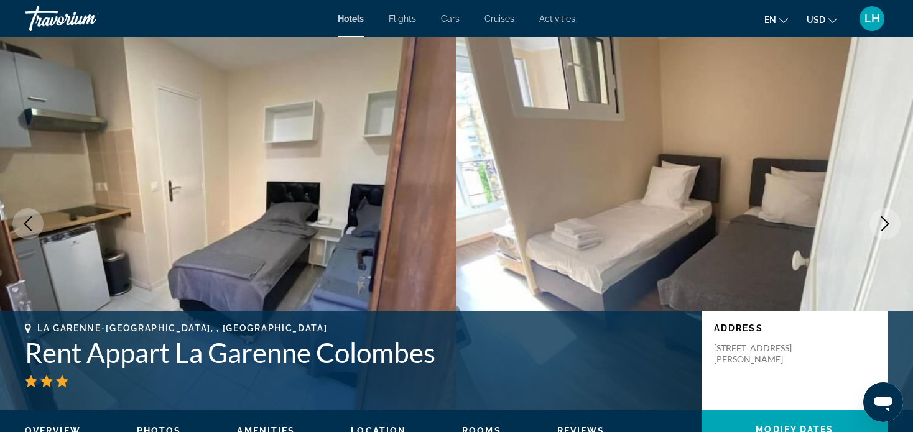
click at [881, 226] on icon "Next image" at bounding box center [884, 223] width 15 height 15
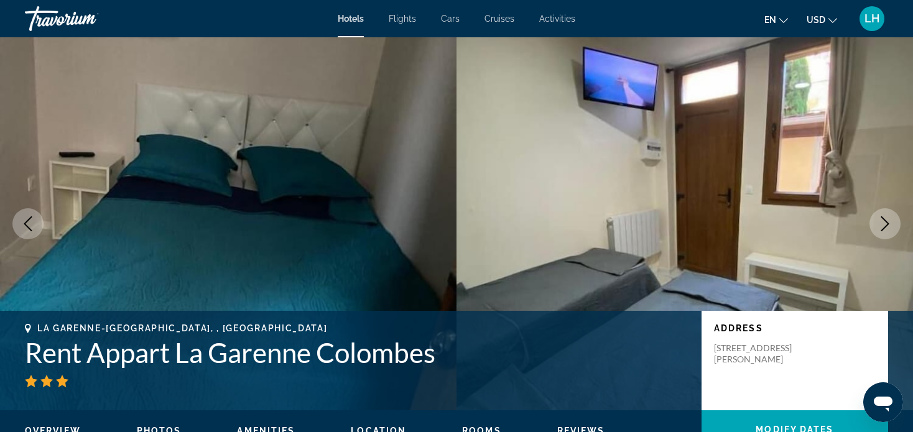
click at [881, 226] on icon "Next image" at bounding box center [884, 223] width 15 height 15
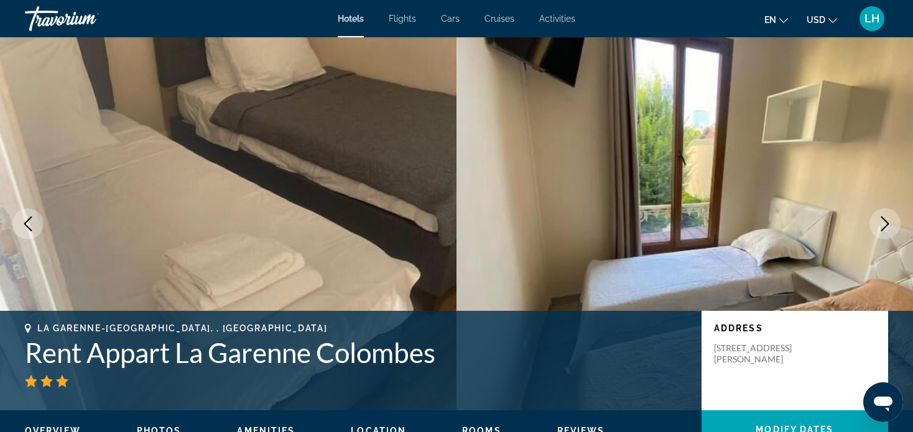
click at [886, 222] on icon "Next image" at bounding box center [885, 223] width 8 height 15
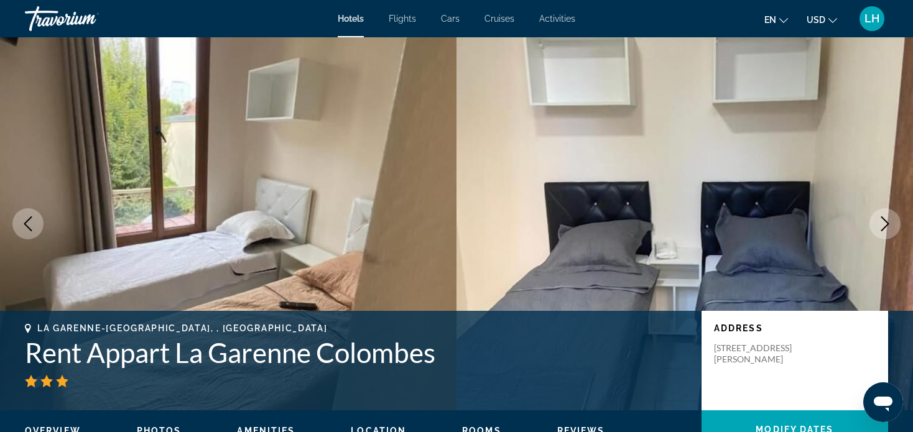
click at [886, 222] on icon "Next image" at bounding box center [884, 223] width 15 height 15
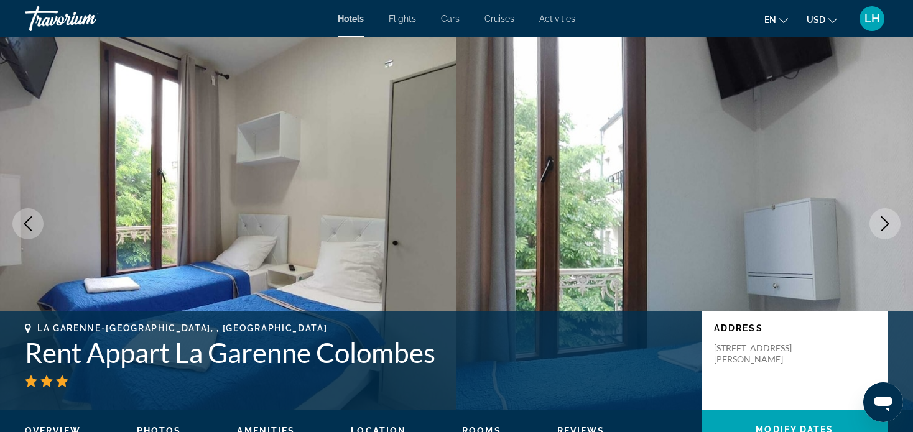
click at [886, 222] on icon "Next image" at bounding box center [884, 223] width 15 height 15
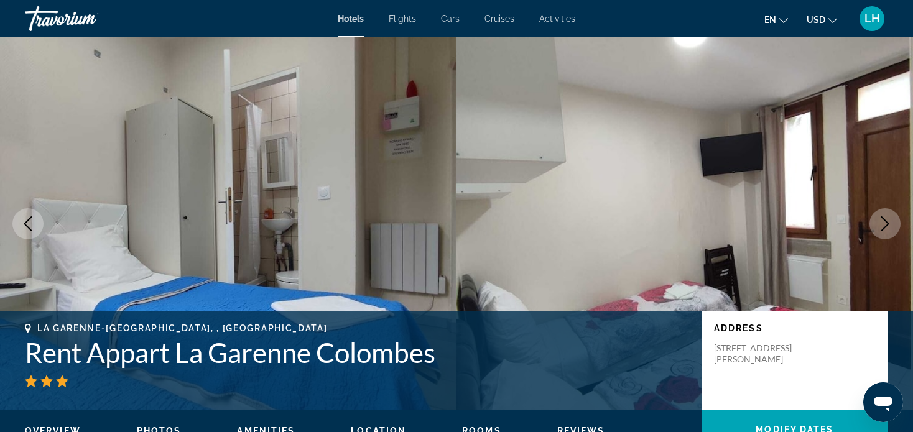
click at [886, 222] on icon "Next image" at bounding box center [884, 223] width 15 height 15
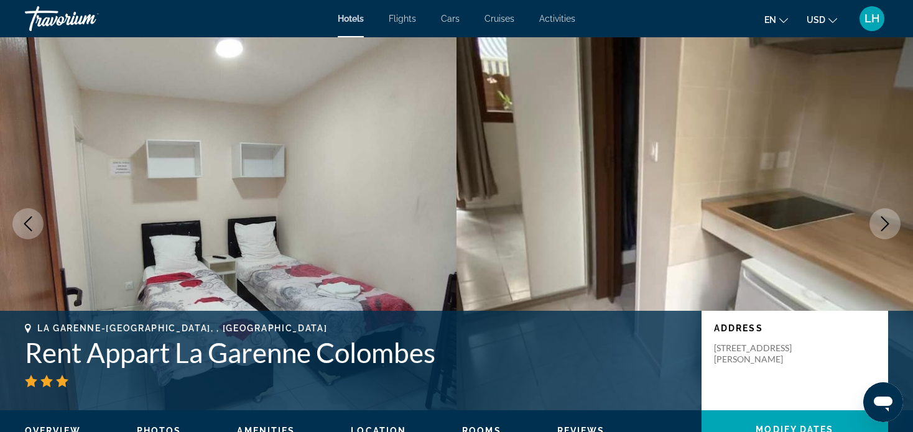
click at [886, 222] on icon "Next image" at bounding box center [884, 223] width 15 height 15
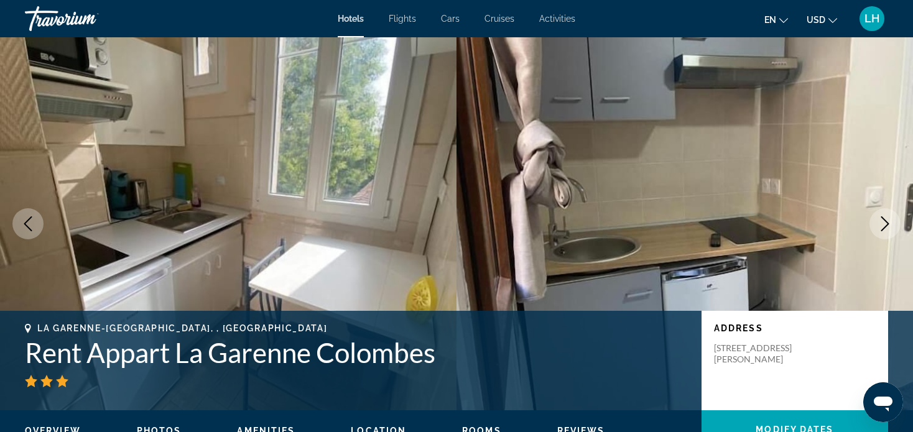
click at [886, 222] on icon "Next image" at bounding box center [884, 223] width 15 height 15
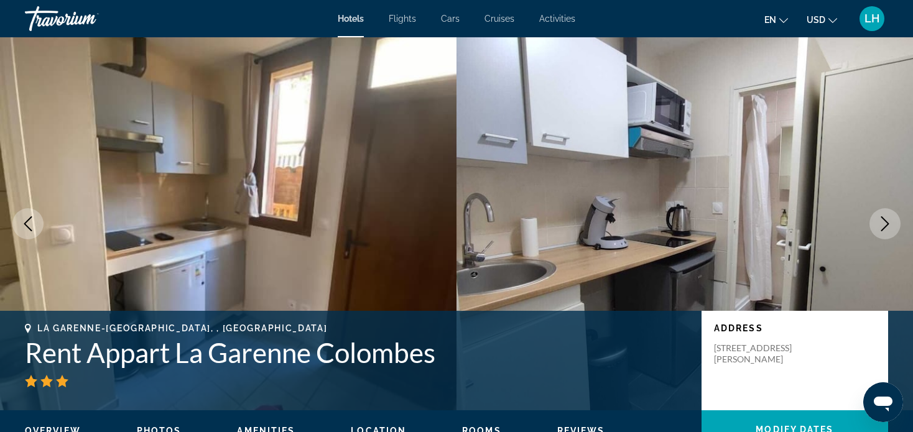
click at [886, 222] on icon "Next image" at bounding box center [884, 223] width 15 height 15
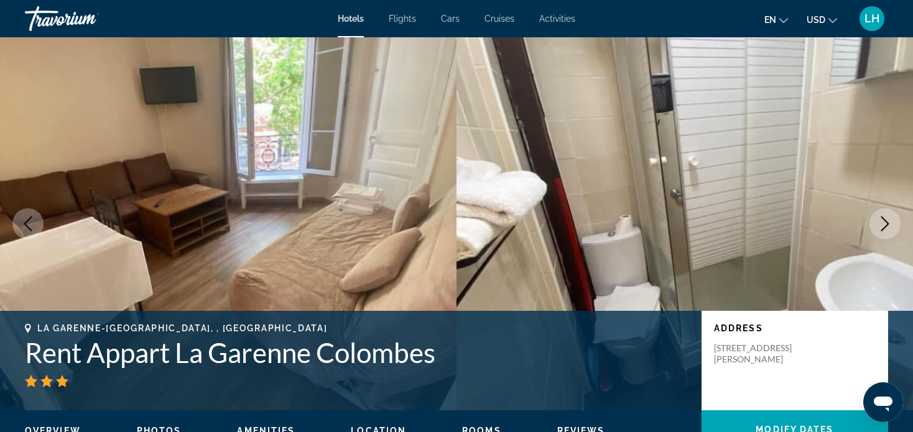
click at [886, 222] on icon "Next image" at bounding box center [884, 223] width 15 height 15
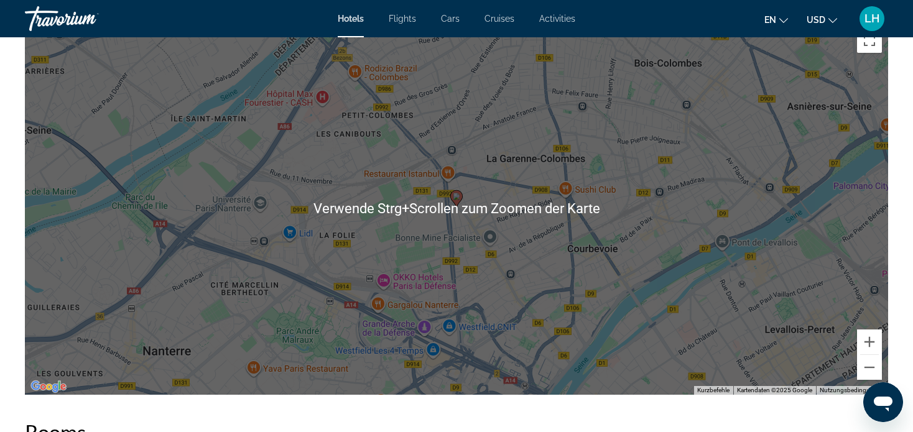
scroll to position [1244, 0]
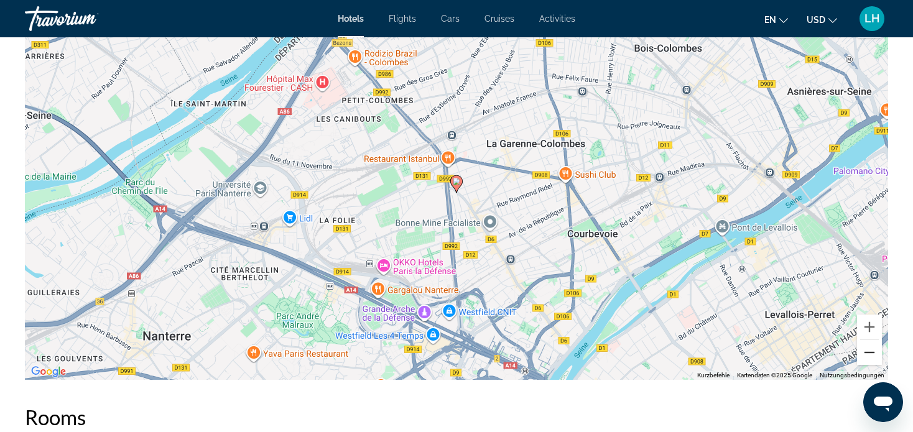
click at [867, 352] on button "Verkleinern" at bounding box center [869, 352] width 25 height 25
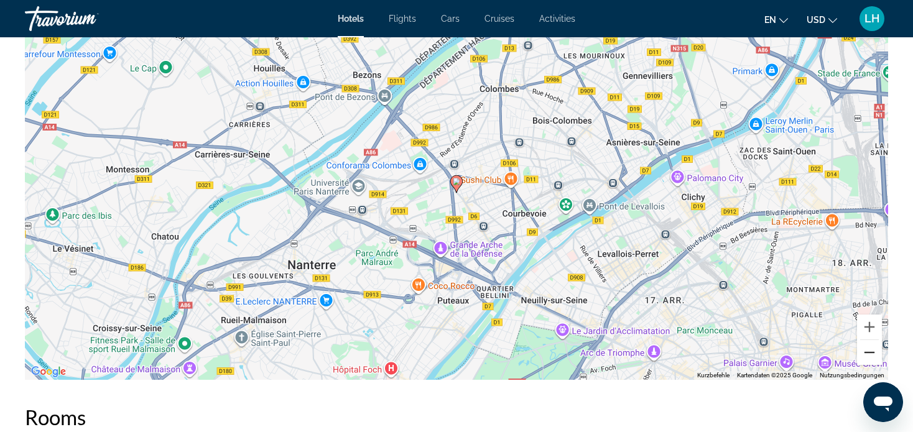
click at [867, 353] on button "Verkleinern" at bounding box center [869, 352] width 25 height 25
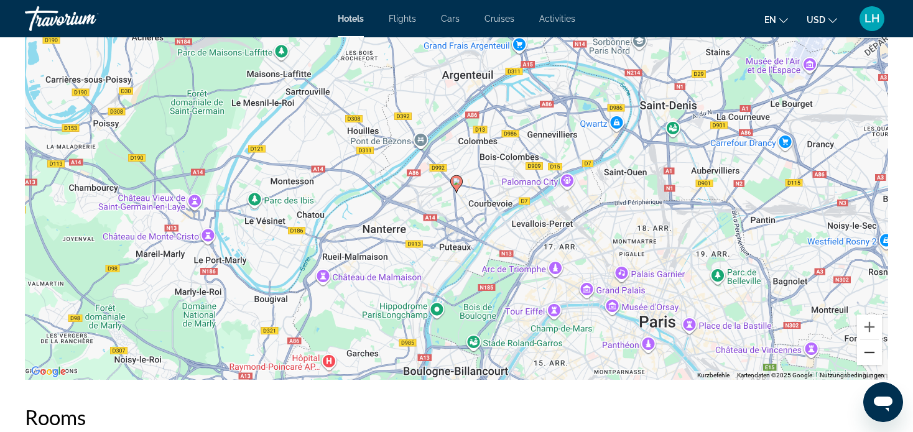
click at [867, 353] on button "Verkleinern" at bounding box center [869, 352] width 25 height 25
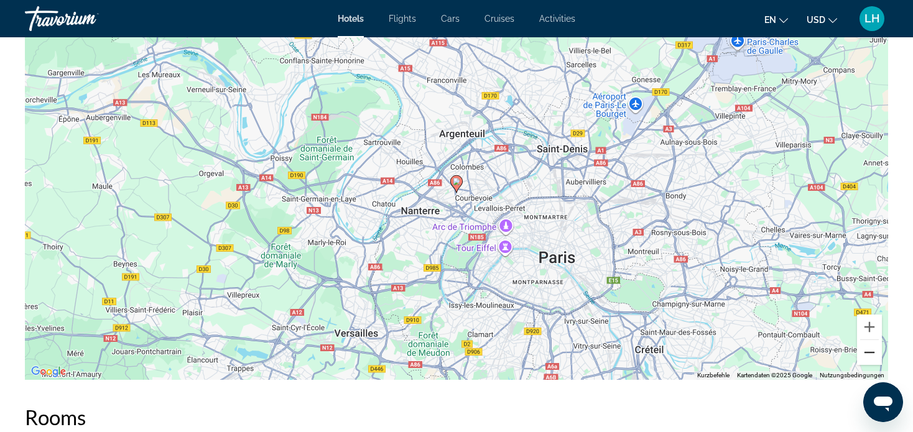
click at [868, 353] on button "Verkleinern" at bounding box center [869, 352] width 25 height 25
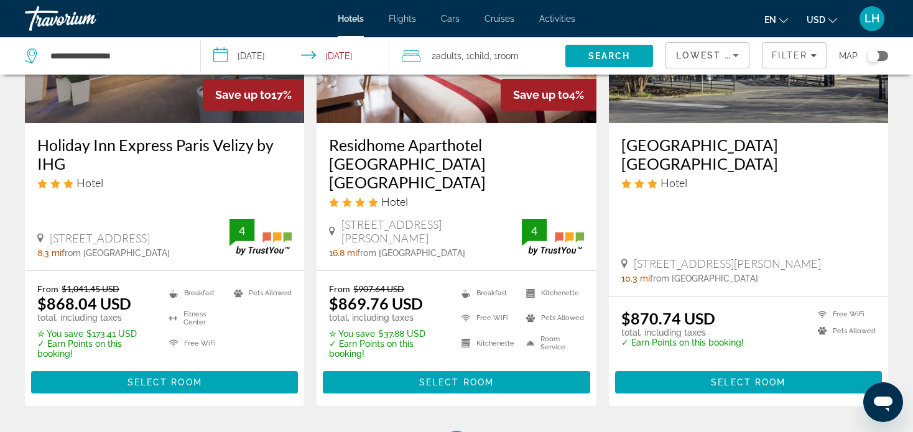
scroll to position [1679, 0]
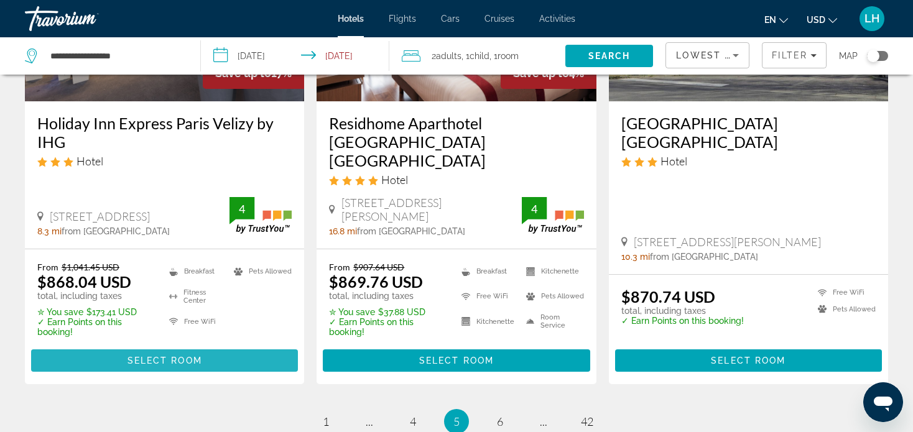
click at [175, 356] on span "Select Room" at bounding box center [164, 361] width 75 height 10
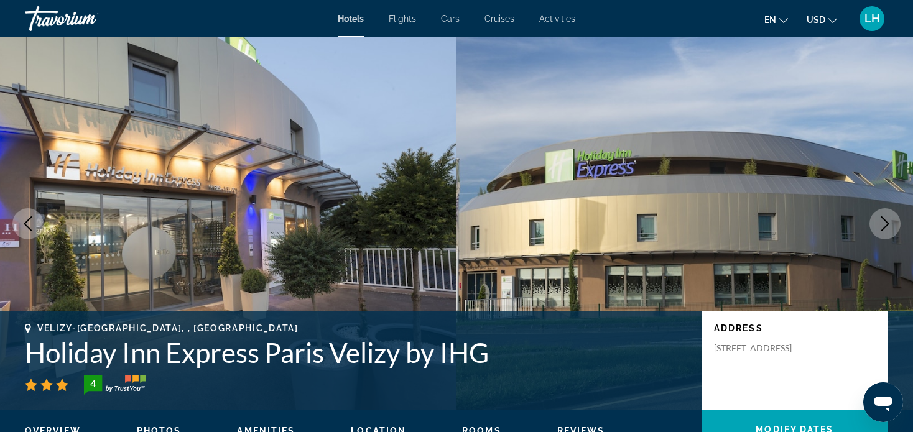
click at [886, 221] on icon "Next image" at bounding box center [884, 223] width 15 height 15
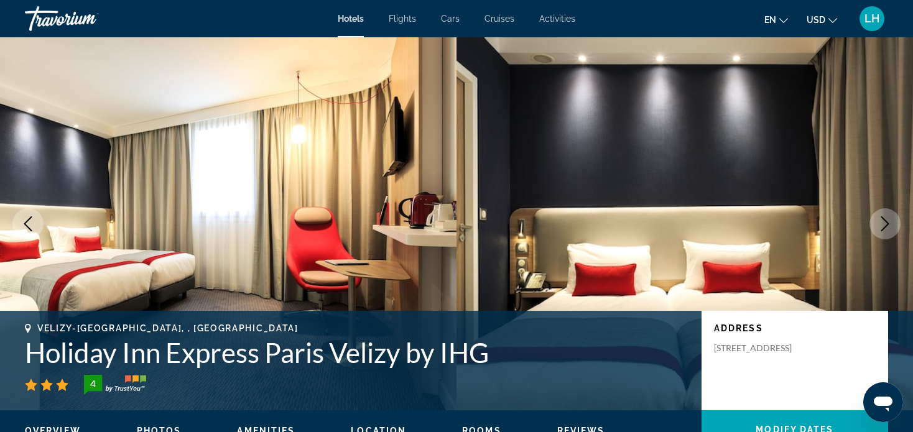
click at [885, 223] on icon "Next image" at bounding box center [884, 223] width 15 height 15
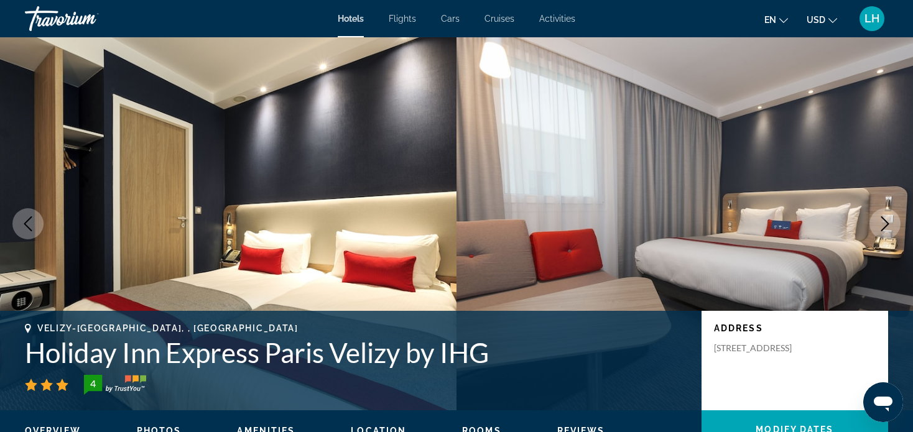
click at [885, 223] on icon "Next image" at bounding box center [884, 223] width 15 height 15
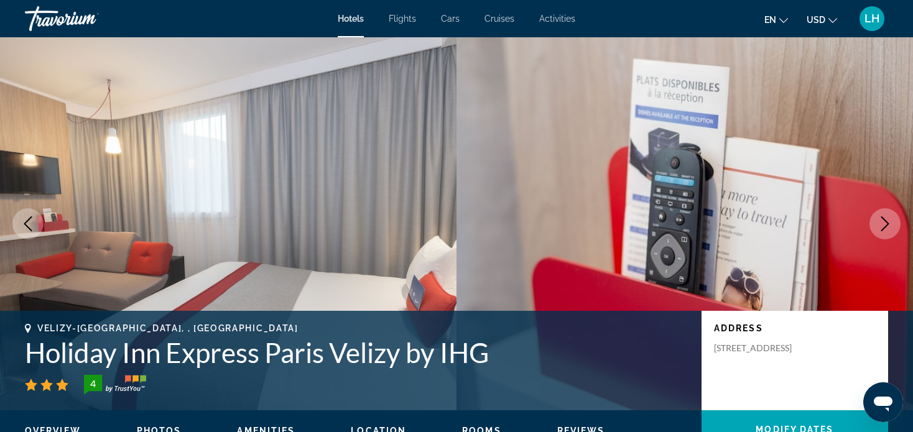
click at [885, 223] on icon "Next image" at bounding box center [884, 223] width 15 height 15
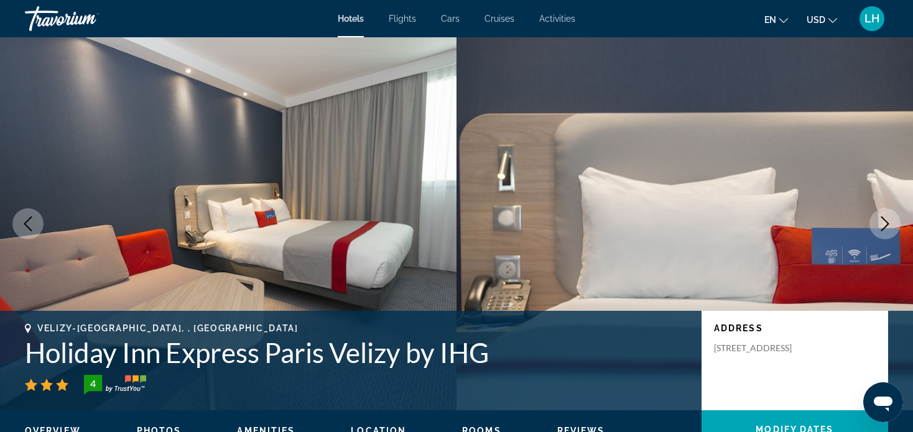
click at [885, 223] on icon "Next image" at bounding box center [884, 223] width 15 height 15
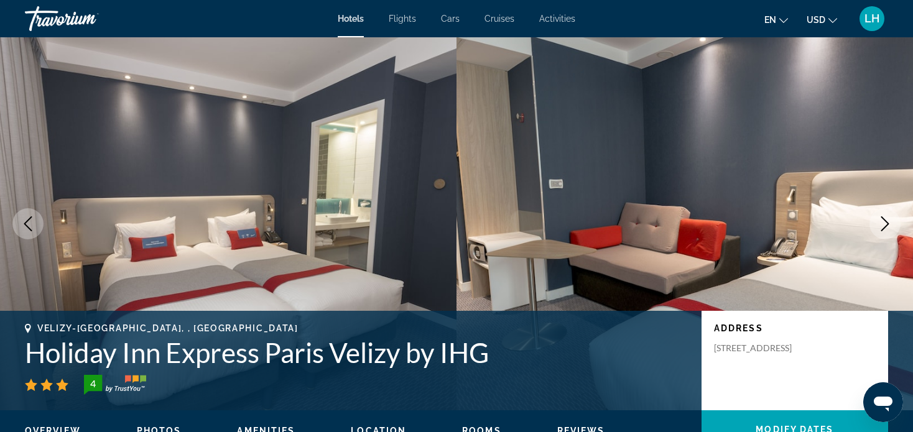
click at [885, 223] on icon "Next image" at bounding box center [884, 223] width 15 height 15
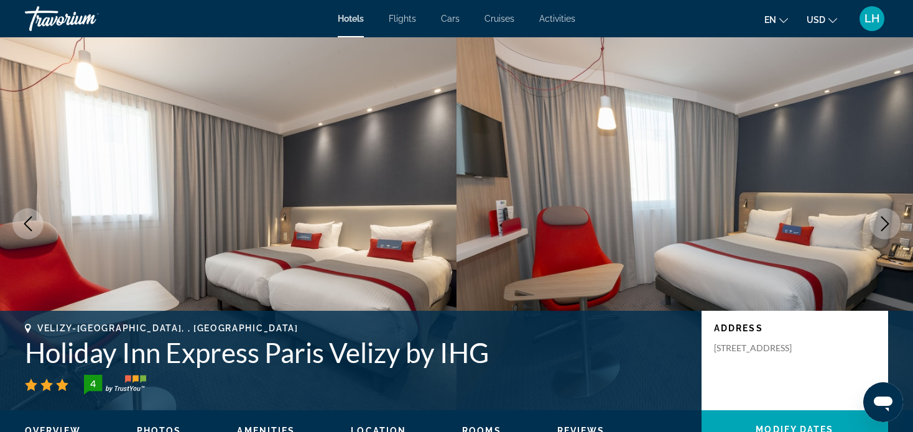
click at [885, 223] on icon "Next image" at bounding box center [884, 223] width 15 height 15
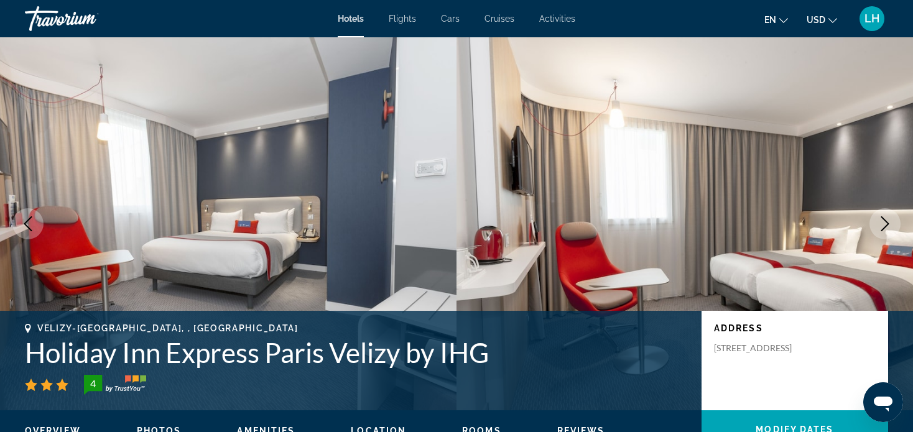
click at [885, 223] on icon "Next image" at bounding box center [884, 223] width 15 height 15
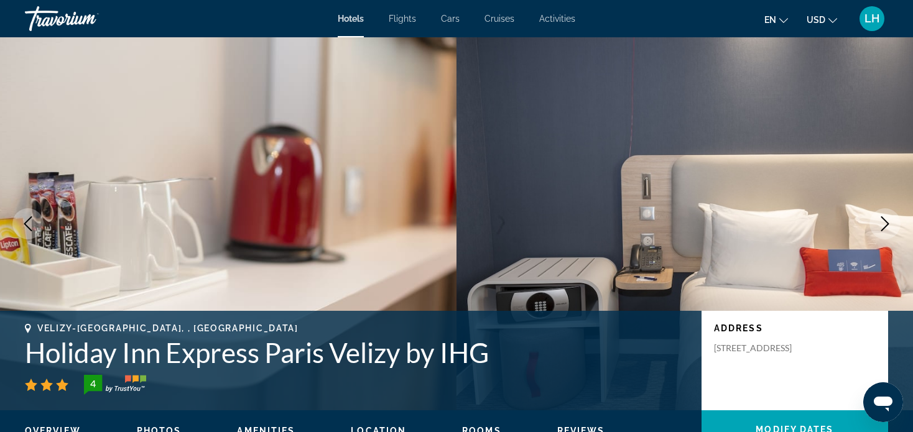
click at [885, 223] on icon "Next image" at bounding box center [884, 223] width 15 height 15
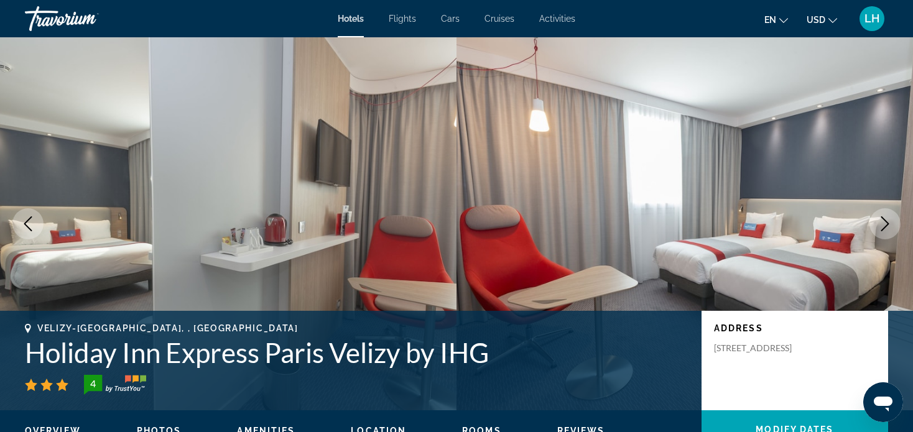
click at [885, 223] on icon "Next image" at bounding box center [884, 223] width 15 height 15
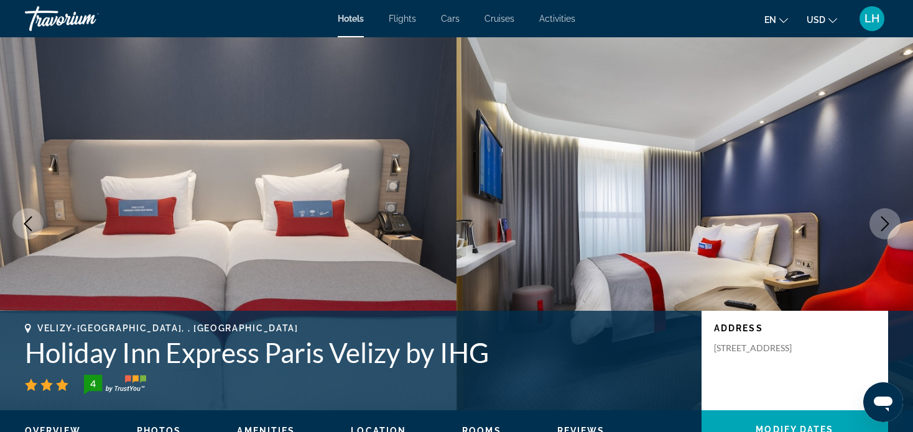
click at [885, 223] on icon "Next image" at bounding box center [884, 223] width 15 height 15
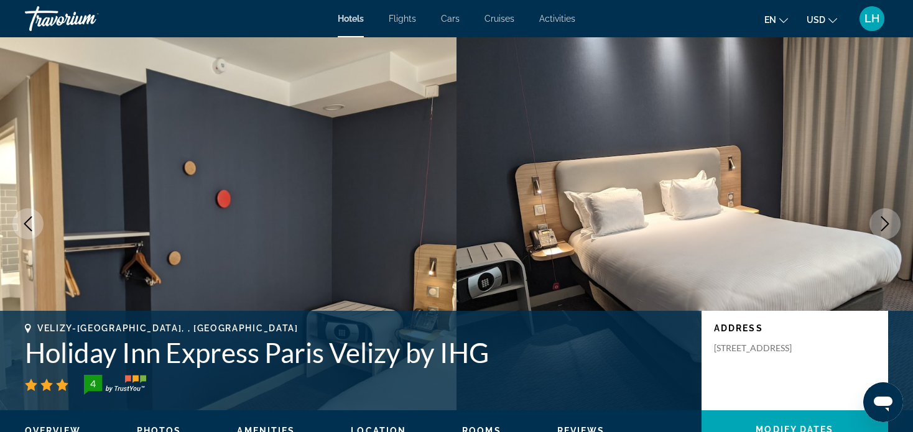
click at [885, 223] on icon "Next image" at bounding box center [884, 223] width 15 height 15
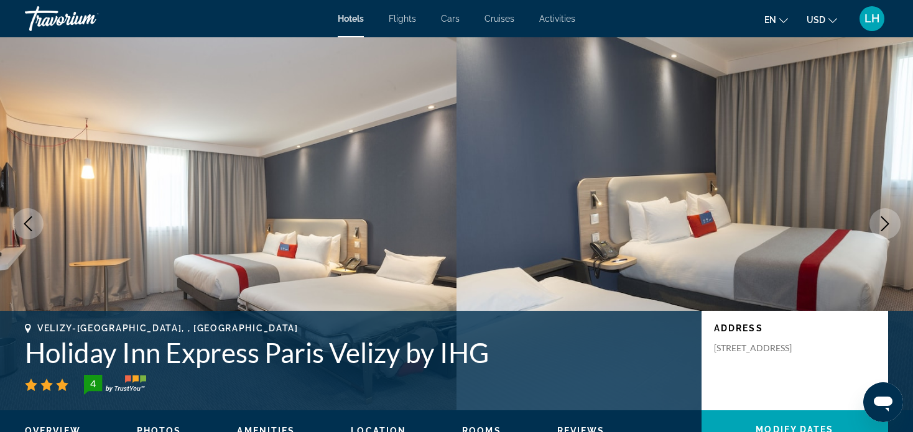
click at [885, 223] on icon "Next image" at bounding box center [884, 223] width 15 height 15
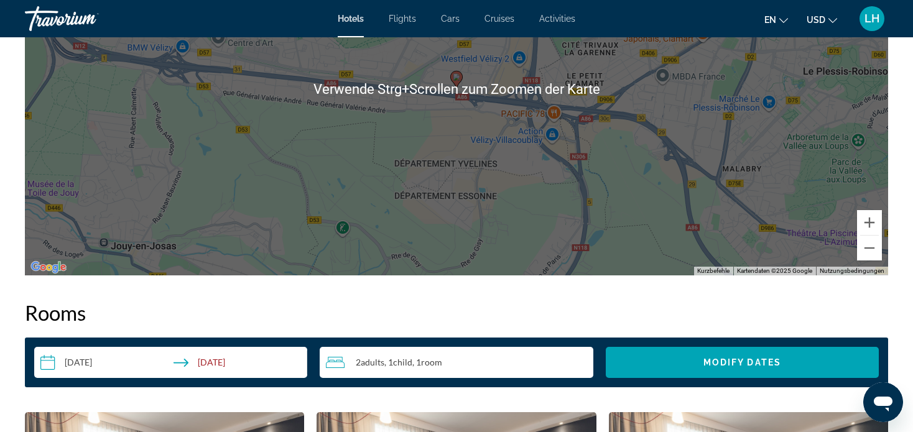
scroll to position [1368, 0]
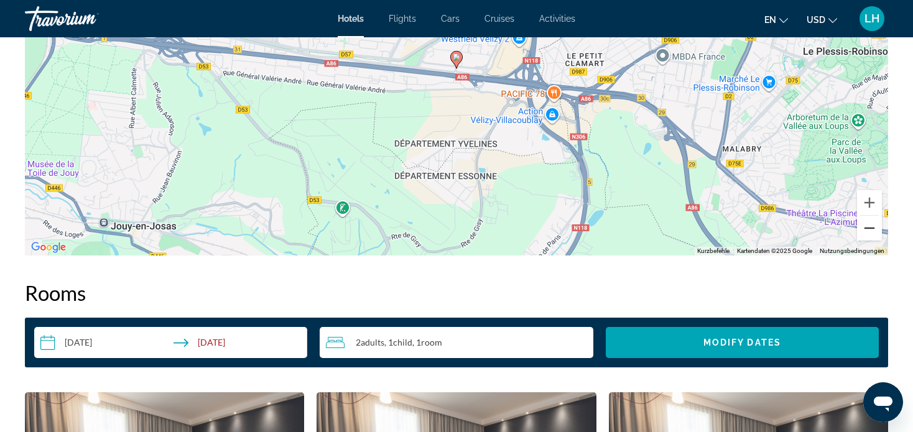
click at [870, 229] on button "Verkleinern" at bounding box center [869, 228] width 25 height 25
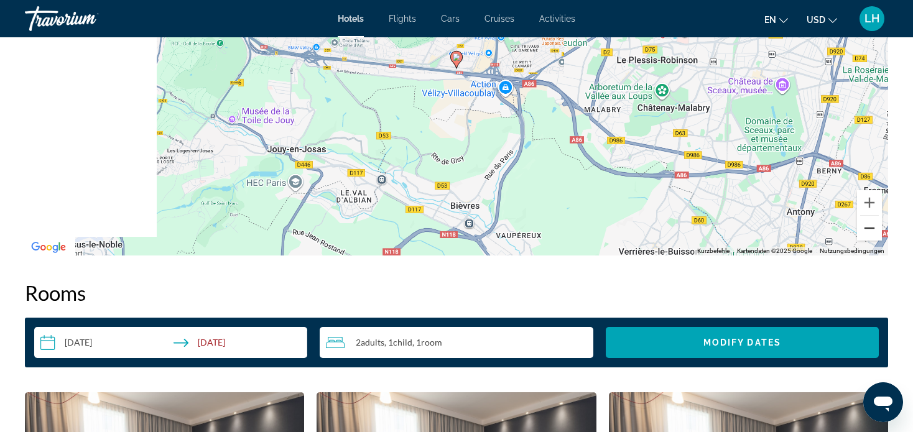
click at [870, 229] on button "Verkleinern" at bounding box center [869, 228] width 25 height 25
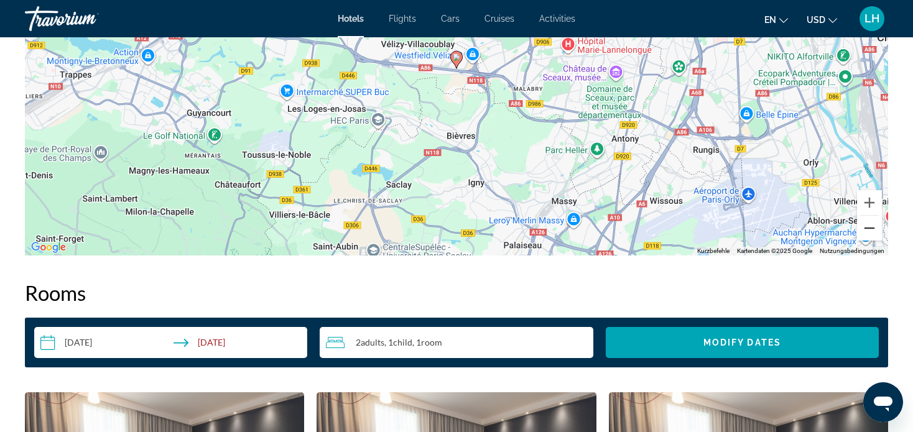
click at [870, 229] on button "Verkleinern" at bounding box center [869, 228] width 25 height 25
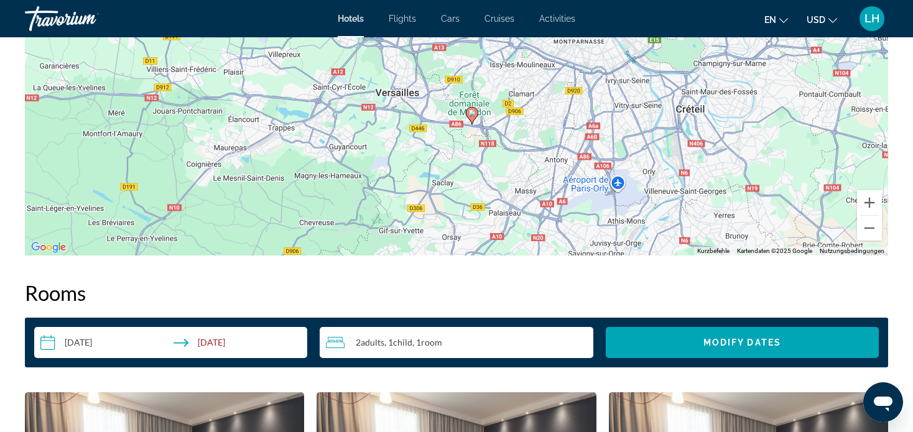
drag, startPoint x: 672, startPoint y: 152, endPoint x: 688, endPoint y: 210, distance: 59.9
click at [688, 210] on div "Um den Modus zum Ziehen mit der Tastatur zu aktivieren, drückst du Alt + Eingab…" at bounding box center [456, 68] width 863 height 373
click at [868, 228] on button "Verkleinern" at bounding box center [869, 228] width 25 height 25
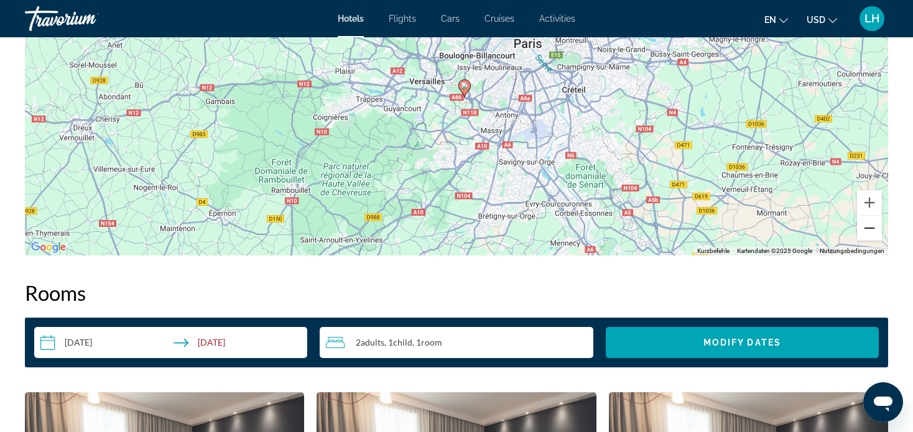
click at [868, 228] on button "Verkleinern" at bounding box center [869, 228] width 25 height 25
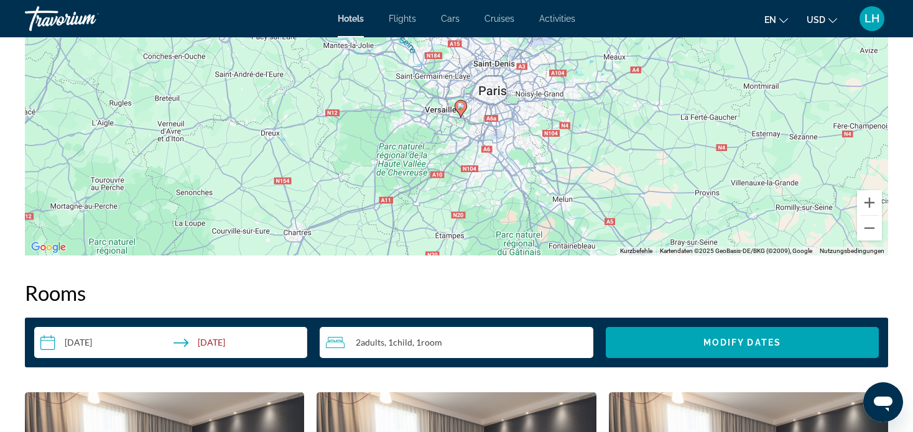
drag, startPoint x: 634, startPoint y: 122, endPoint x: 651, endPoint y: 162, distance: 44.0
click at [634, 160] on div "Um den Modus zum Ziehen mit der Tastatur zu aktivieren, drückst du Alt + Eingab…" at bounding box center [456, 68] width 863 height 373
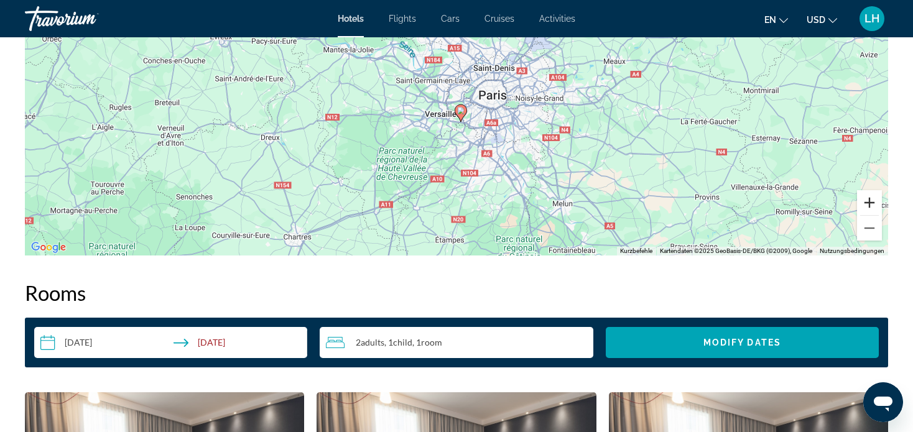
click at [866, 204] on button "Vergrößern" at bounding box center [869, 202] width 25 height 25
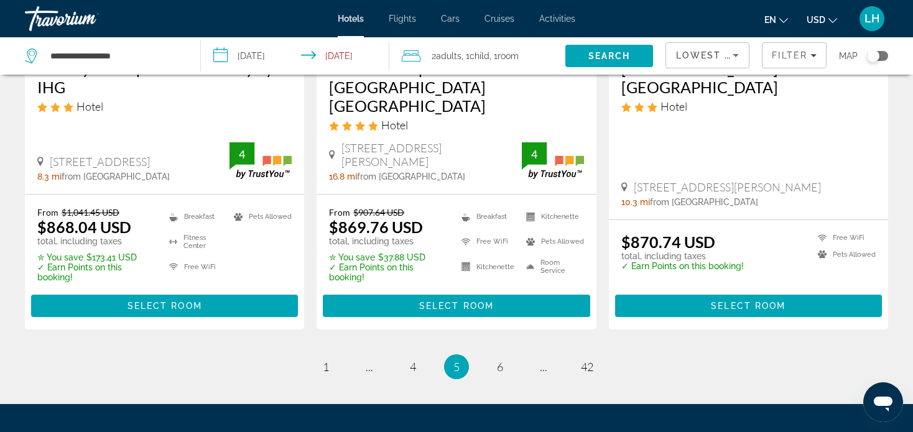
scroll to position [1741, 0]
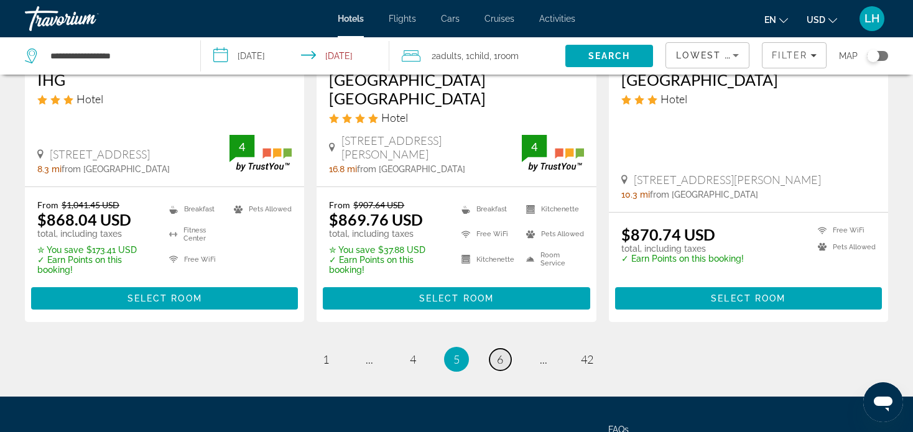
click at [497, 353] on span "6" at bounding box center [500, 360] width 6 height 14
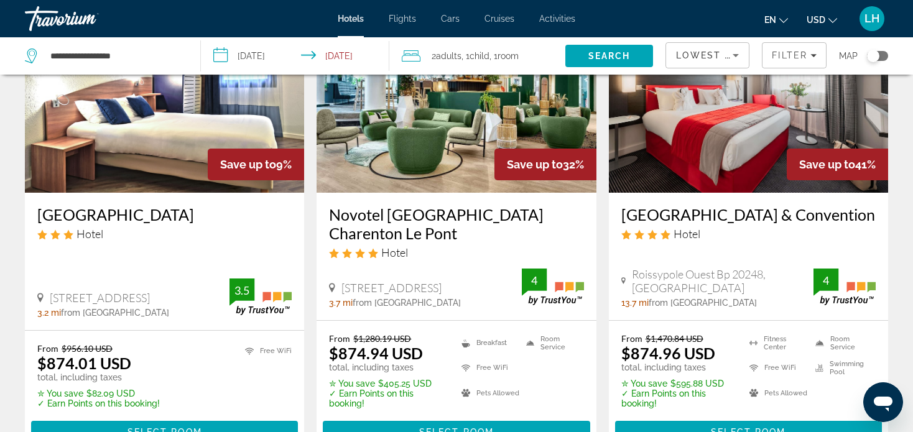
scroll to position [187, 0]
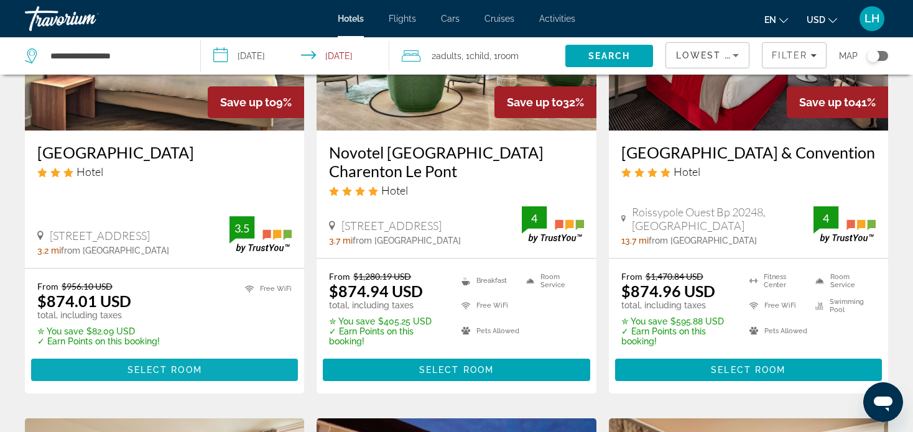
click at [150, 369] on span "Select Room" at bounding box center [164, 370] width 75 height 10
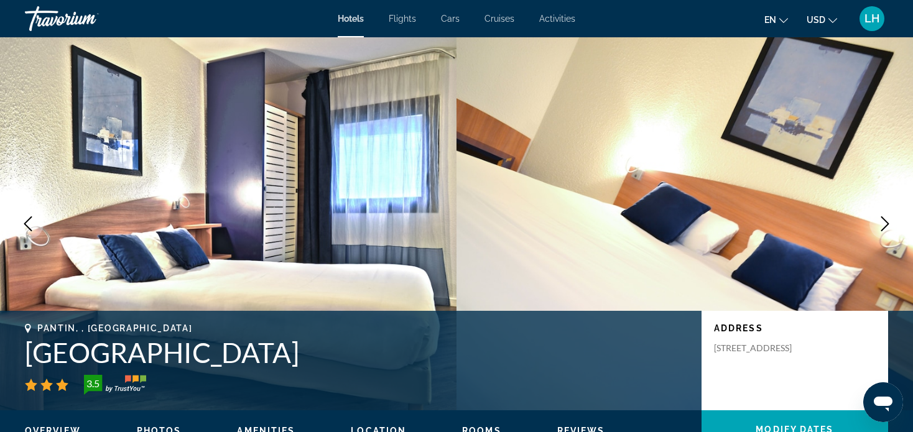
click at [886, 225] on icon "Next image" at bounding box center [885, 223] width 8 height 15
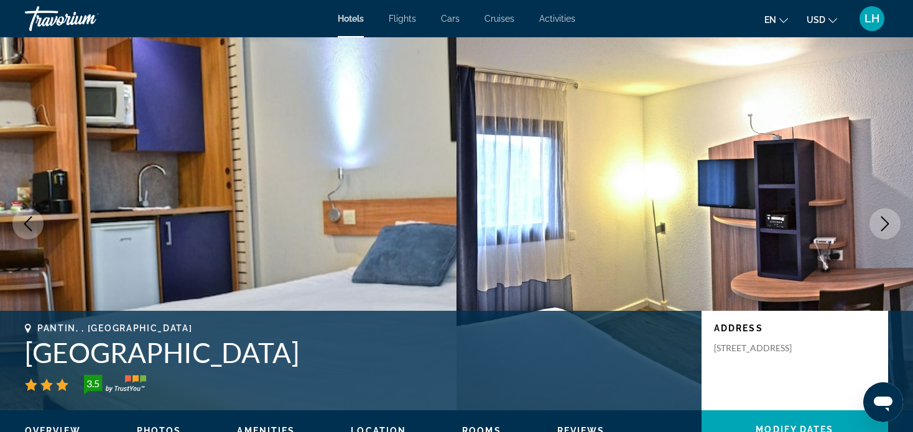
click at [886, 223] on icon "Next image" at bounding box center [884, 223] width 15 height 15
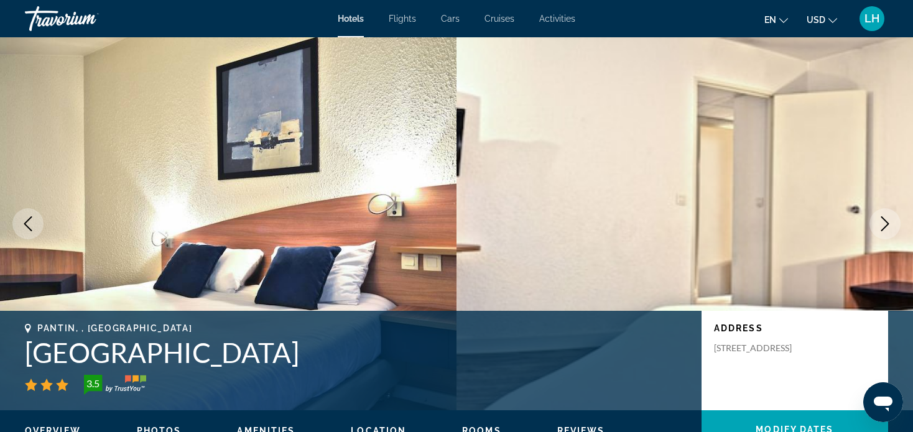
click at [885, 221] on icon "Next image" at bounding box center [884, 223] width 15 height 15
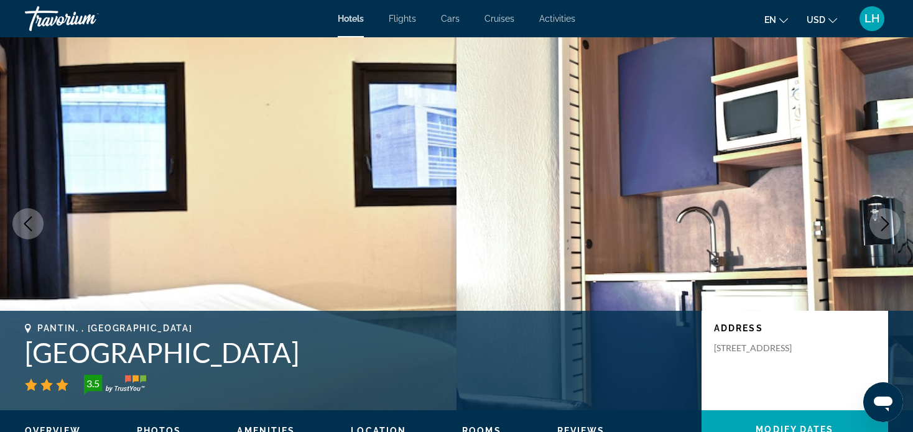
click at [885, 224] on icon "Next image" at bounding box center [884, 223] width 15 height 15
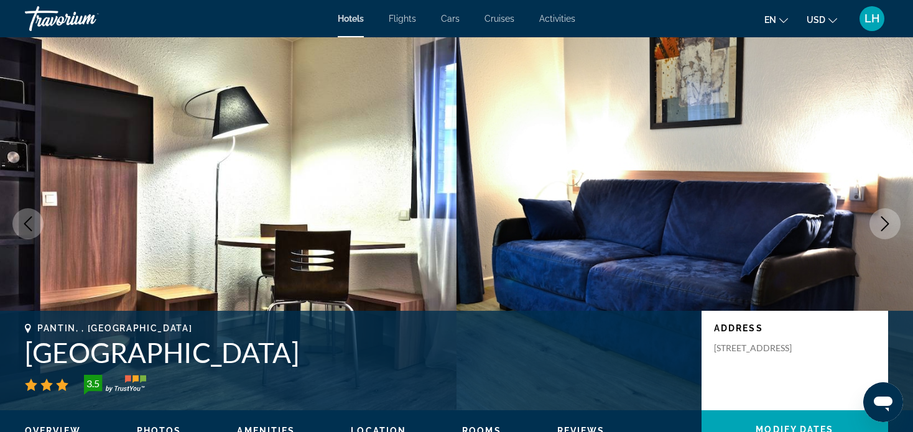
click at [882, 223] on icon "Next image" at bounding box center [884, 223] width 15 height 15
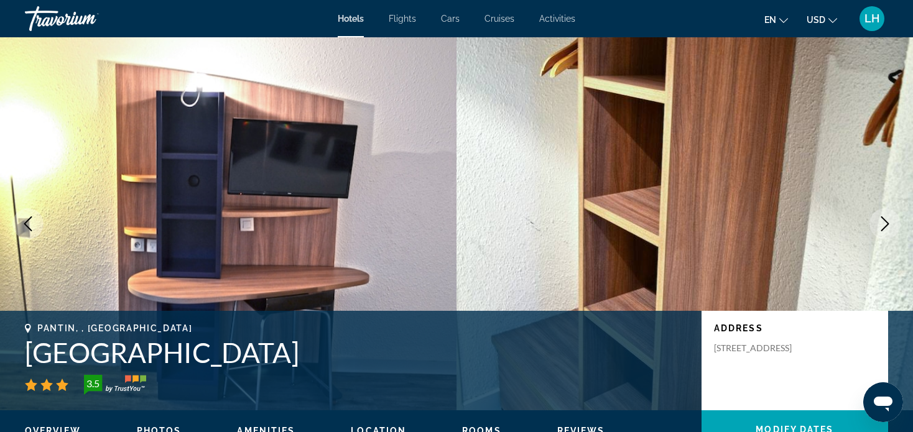
click at [882, 223] on icon "Next image" at bounding box center [884, 223] width 15 height 15
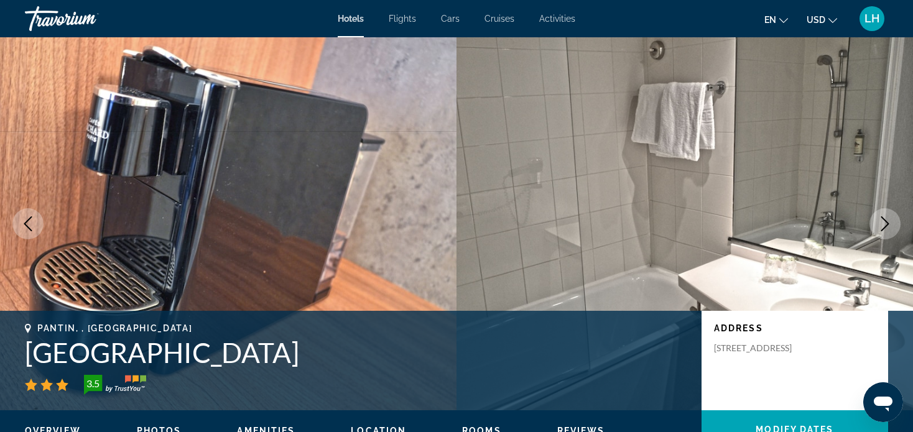
click at [882, 223] on icon "Next image" at bounding box center [884, 223] width 15 height 15
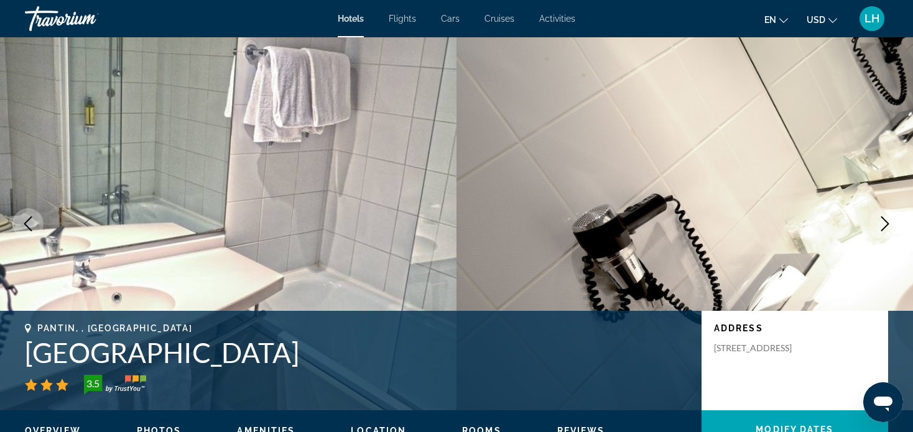
click at [882, 223] on icon "Next image" at bounding box center [884, 223] width 15 height 15
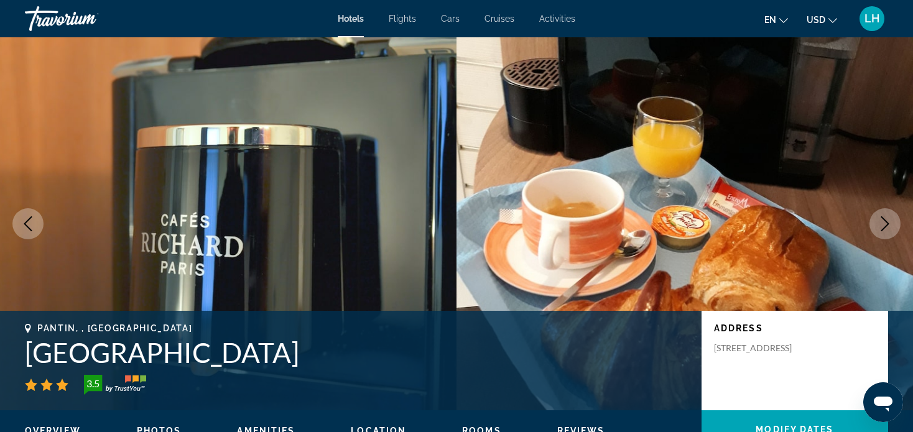
click at [882, 223] on icon "Next image" at bounding box center [884, 223] width 15 height 15
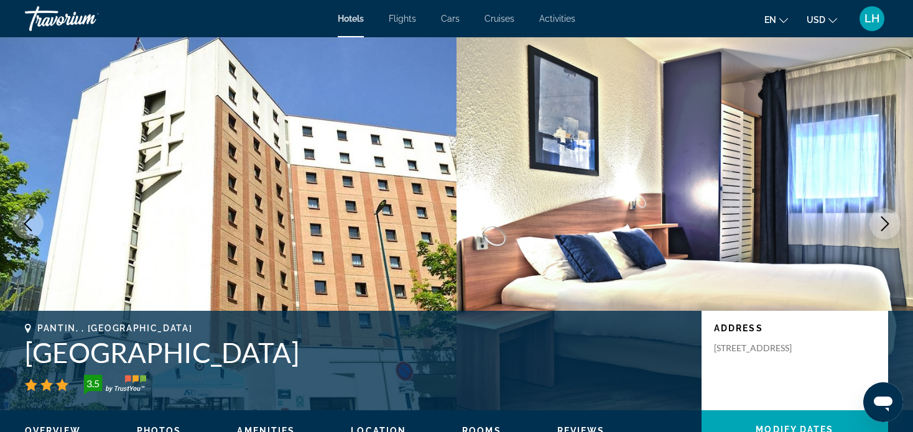
click at [885, 223] on icon "Next image" at bounding box center [884, 223] width 15 height 15
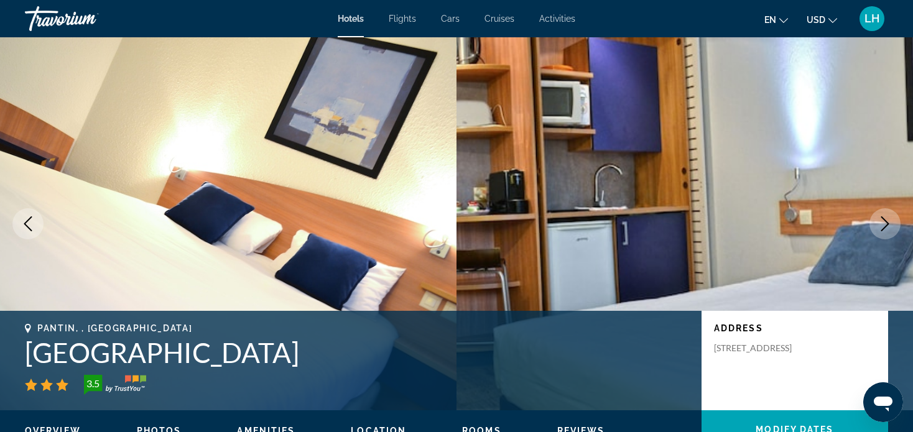
click at [884, 223] on icon "Next image" at bounding box center [884, 223] width 15 height 15
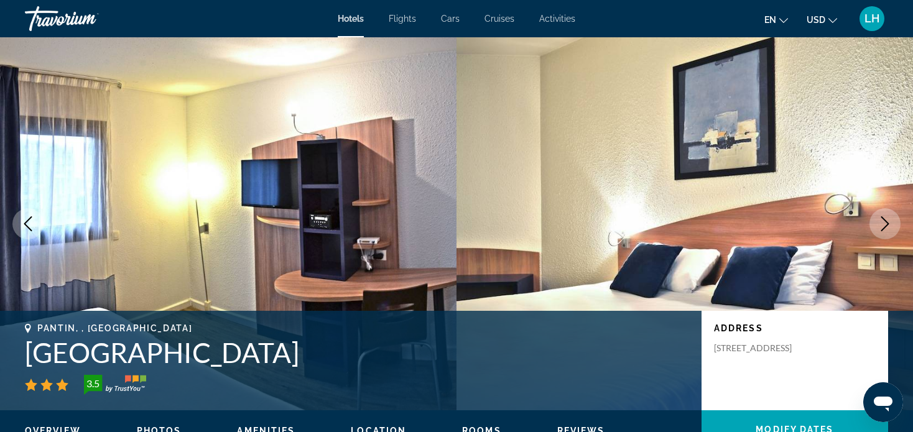
click at [884, 223] on icon "Next image" at bounding box center [884, 223] width 15 height 15
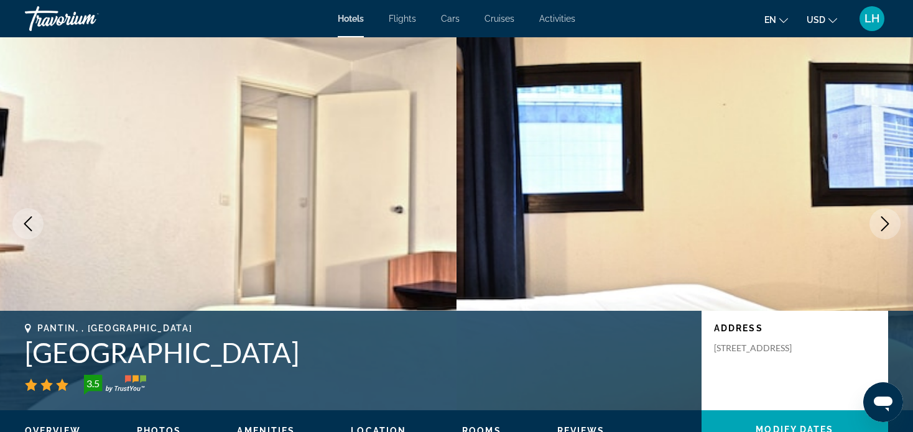
click at [884, 223] on icon "Next image" at bounding box center [884, 223] width 15 height 15
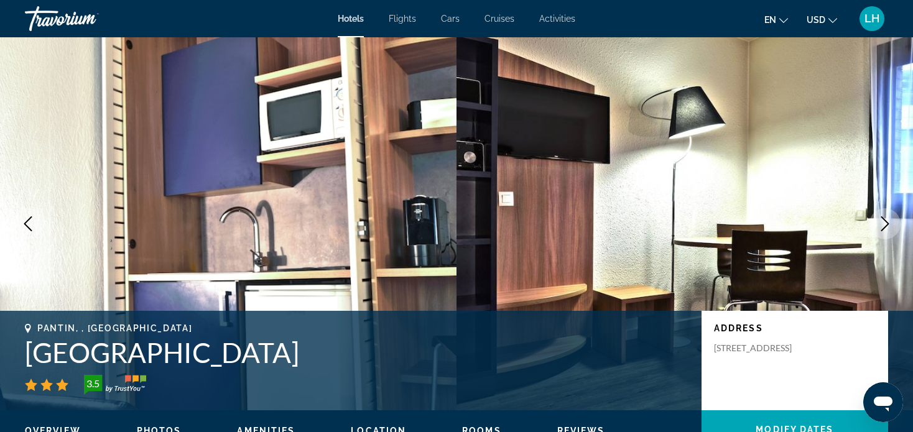
click at [884, 223] on icon "Next image" at bounding box center [884, 223] width 15 height 15
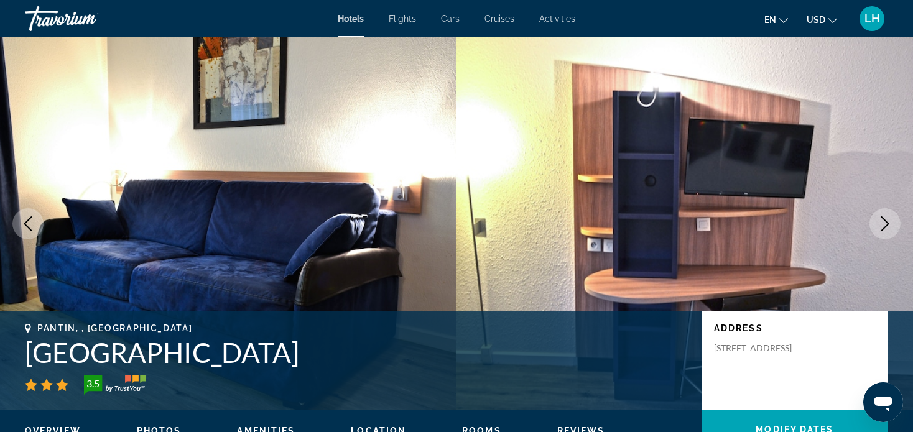
click at [884, 223] on icon "Next image" at bounding box center [884, 223] width 15 height 15
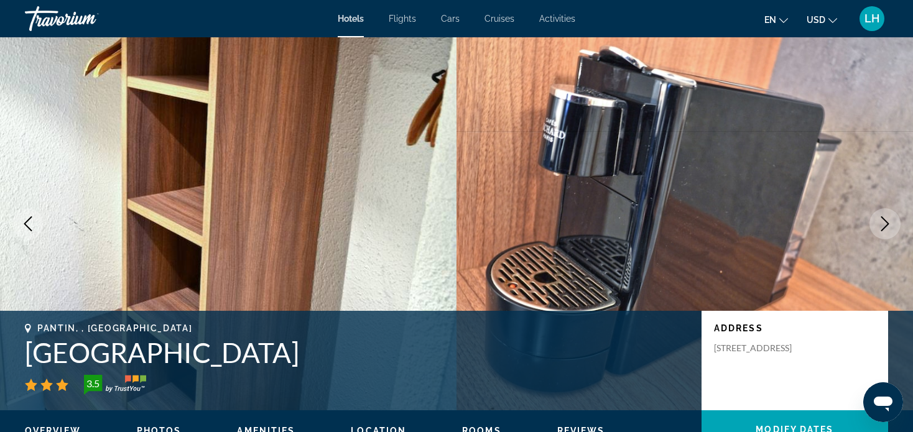
click at [881, 221] on icon "Next image" at bounding box center [884, 223] width 15 height 15
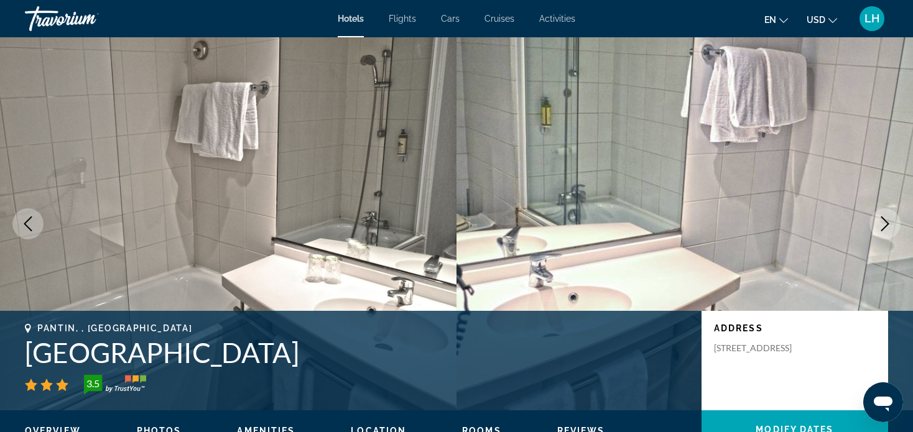
click at [885, 219] on icon "Next image" at bounding box center [884, 223] width 15 height 15
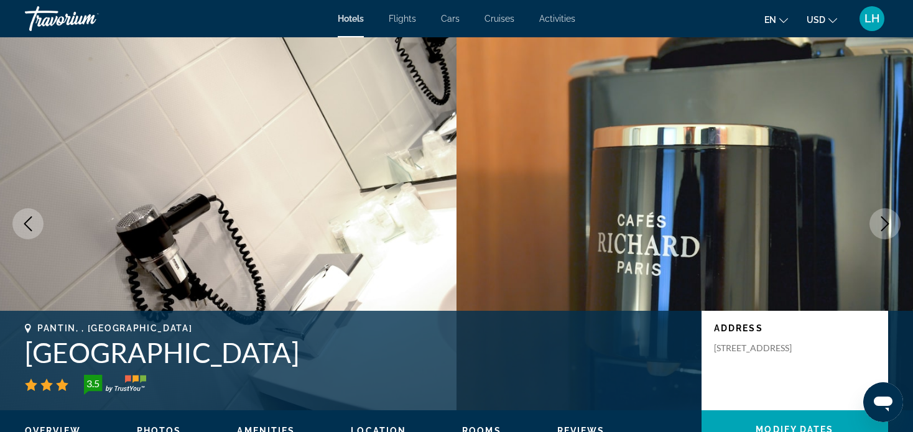
click at [886, 219] on icon "Next image" at bounding box center [884, 223] width 15 height 15
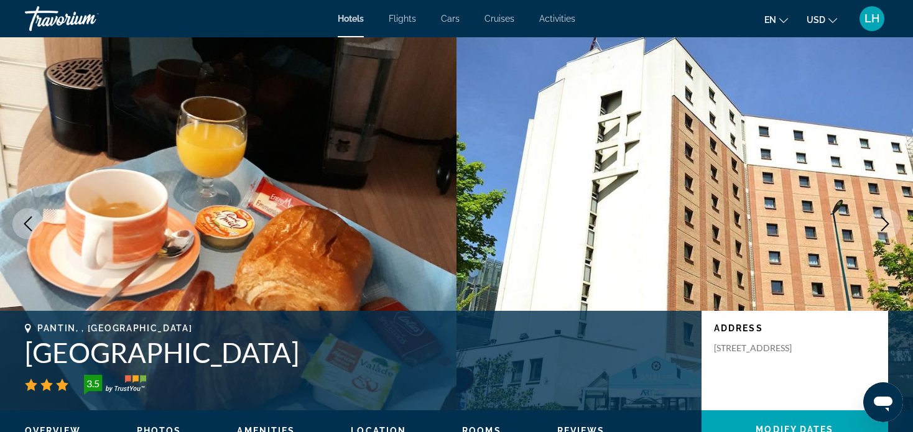
click at [884, 221] on icon "Next image" at bounding box center [884, 223] width 15 height 15
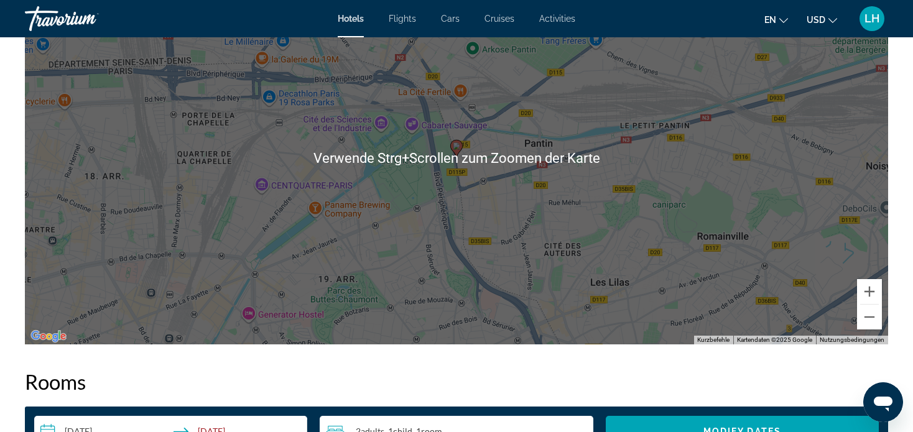
scroll to position [1244, 0]
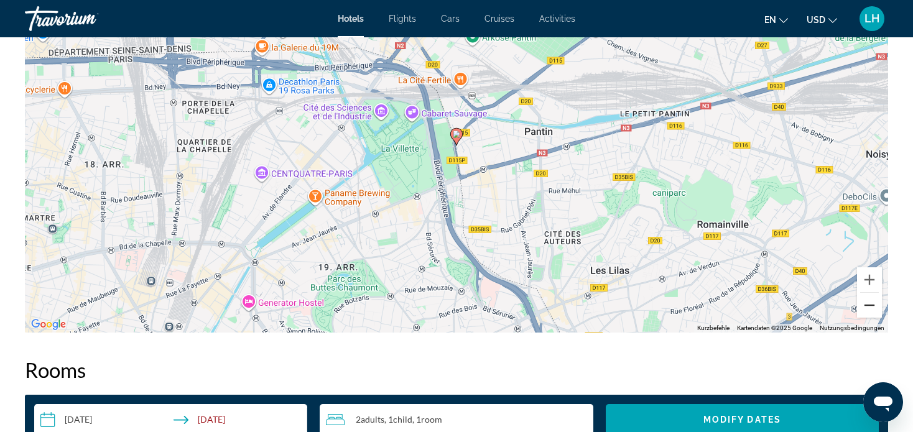
click at [870, 303] on button "Verkleinern" at bounding box center [869, 305] width 25 height 25
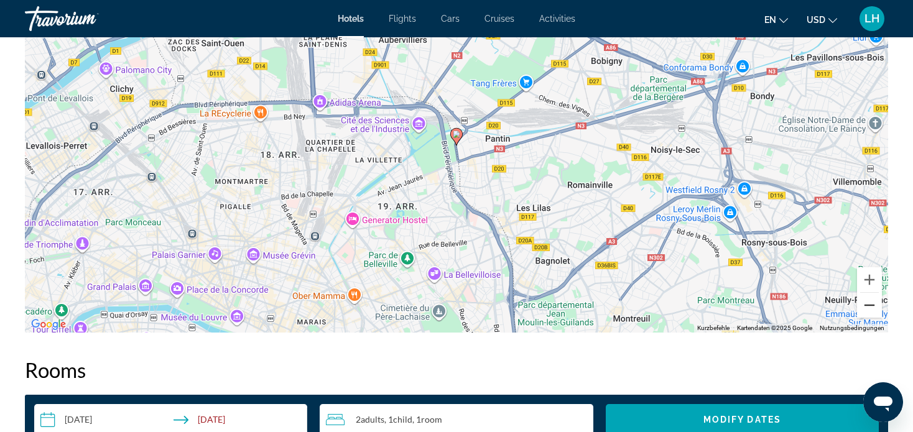
click at [870, 303] on button "Verkleinern" at bounding box center [869, 305] width 25 height 25
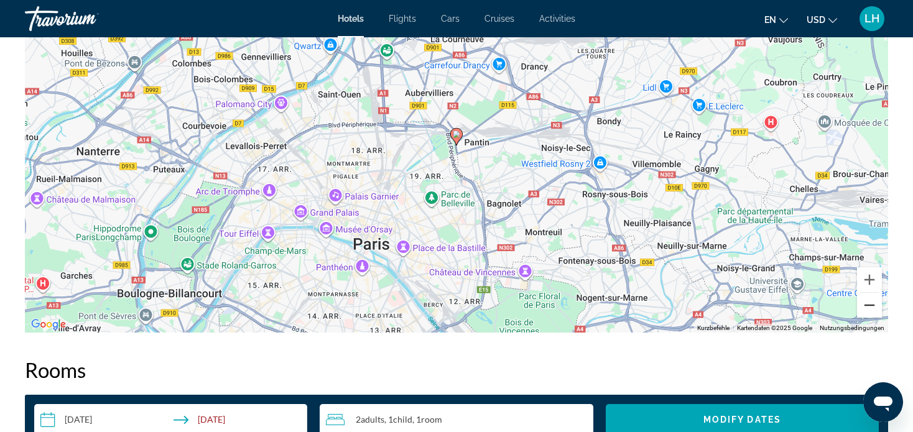
click at [870, 303] on button "Verkleinern" at bounding box center [869, 305] width 25 height 25
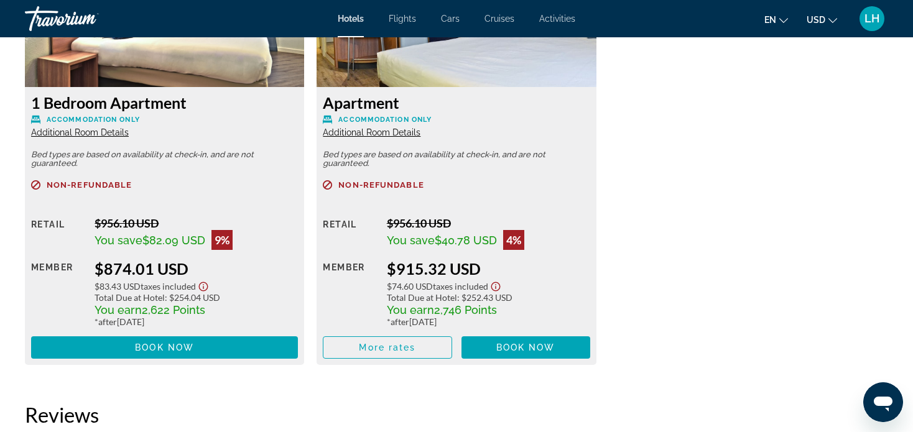
scroll to position [1803, 0]
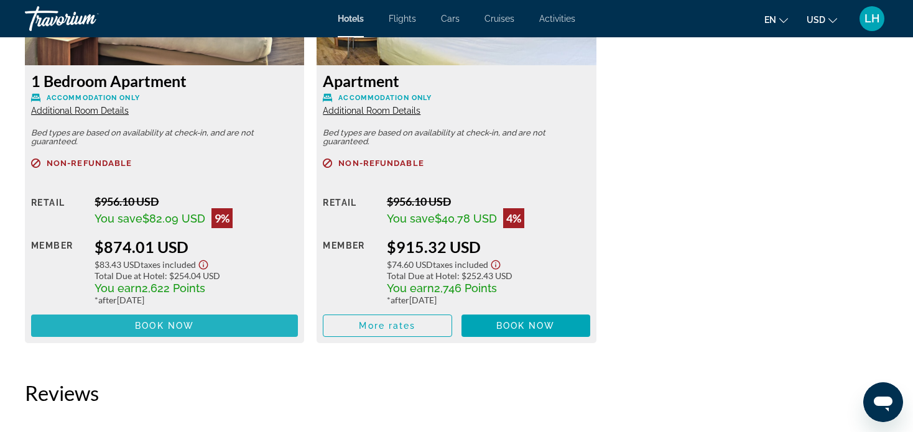
click at [155, 323] on span "Book now" at bounding box center [164, 326] width 59 height 10
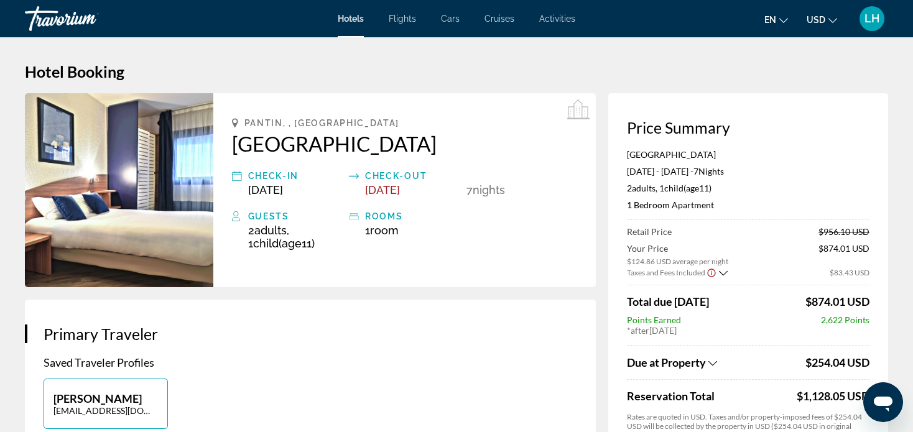
click at [784, 17] on icon "Change language" at bounding box center [783, 20] width 9 height 9
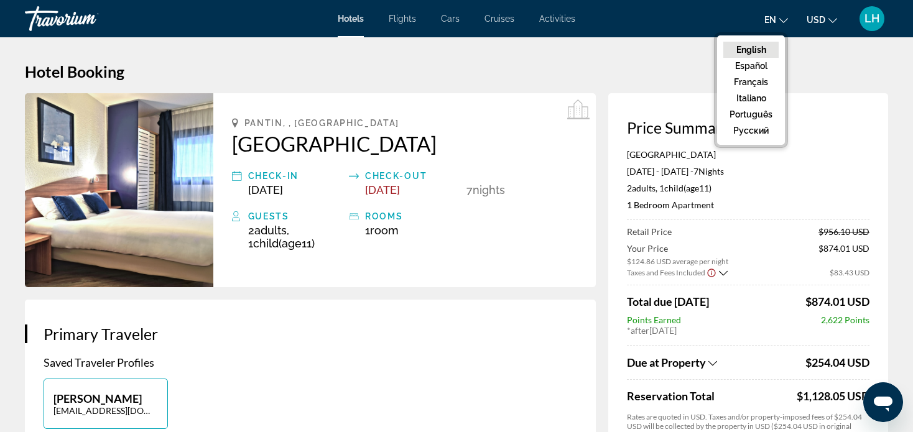
click at [784, 19] on icon "Change language" at bounding box center [783, 20] width 9 height 9
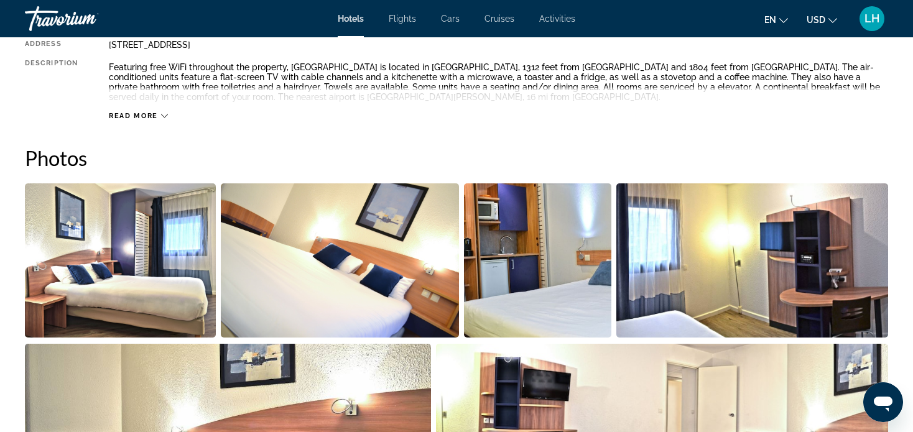
scroll to position [497, 0]
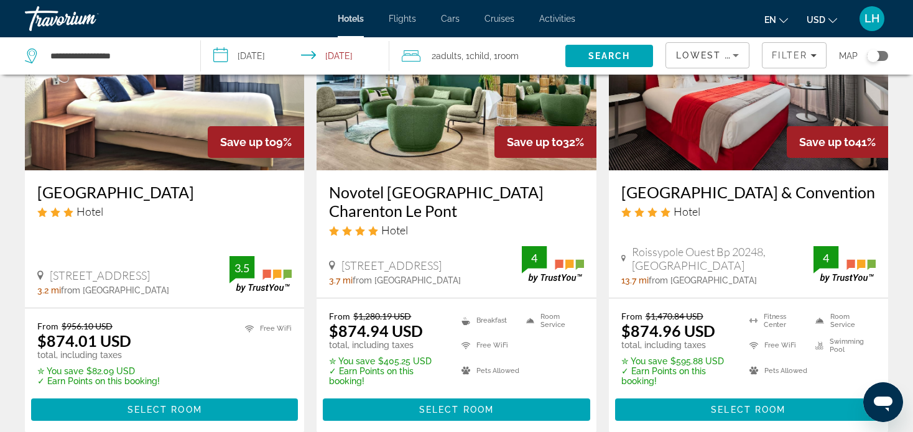
scroll to position [187, 0]
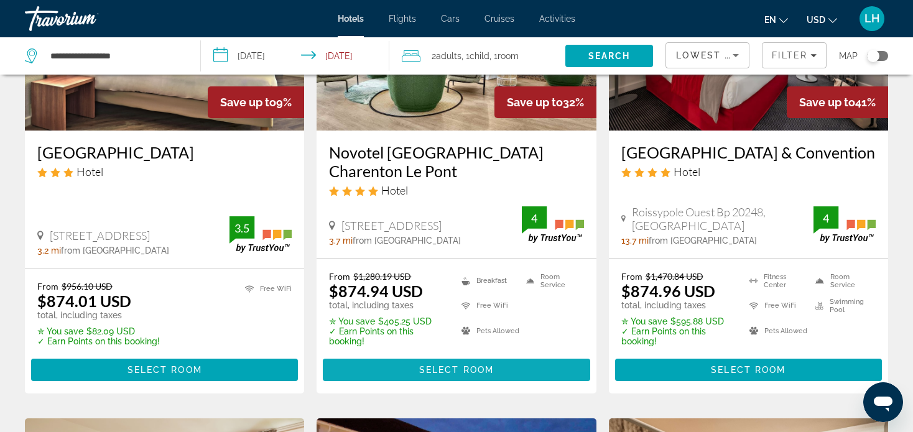
click at [451, 373] on span "Select Room" at bounding box center [456, 370] width 75 height 10
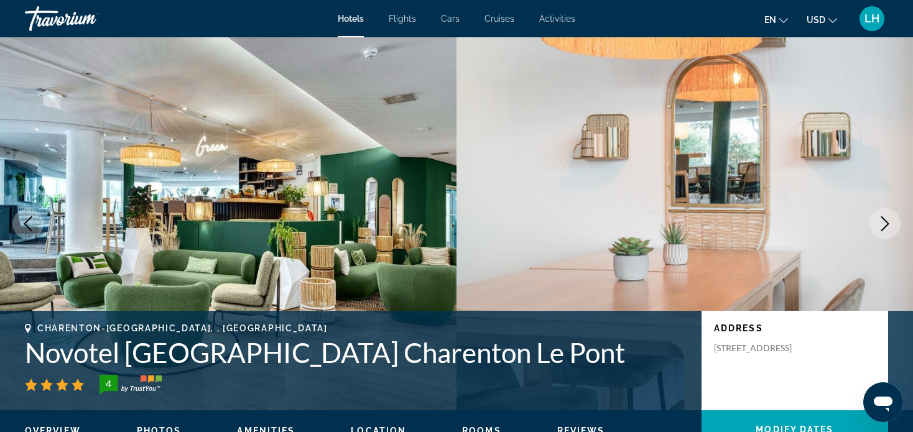
click at [886, 223] on icon "Next image" at bounding box center [884, 223] width 15 height 15
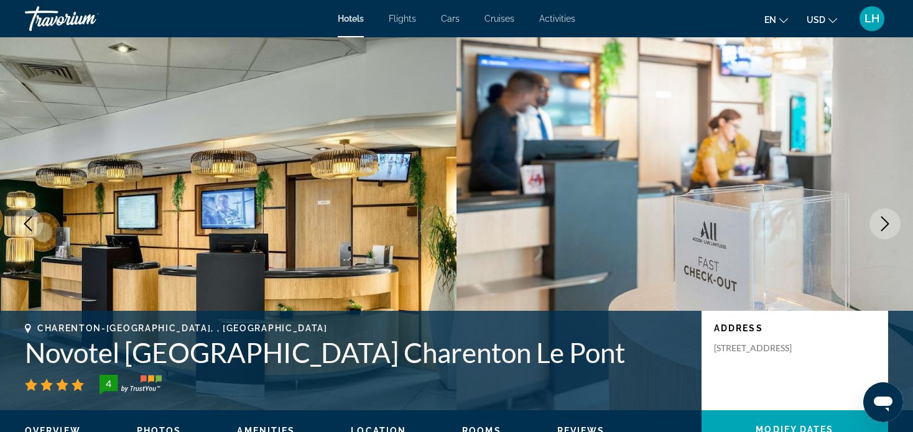
click at [886, 223] on icon "Next image" at bounding box center [884, 223] width 15 height 15
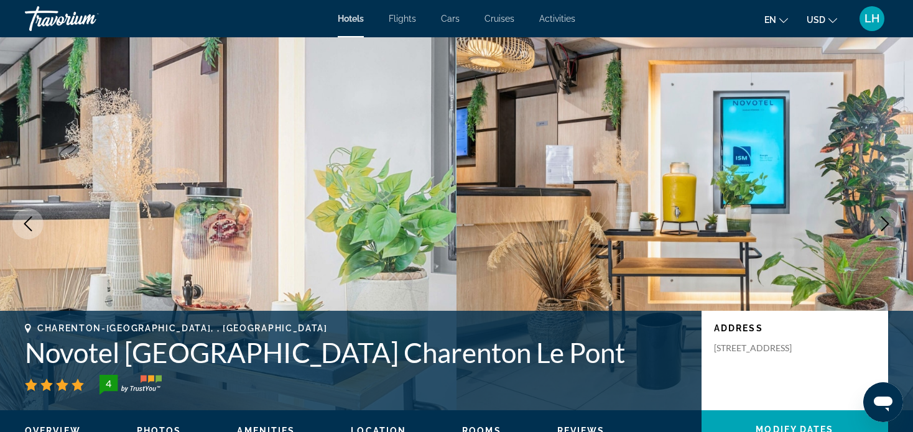
click at [886, 223] on icon "Next image" at bounding box center [884, 223] width 15 height 15
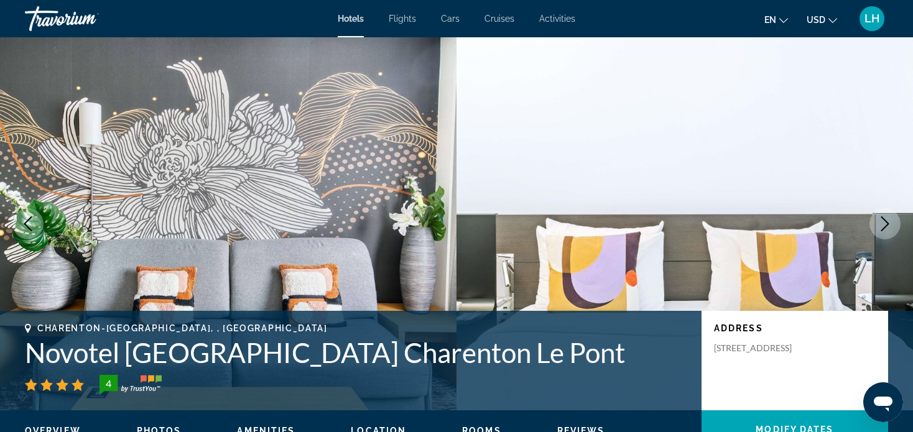
click at [885, 223] on icon "Next image" at bounding box center [884, 223] width 15 height 15
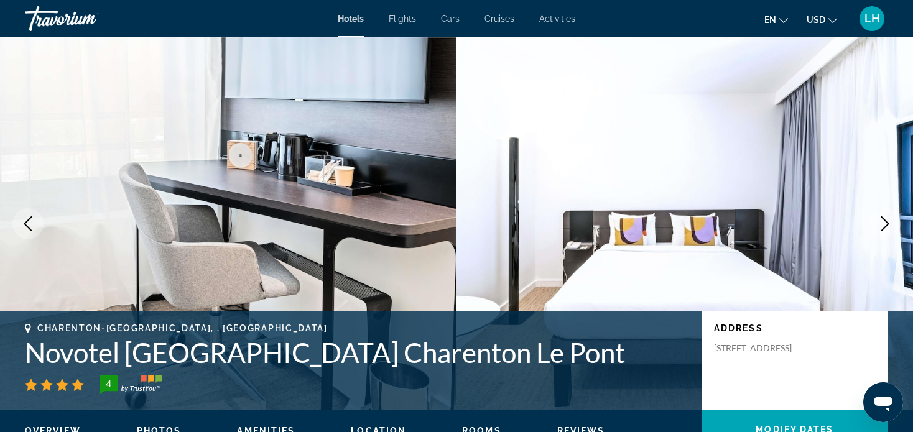
click at [882, 221] on icon "Next image" at bounding box center [884, 223] width 15 height 15
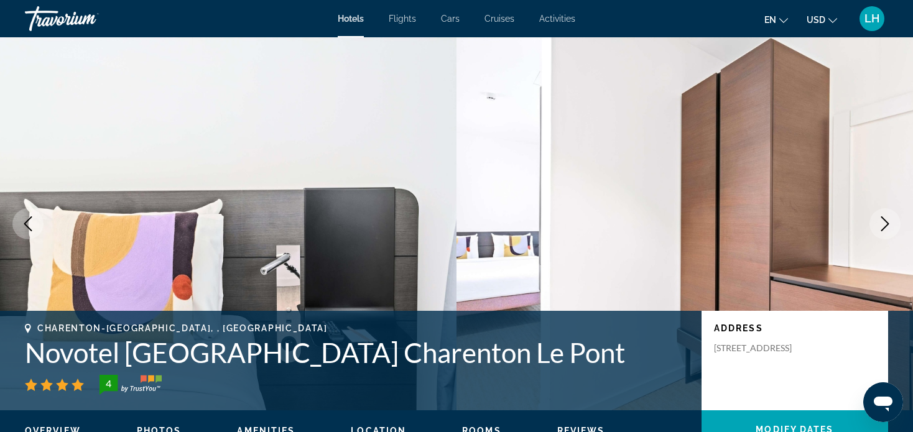
click at [882, 221] on icon "Next image" at bounding box center [884, 223] width 15 height 15
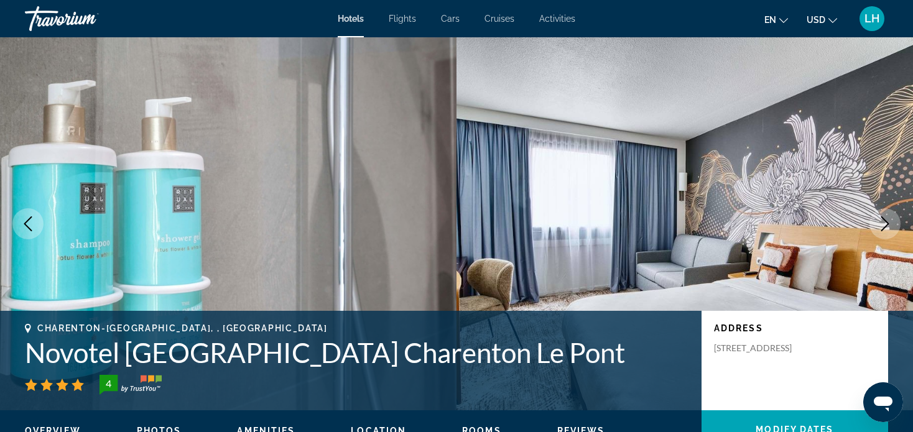
click at [881, 221] on icon "Next image" at bounding box center [884, 223] width 15 height 15
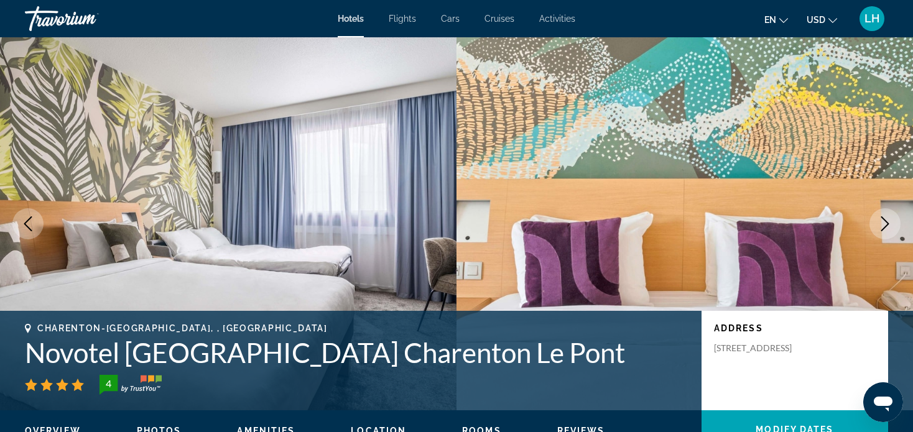
click at [881, 221] on icon "Next image" at bounding box center [884, 223] width 15 height 15
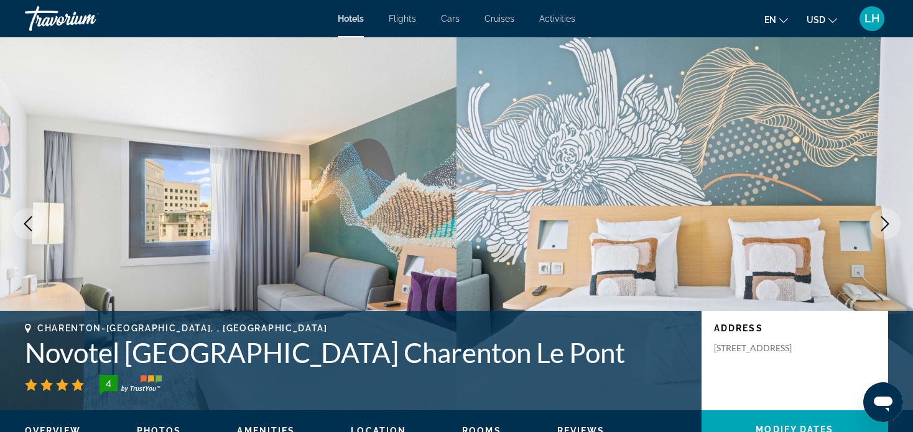
click at [885, 224] on icon "Next image" at bounding box center [884, 223] width 15 height 15
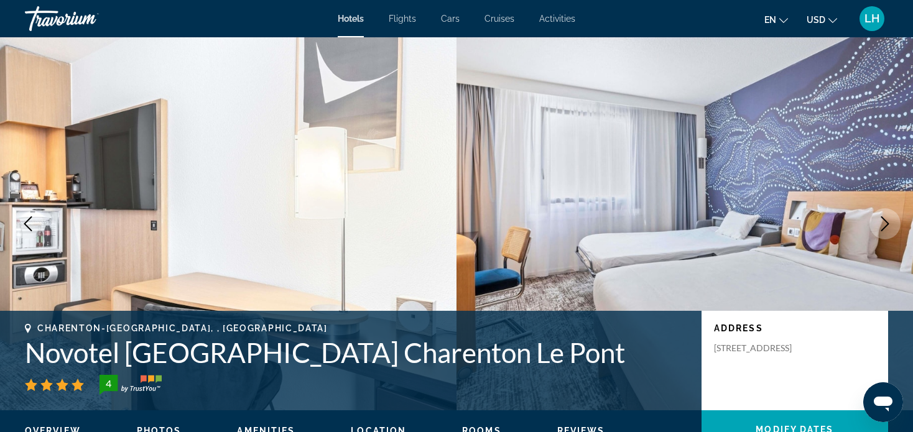
click at [885, 224] on icon "Next image" at bounding box center [884, 223] width 15 height 15
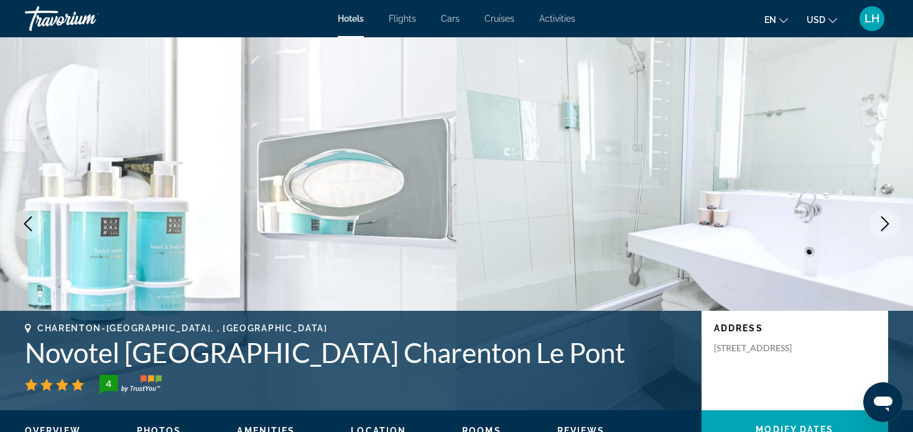
click at [884, 223] on icon "Next image" at bounding box center [884, 223] width 15 height 15
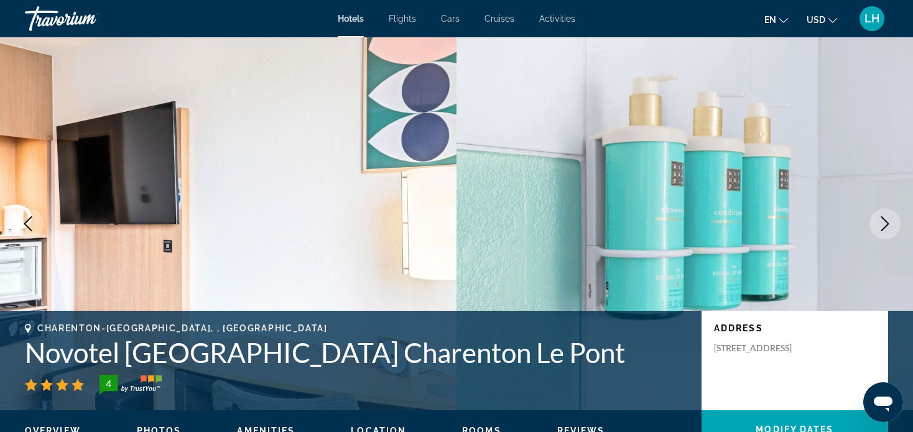
click at [884, 223] on icon "Next image" at bounding box center [884, 223] width 15 height 15
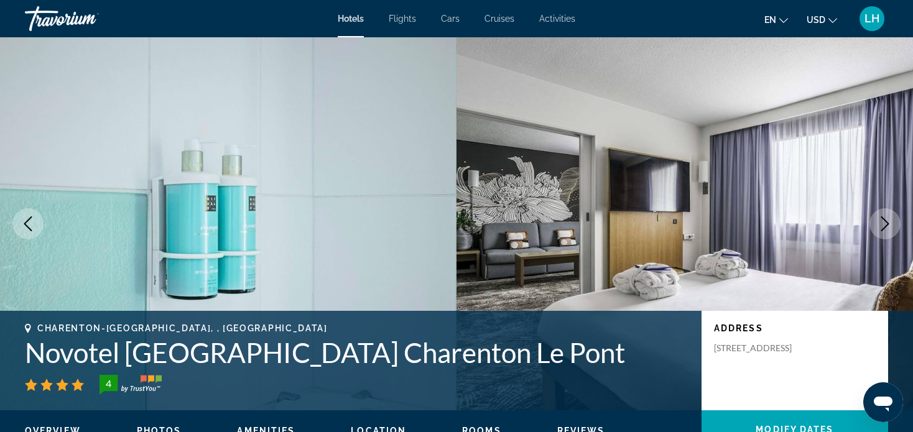
click at [884, 223] on icon "Next image" at bounding box center [884, 223] width 15 height 15
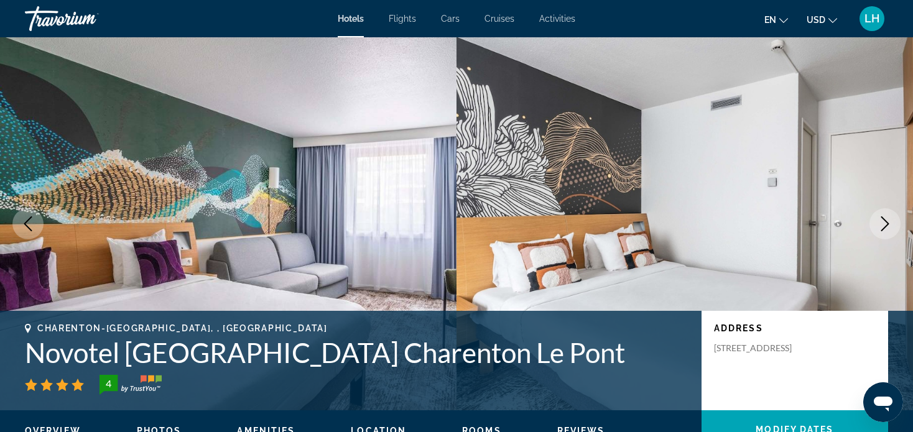
click at [884, 223] on icon "Next image" at bounding box center [884, 223] width 15 height 15
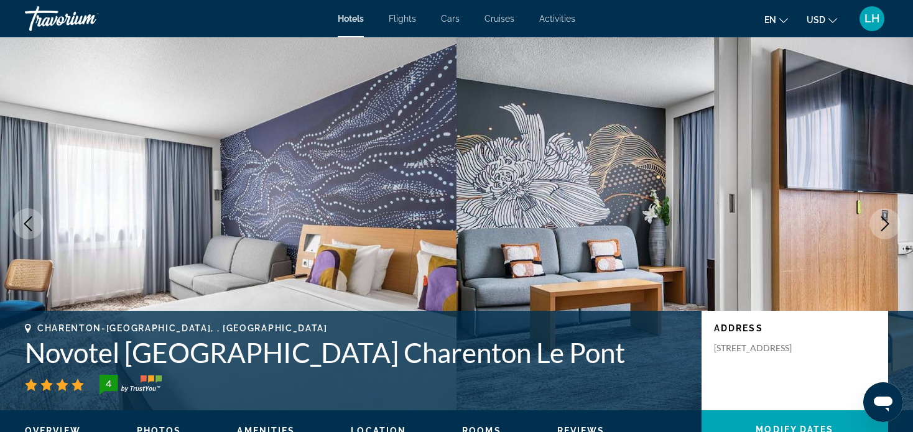
click at [884, 222] on icon "Next image" at bounding box center [884, 223] width 15 height 15
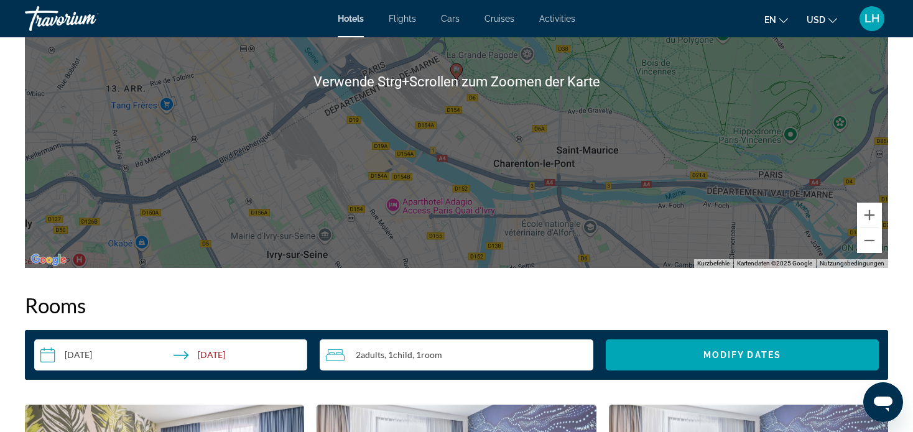
scroll to position [1368, 0]
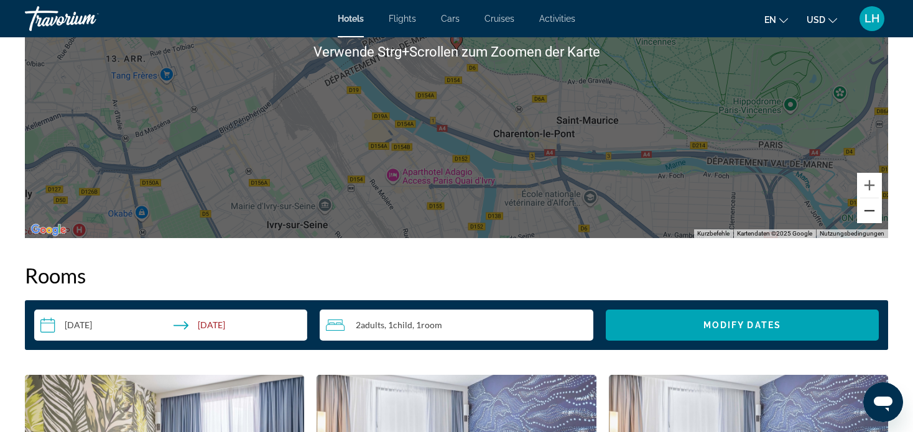
click at [865, 204] on button "Verkleinern" at bounding box center [869, 210] width 25 height 25
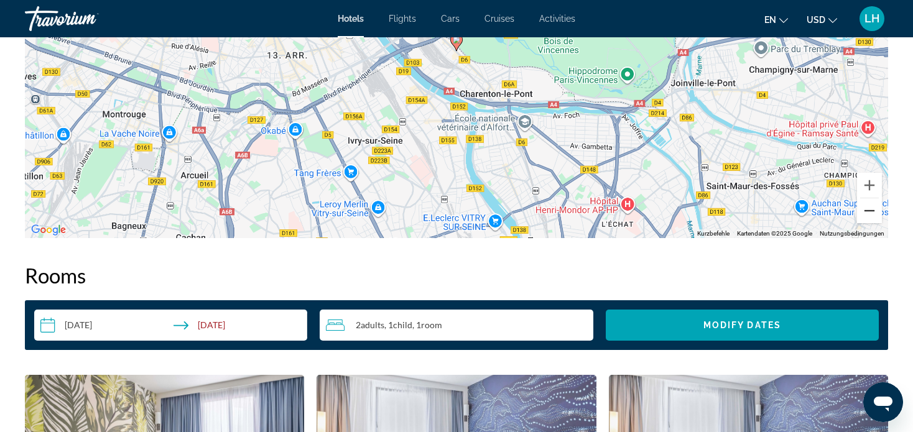
click at [865, 204] on button "Verkleinern" at bounding box center [869, 210] width 25 height 25
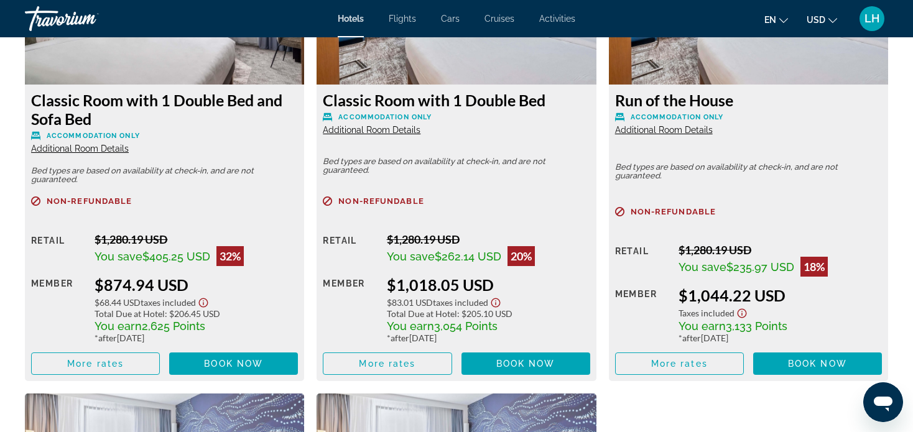
scroll to position [1803, 0]
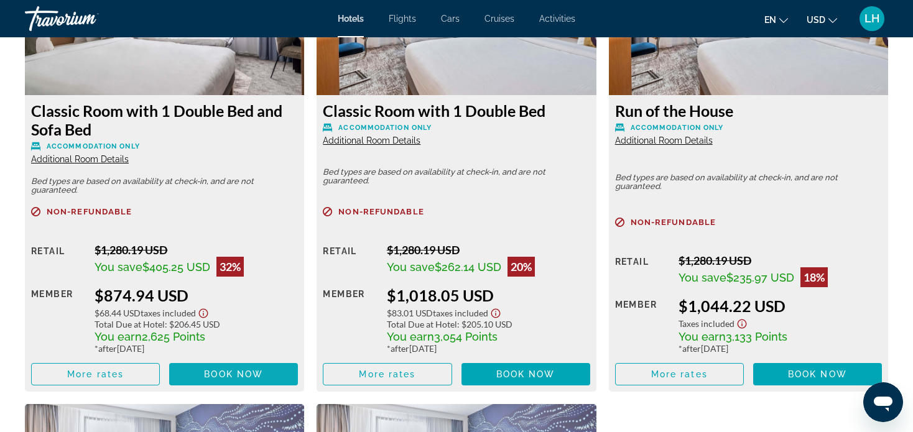
click at [221, 369] on span "Book now" at bounding box center [233, 374] width 59 height 10
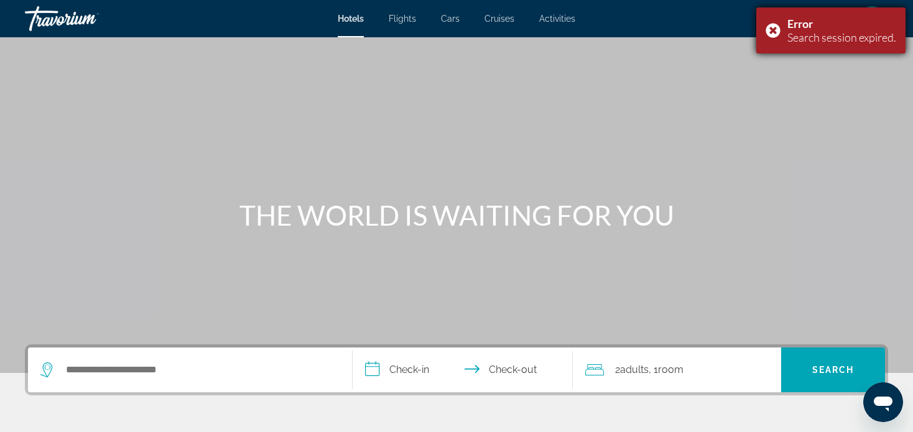
click at [772, 28] on div "Error Search session expired." at bounding box center [830, 30] width 149 height 46
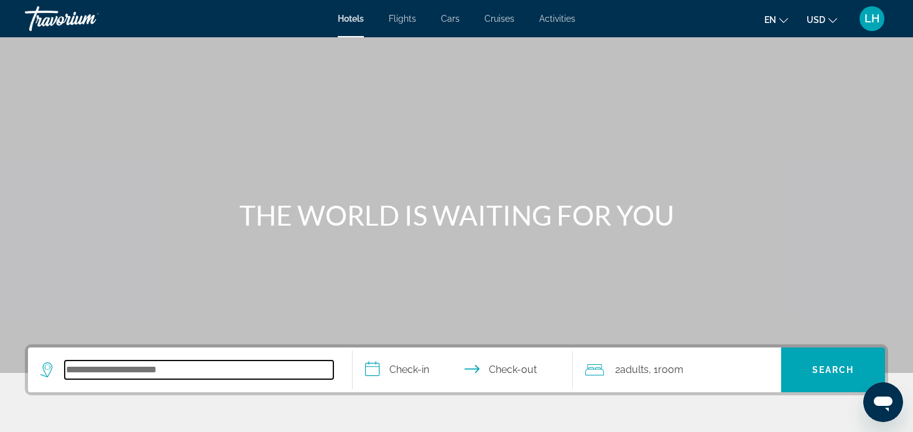
click at [144, 373] on input "Search hotel destination" at bounding box center [199, 370] width 269 height 19
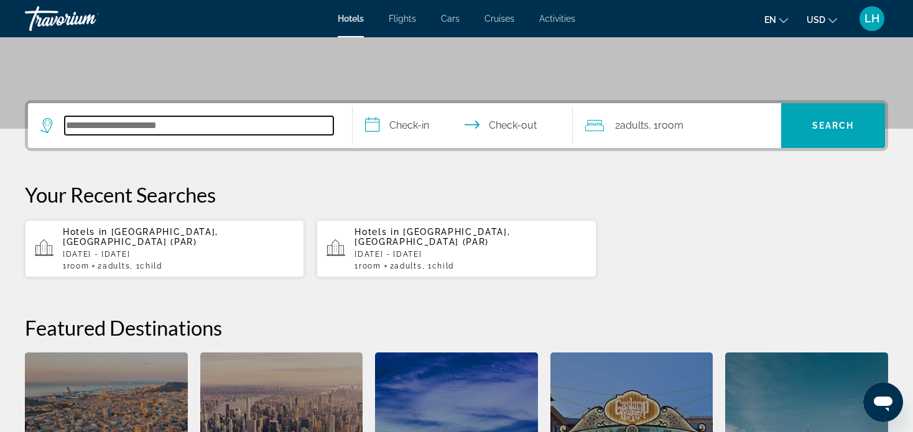
scroll to position [241, 0]
